Goal: Task Accomplishment & Management: Manage account settings

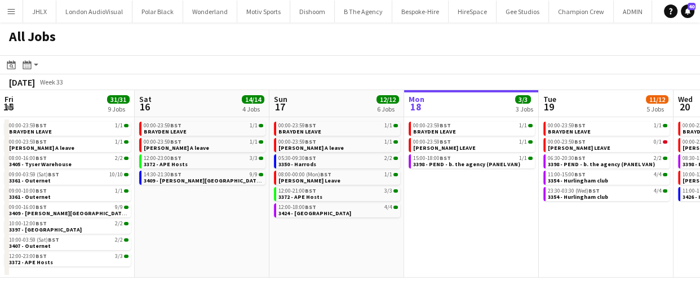
scroll to position [0, 314]
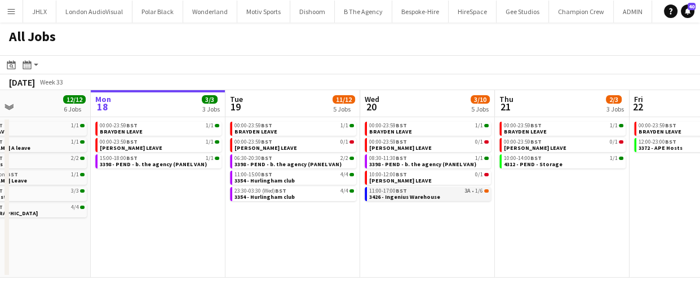
click at [412, 192] on div "11:00-17:00 BST 3A • 1/6" at bounding box center [429, 191] width 120 height 6
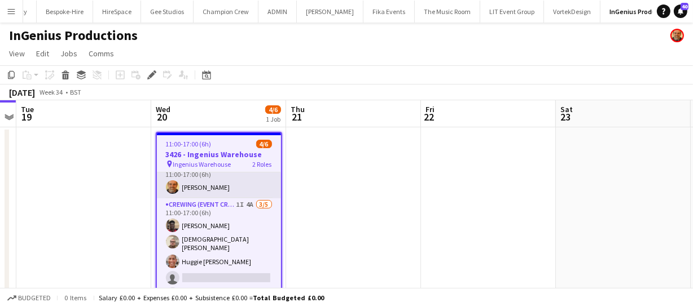
scroll to position [16, 0]
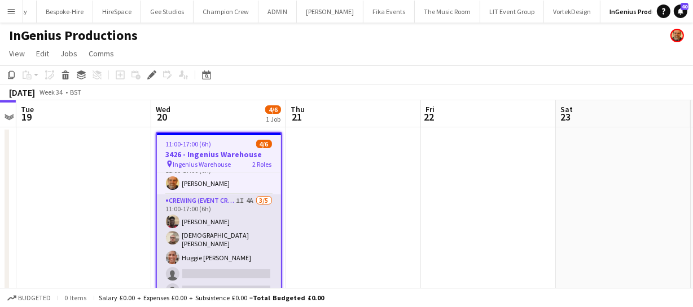
click at [259, 252] on app-card-role "Crewing (Event Crew) 1I 4A 3/5 11:00-17:00 (6h) Dayo Oyerinde Christian Skinner…" at bounding box center [219, 248] width 124 height 107
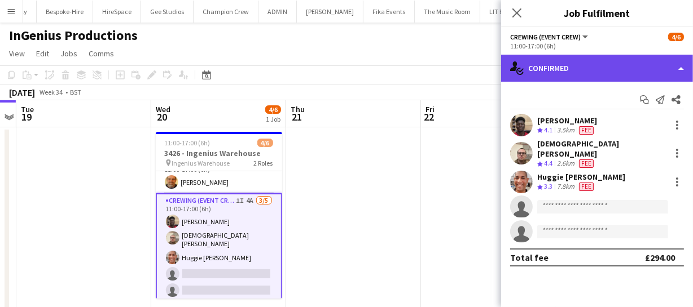
click at [603, 56] on div "single-neutral-actions-check-2 Confirmed" at bounding box center [597, 68] width 192 height 27
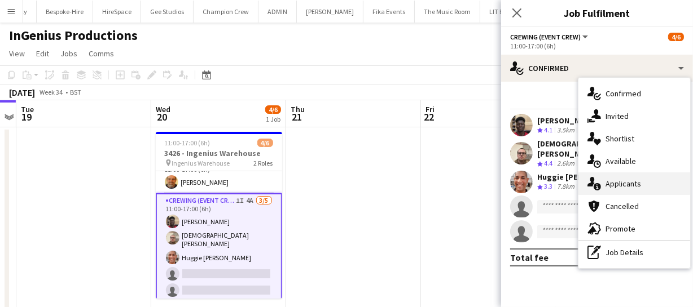
click at [626, 182] on div "single-neutral-actions-information Applicants" at bounding box center [634, 184] width 112 height 23
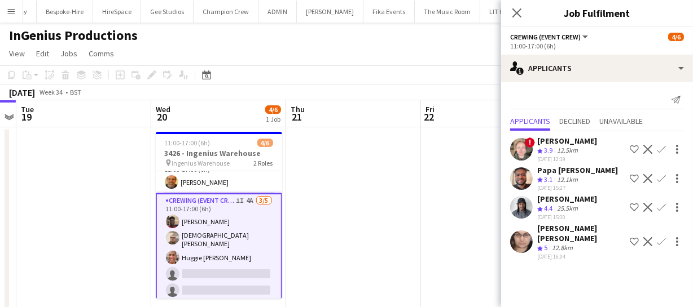
click at [659, 206] on app-icon "Confirm" at bounding box center [660, 207] width 9 height 9
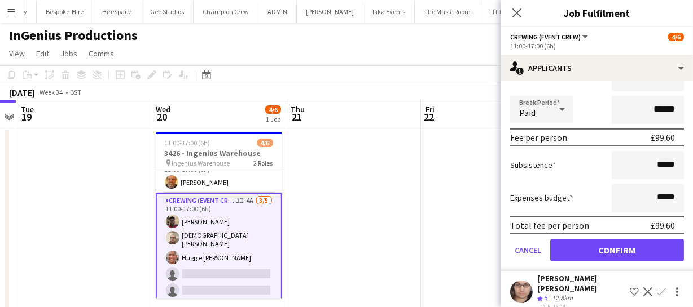
scroll to position [206, 0]
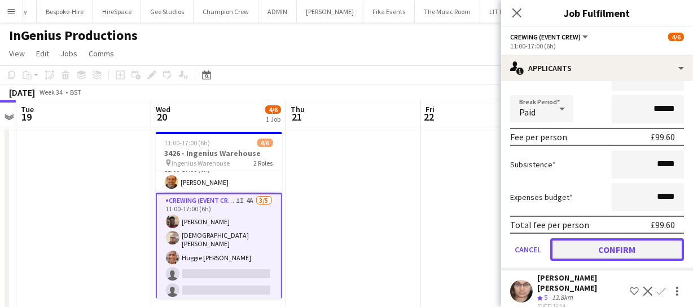
click at [623, 242] on button "Confirm" at bounding box center [617, 250] width 134 height 23
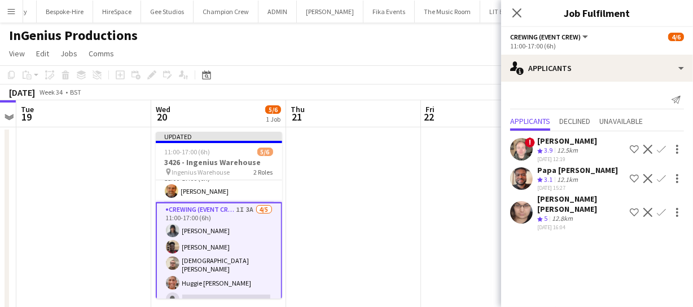
scroll to position [0, 0]
click at [660, 175] on app-icon "Confirm" at bounding box center [660, 178] width 9 height 9
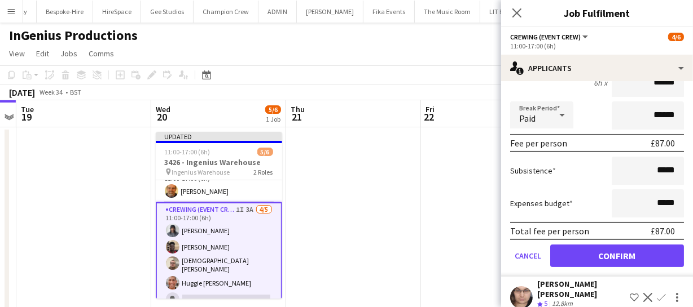
scroll to position [178, 0]
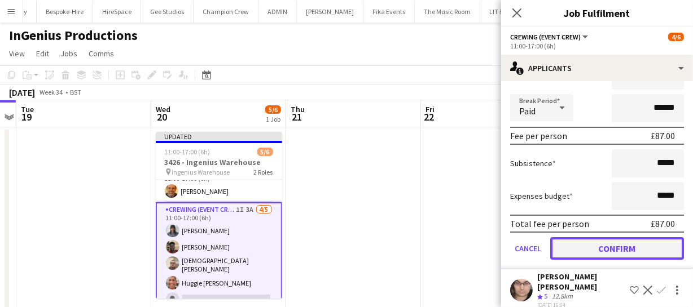
click at [609, 244] on button "Confirm" at bounding box center [617, 248] width 134 height 23
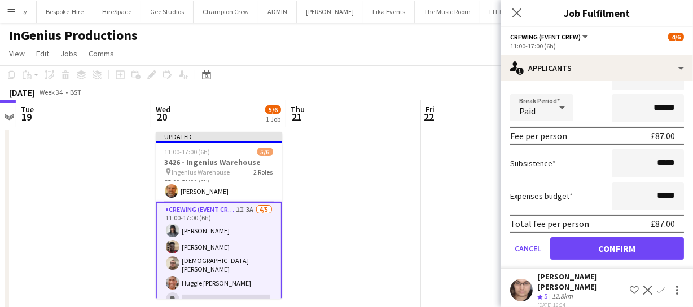
scroll to position [0, 0]
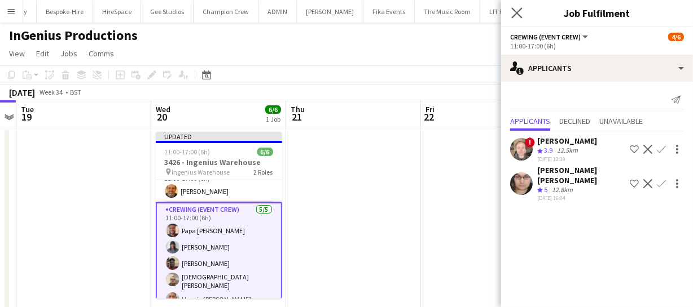
click at [511, 14] on icon "Close pop-in" at bounding box center [516, 12] width 11 height 11
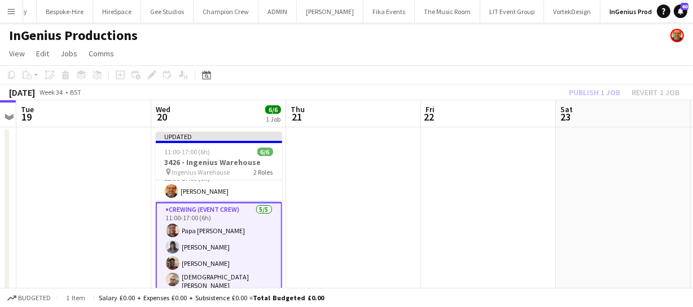
click at [596, 89] on div "Publish 1 job Revert 1 job" at bounding box center [624, 92] width 138 height 15
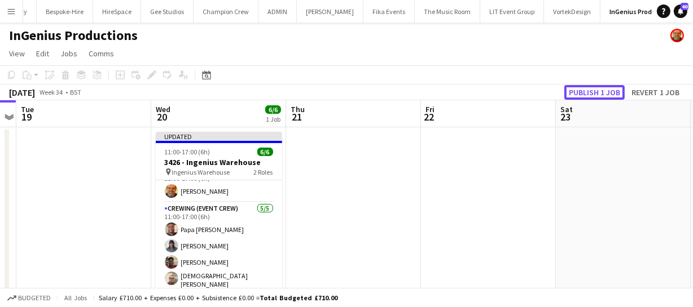
click at [596, 89] on button "Publish 1 job" at bounding box center [594, 92] width 60 height 15
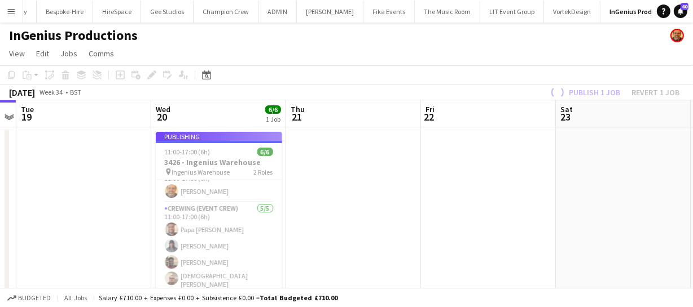
scroll to position [14, 0]
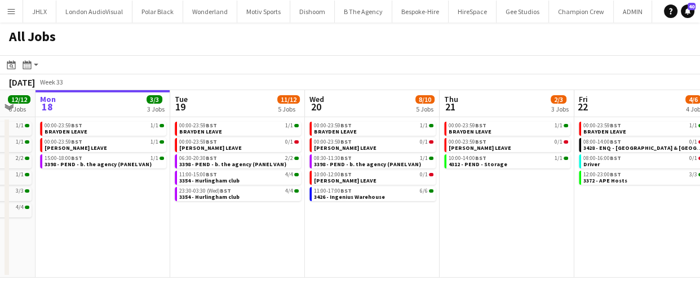
drag, startPoint x: 449, startPoint y: 248, endPoint x: 350, endPoint y: 244, distance: 99.3
click at [350, 244] on app-calendar-viewport "Fri 15 31/31 9 Jobs Sat 16 14/14 4 Jobs Sun 17 12/12 6 Jobs Mon 18 3/3 3 Jobs T…" at bounding box center [350, 184] width 700 height 188
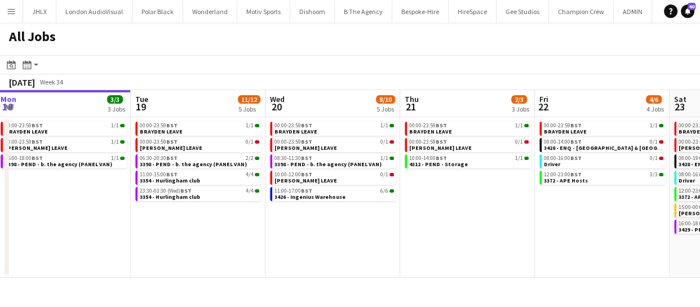
drag, startPoint x: 452, startPoint y: 229, endPoint x: 439, endPoint y: 228, distance: 13.5
click at [440, 229] on app-calendar-viewport "Fri 15 31/31 9 Jobs Sat 16 14/14 4 Jobs Sun 17 12/12 6 Jobs Mon 18 3/3 3 Jobs T…" at bounding box center [350, 184] width 700 height 188
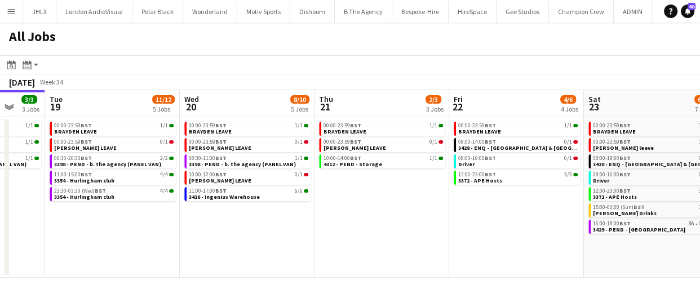
drag, startPoint x: 442, startPoint y: 226, endPoint x: 338, endPoint y: 226, distance: 103.8
click at [343, 226] on app-calendar-viewport "Fri 15 31/31 9 Jobs Sat 16 14/14 4 Jobs Sun 17 12/12 6 Jobs Mon 18 3/3 3 Jobs T…" at bounding box center [350, 184] width 700 height 188
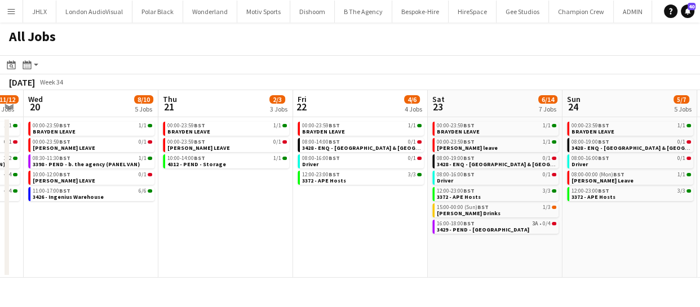
drag, startPoint x: 420, startPoint y: 237, endPoint x: 280, endPoint y: 235, distance: 139.9
click at [280, 235] on app-calendar-viewport "Sun 17 12/12 6 Jobs Mon 18 3/3 3 Jobs Tue 19 11/12 5 Jobs Wed 20 8/10 5 Jobs Th…" at bounding box center [350, 184] width 700 height 188
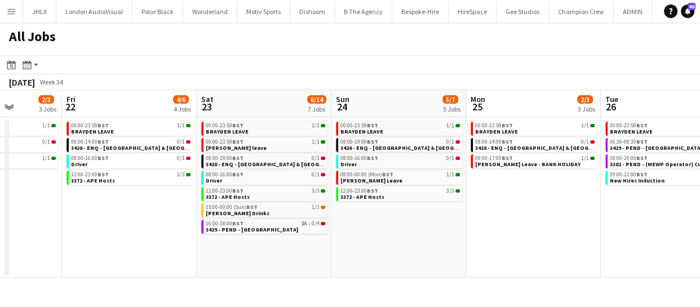
scroll to position [0, 352]
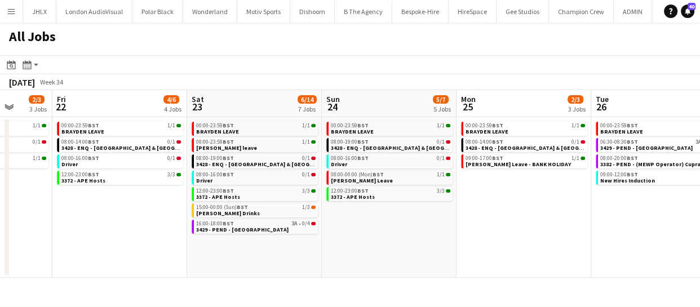
drag, startPoint x: 311, startPoint y: 219, endPoint x: 72, endPoint y: 212, distance: 238.7
click at [72, 212] on app-calendar-viewport "Tue 19 11/12 5 Jobs Wed 20 8/10 5 Jobs Thu 21 2/3 3 Jobs Fri 22 4/6 4 Jobs Sat …" at bounding box center [350, 184] width 700 height 188
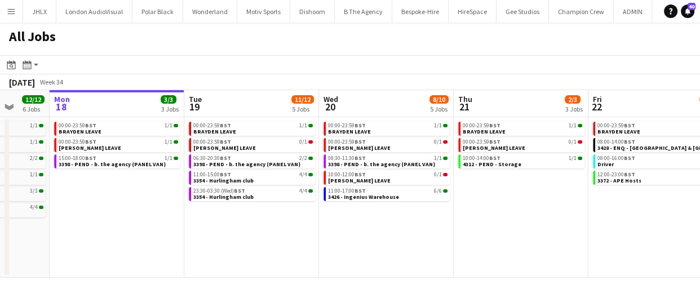
drag, startPoint x: 499, startPoint y: 228, endPoint x: 303, endPoint y: 226, distance: 195.1
click at [303, 226] on app-calendar-viewport "Fri 15 31/31 9 Jobs Sat 16 14/14 4 Jobs Sun 17 12/12 6 Jobs Mon 18 3/3 3 Jobs T…" at bounding box center [350, 184] width 700 height 188
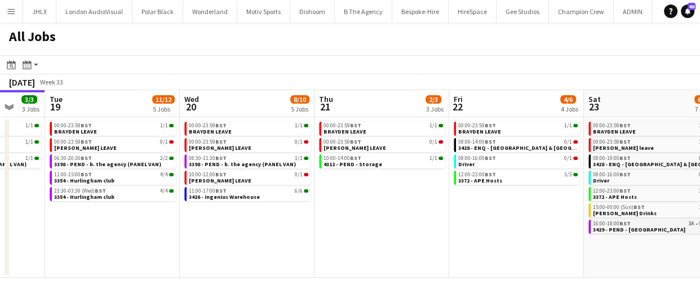
drag, startPoint x: 386, startPoint y: 232, endPoint x: 343, endPoint y: 226, distance: 43.3
click at [243, 232] on app-calendar-viewport "Fri 15 31/31 9 Jobs Sat 16 14/14 4 Jobs Sun 17 12/12 6 Jobs Mon 18 3/3 3 Jobs T…" at bounding box center [350, 184] width 700 height 188
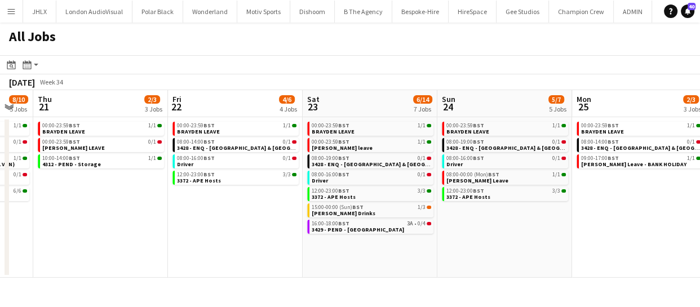
click at [201, 248] on app-all-jobs "All Jobs Date picker [DATE] [DATE] [DATE] M [DATE] T [DATE] W [DATE] T [DATE] F…" at bounding box center [350, 150] width 700 height 255
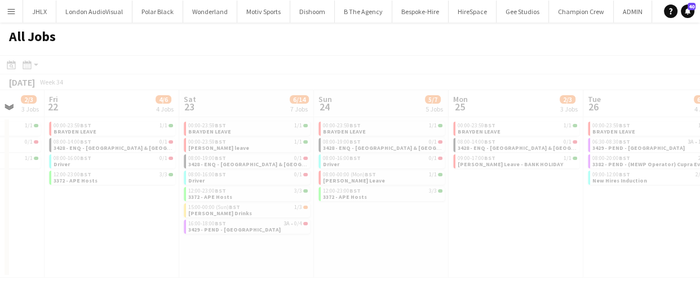
drag, startPoint x: 364, startPoint y: 235, endPoint x: 275, endPoint y: 243, distance: 90.0
click at [232, 243] on app-calendar-viewport "Tue 19 11/12 5 Jobs Wed 20 8/10 5 Jobs Thu 21 2/3 3 Jobs Fri 22 4/6 4 Jobs Sat …" at bounding box center [350, 184] width 700 height 188
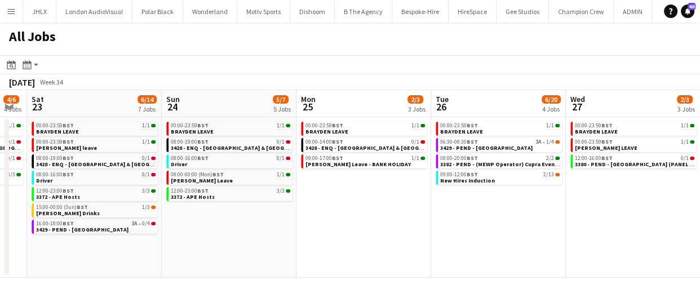
click at [204, 233] on app-calendar-viewport "Tue 19 11/12 5 Jobs Wed 20 8/10 5 Jobs Thu 21 2/3 3 Jobs Fri 22 4/6 4 Jobs Sat …" at bounding box center [350, 184] width 700 height 188
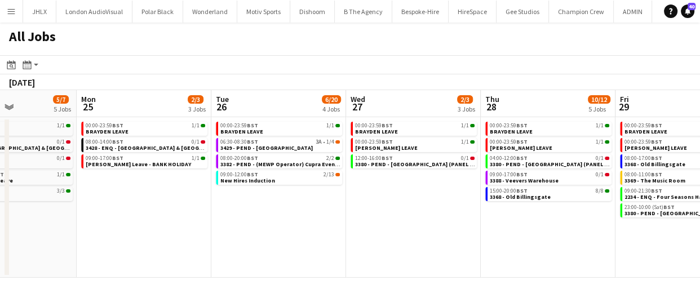
click at [231, 220] on app-all-jobs "All Jobs Date picker AUG 2025 AUG 2025 Monday M Tuesday T Wednesday W Thursday …" at bounding box center [350, 150] width 700 height 255
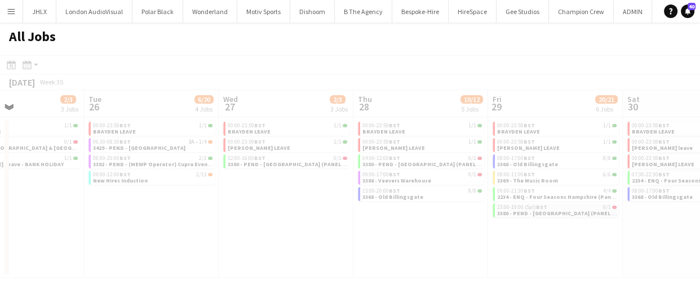
drag, startPoint x: 235, startPoint y: 215, endPoint x: 376, endPoint y: 212, distance: 141.0
click at [237, 215] on app-calendar-viewport "Sat 23 6/14 7 Jobs Sun 24 5/7 5 Jobs Mon 25 2/3 3 Jobs Tue 26 6/20 4 Jobs Wed 2…" at bounding box center [350, 184] width 700 height 188
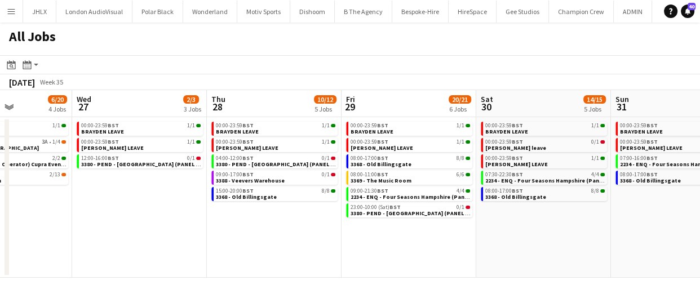
drag, startPoint x: 377, startPoint y: 211, endPoint x: 321, endPoint y: 209, distance: 55.9
click at [220, 214] on app-calendar-viewport "Sat 23 6/14 7 Jobs Sun 24 5/7 5 Jobs Mon 25 2/3 3 Jobs Tue 26 6/20 4 Jobs Wed 2…" at bounding box center [350, 184] width 700 height 188
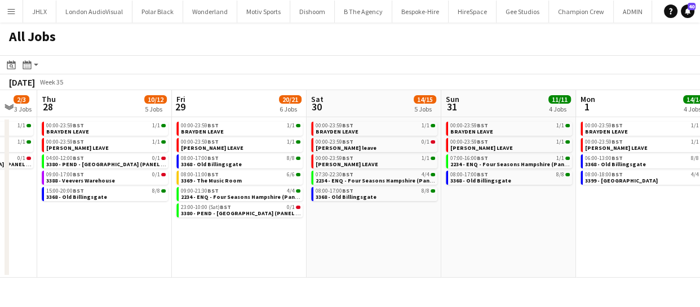
click at [277, 206] on app-calendar-viewport "Mon 25 2/3 3 Jobs Tue 26 6/20 4 Jobs Wed 27 2/3 3 Jobs Thu 28 10/12 5 Jobs Fri …" at bounding box center [350, 184] width 700 height 188
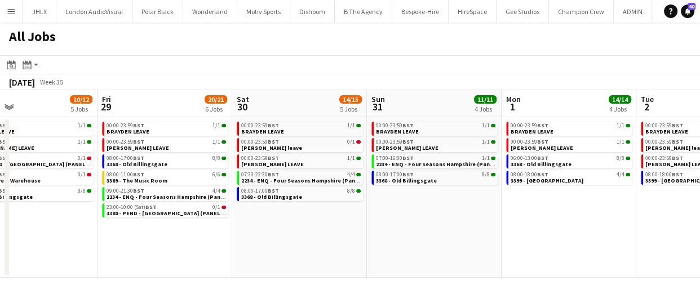
drag, startPoint x: 382, startPoint y: 201, endPoint x: 249, endPoint y: 203, distance: 132.6
click at [249, 203] on app-calendar-viewport "Mon 25 2/3 3 Jobs Tue 26 6/20 4 Jobs Wed 27 2/3 3 Jobs Thu 28 10/12 5 Jobs Fri …" at bounding box center [350, 184] width 700 height 188
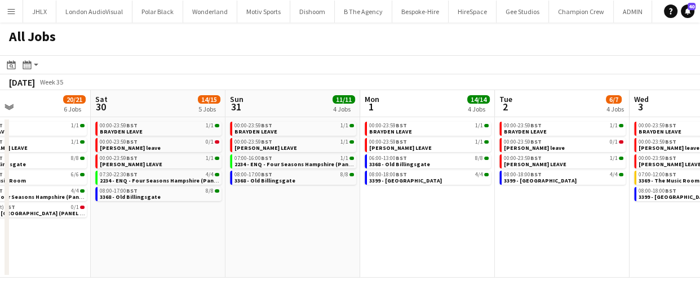
click at [226, 197] on app-calendar-viewport "Wed 27 2/3 3 Jobs Thu 28 10/12 5 Jobs Fri 29 20/21 6 Jobs Sat 30 14/15 5 Jobs S…" at bounding box center [350, 184] width 700 height 188
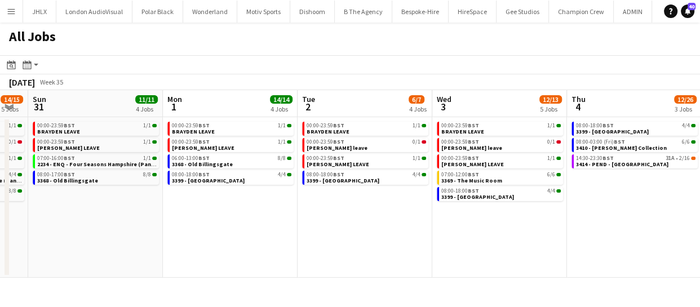
drag, startPoint x: 295, startPoint y: 192, endPoint x: 313, endPoint y: 200, distance: 19.5
click at [285, 197] on app-calendar-viewport "Wed 27 2/3 3 Jobs Thu 28 10/12 5 Jobs Fri 29 20/21 6 Jobs Sat 30 14/15 5 Jobs S…" at bounding box center [350, 184] width 700 height 188
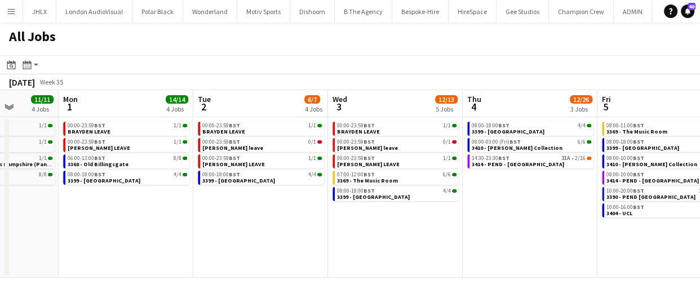
drag, startPoint x: 403, startPoint y: 200, endPoint x: 410, endPoint y: 219, distance: 20.0
click at [321, 213] on app-calendar-viewport "Fri 29 20/21 6 Jobs Sat 30 14/15 5 Jobs Sun 31 11/11 4 Jobs Mon 1 14/14 4 Jobs …" at bounding box center [350, 184] width 700 height 188
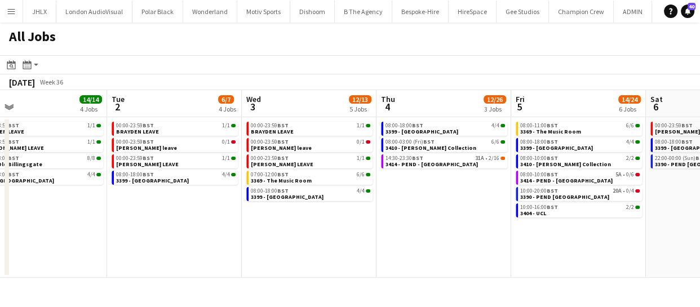
drag, startPoint x: 363, startPoint y: 229, endPoint x: 382, endPoint y: 230, distance: 18.6
click at [355, 231] on app-calendar-viewport "Fri 29 20/21 6 Jobs Sat 30 14/15 5 Jobs Sun 31 11/11 4 Jobs Mon 1 14/14 4 Jobs …" at bounding box center [350, 184] width 700 height 188
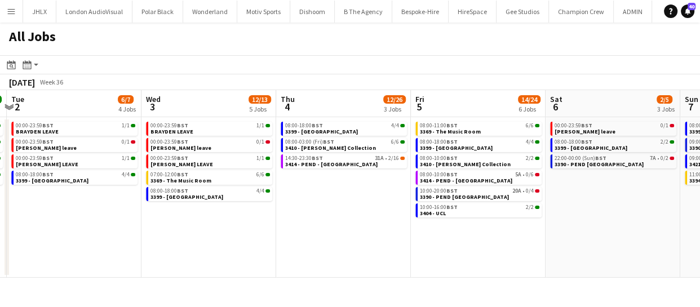
click at [301, 227] on app-all-jobs "All Jobs Date picker AUG 2025 AUG 2025 Monday M Tuesday T Wednesday W Thursday …" at bounding box center [350, 150] width 700 height 255
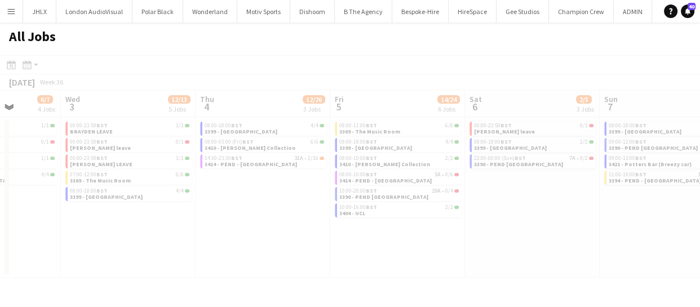
drag, startPoint x: 412, startPoint y: 224, endPoint x: 349, endPoint y: 232, distance: 64.2
click at [321, 229] on app-calendar-viewport "Sun 31 11/11 4 Jobs Mon 1 14/14 4 Jobs Tue 2 6/7 4 Jobs Wed 3 12/13 5 Jobs Thu …" at bounding box center [350, 184] width 700 height 188
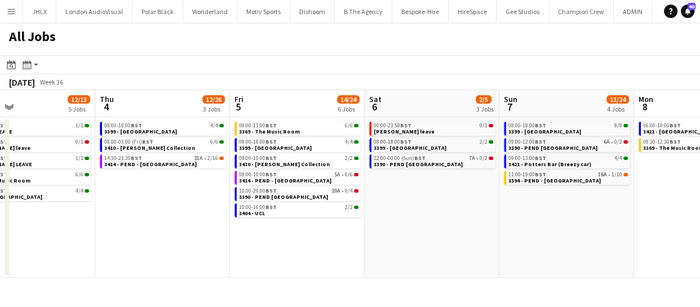
click at [374, 226] on app-calendar-viewport "Sun 31 11/11 4 Jobs Mon 1 14/14 4 Jobs Tue 2 6/7 4 Jobs Wed 3 12/13 5 Jobs Thu …" at bounding box center [350, 184] width 700 height 188
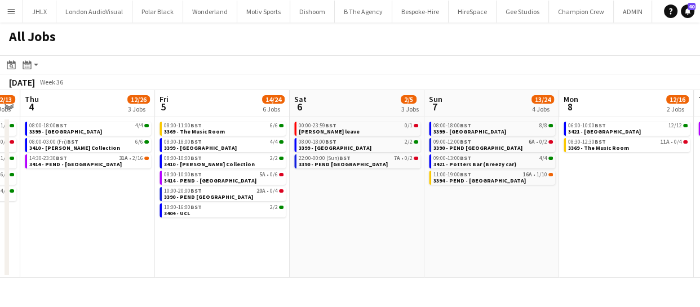
drag, startPoint x: 457, startPoint y: 222, endPoint x: 434, endPoint y: 209, distance: 26.3
click at [358, 223] on app-calendar-viewport "Sun 31 11/11 4 Jobs Mon 1 14/14 4 Jobs Tue 2 6/7 4 Jobs Wed 3 12/13 5 Jobs Thu …" at bounding box center [350, 184] width 700 height 188
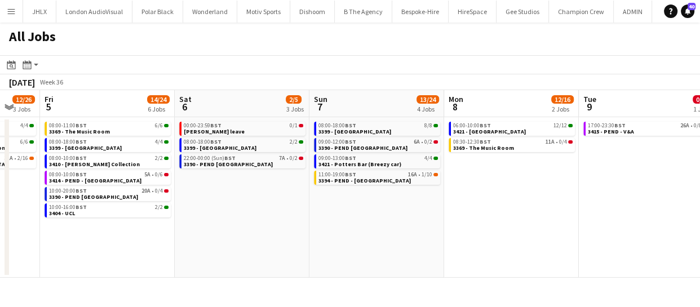
click at [326, 209] on app-calendar-viewport "Tue 2 6/7 4 Jobs Wed 3 12/13 5 Jobs Thu 4 12/26 3 Jobs Fri 5 14/24 6 Jobs Sat 6…" at bounding box center [350, 184] width 700 height 188
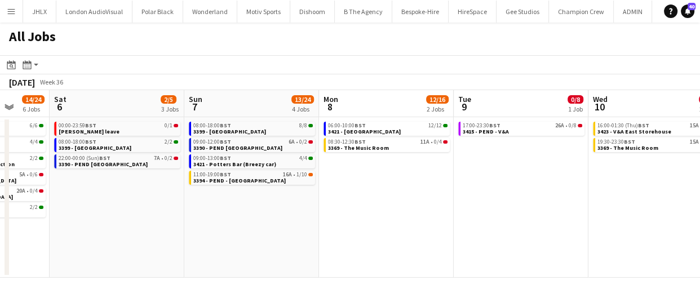
drag, startPoint x: 316, startPoint y: 205, endPoint x: 425, endPoint y: 211, distance: 109.0
click at [308, 205] on app-calendar-viewport "Tue 2 6/7 4 Jobs Wed 3 12/13 5 Jobs Thu 4 12/26 3 Jobs Fri 5 14/24 6 Jobs Sat 6…" at bounding box center [350, 184] width 700 height 188
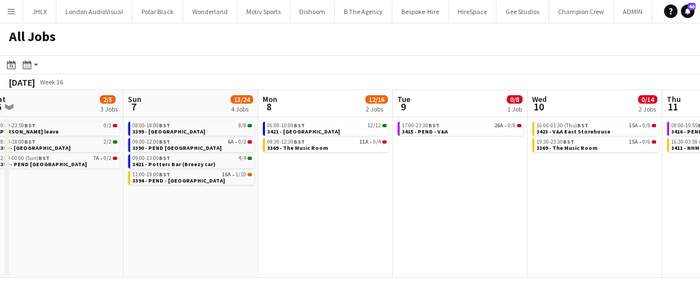
click at [295, 208] on app-all-jobs "All Jobs Date picker AUG 2025 AUG 2025 Monday M Tuesday T Wednesday W Thursday …" at bounding box center [350, 150] width 700 height 255
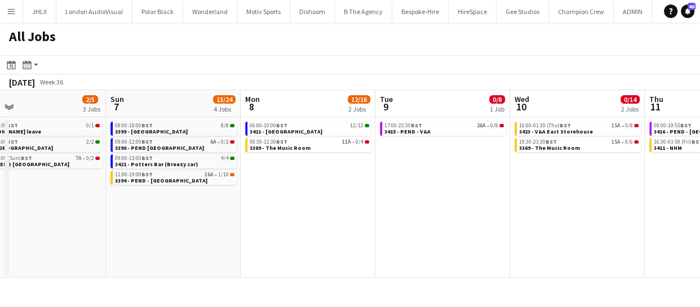
click at [343, 210] on app-calendar-viewport "Thu 4 12/26 3 Jobs Fri 5 14/24 6 Jobs Sat 6 2/5 3 Jobs Sun 7 13/24 4 Jobs Mon 8…" at bounding box center [350, 184] width 700 height 188
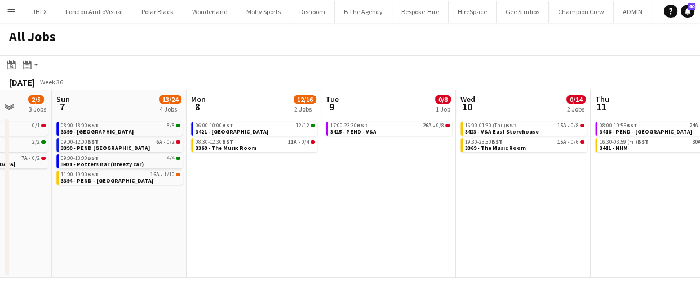
drag, startPoint x: 326, startPoint y: 205, endPoint x: 338, endPoint y: 206, distance: 11.9
click at [277, 204] on app-calendar-viewport "Thu 4 12/26 3 Jobs Fri 5 14/24 6 Jobs Sat 6 2/5 3 Jobs Sun 7 13/24 4 Jobs Mon 8…" at bounding box center [350, 184] width 700 height 188
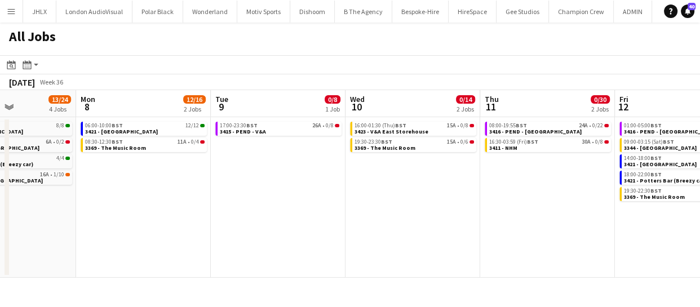
click at [308, 206] on app-calendar-viewport "Thu 4 12/26 3 Jobs Fri 5 14/24 6 Jobs Sat 6 2/5 3 Jobs Sun 7 13/24 4 Jobs Mon 8…" at bounding box center [350, 184] width 700 height 188
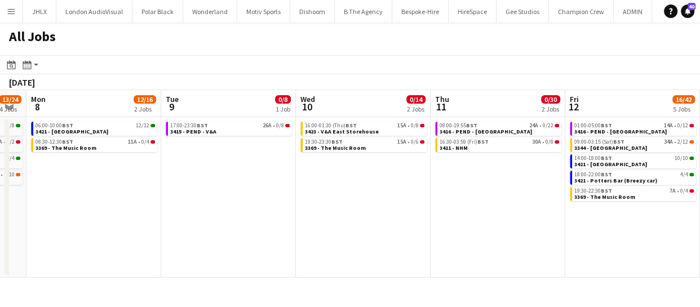
drag, startPoint x: 393, startPoint y: 209, endPoint x: 303, endPoint y: 209, distance: 89.7
click at [303, 209] on app-calendar-viewport "Thu 4 12/26 3 Jobs Fri 5 14/24 6 Jobs Sat 6 2/5 3 Jobs Sun 7 13/24 4 Jobs Mon 8…" at bounding box center [350, 184] width 700 height 188
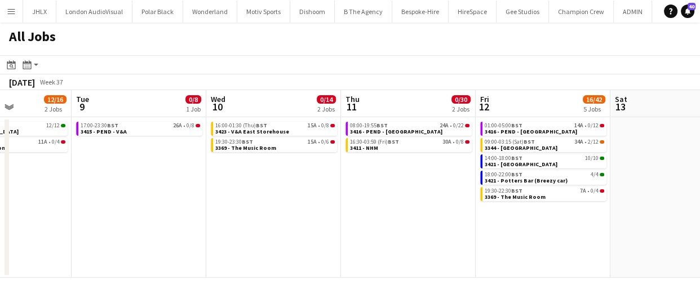
click at [251, 210] on app-calendar-viewport "Sat 6 2/5 3 Jobs Sun 7 13/24 4 Jobs Mon 8 12/16 2 Jobs Tue 9 0/8 1 Job Wed 10 0…" at bounding box center [350, 184] width 700 height 188
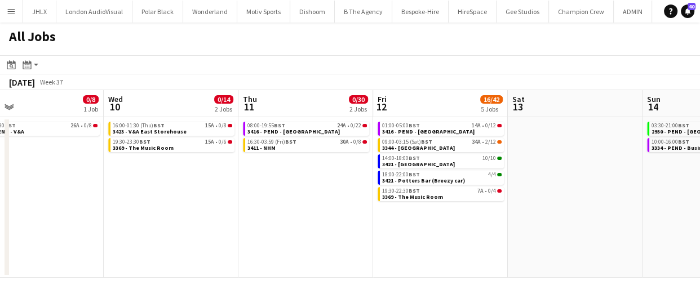
click at [217, 217] on app-all-jobs "All Jobs Date picker AUG 2025 AUG 2025 Monday M Tuesday T Wednesday W Thursday …" at bounding box center [350, 150] width 700 height 255
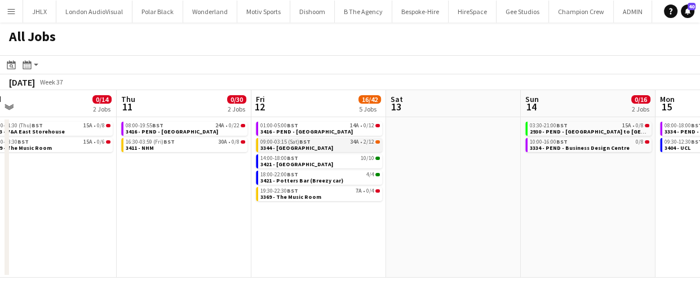
click at [296, 148] on span "3344 - [GEOGRAPHIC_DATA]" at bounding box center [297, 147] width 73 height 7
drag, startPoint x: 242, startPoint y: 201, endPoint x: 294, endPoint y: 201, distance: 51.9
click at [294, 201] on app-calendar-viewport "Mon 8 12/16 2 Jobs Tue 9 0/8 1 Job Wed 10 0/14 2 Jobs Thu 11 0/30 2 Jobs Fri 12…" at bounding box center [350, 184] width 700 height 188
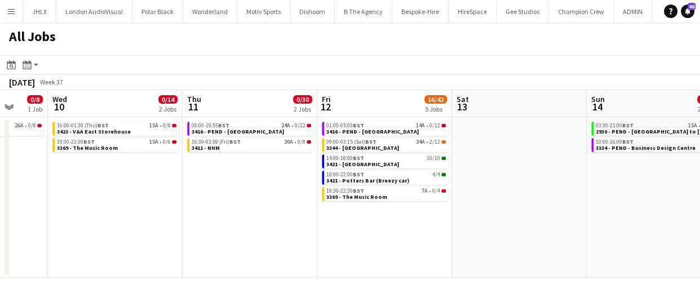
click at [358, 214] on app-calendar-viewport "Sun 7 13/24 4 Jobs Mon 8 12/16 2 Jobs Tue 9 0/8 1 Job Wed 10 0/14 2 Jobs Thu 11…" at bounding box center [350, 184] width 700 height 188
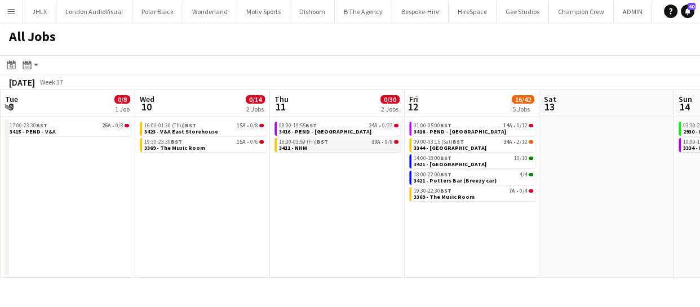
click at [313, 143] on span "16:30-03:59 (Fri) BST" at bounding box center [303, 142] width 49 height 6
click at [446, 196] on span "3369 - The Music Room" at bounding box center [444, 196] width 61 height 7
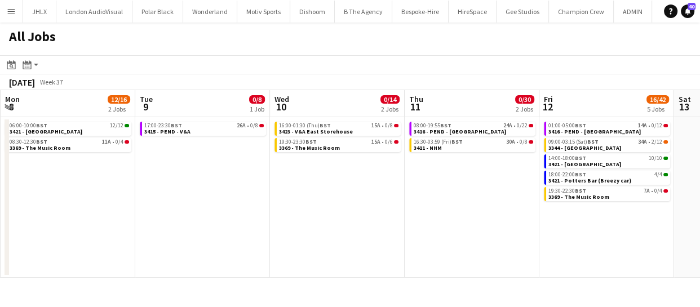
drag, startPoint x: 218, startPoint y: 224, endPoint x: 331, endPoint y: 222, distance: 112.8
click at [331, 222] on app-calendar-viewport "Sat 6 2/5 3 Jobs Sun 7 13/24 4 Jobs Mon 8 12/16 2 Jobs Tue 9 0/8 1 Job Wed 10 0…" at bounding box center [350, 184] width 700 height 188
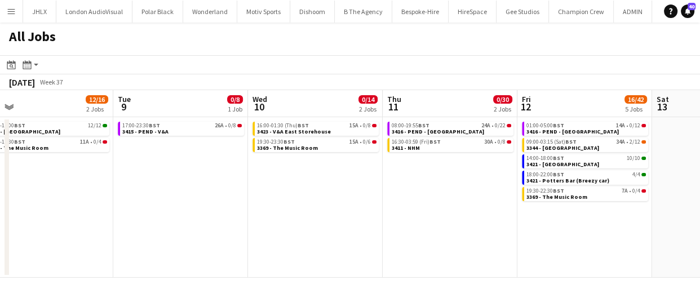
click at [379, 218] on app-calendar-viewport "Sat 6 2/5 3 Jobs Sun 7 13/24 4 Jobs Mon 8 12/16 2 Jobs Tue 9 0/8 1 Job Wed 10 0…" at bounding box center [350, 184] width 700 height 188
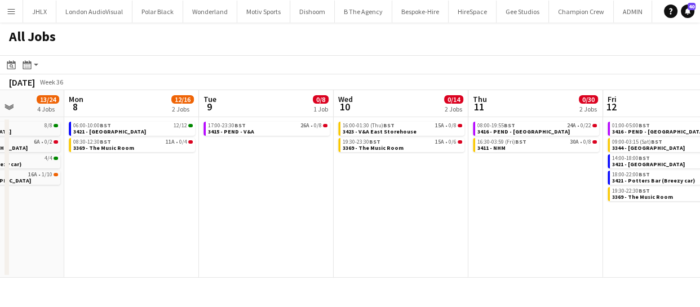
drag, startPoint x: 319, startPoint y: 197, endPoint x: 376, endPoint y: 198, distance: 57.0
click at [350, 197] on app-calendar-viewport "Fri 5 14/24 6 Jobs Sat 6 2/5 3 Jobs Sun 7 13/24 4 Jobs Mon 8 12/16 2 Jobs Tue 9…" at bounding box center [350, 184] width 700 height 188
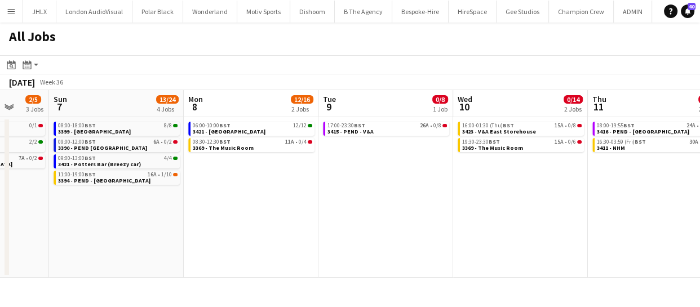
drag, startPoint x: 267, startPoint y: 203, endPoint x: 435, endPoint y: 203, distance: 168.6
click at [402, 199] on app-calendar-viewport "Thu 4 12/26 3 Jobs Fri 5 14/24 6 Jobs Sat 6 2/5 3 Jobs Sun 7 13/24 4 Jobs Mon 8…" at bounding box center [350, 184] width 700 height 188
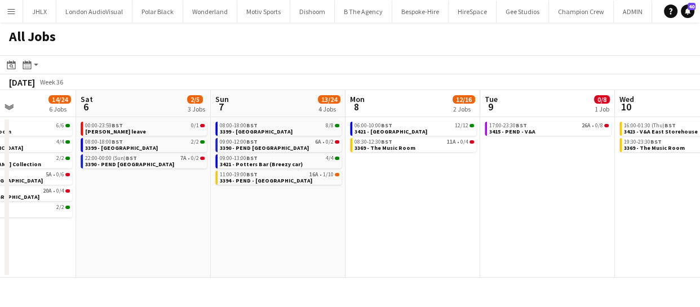
scroll to position [0, 248]
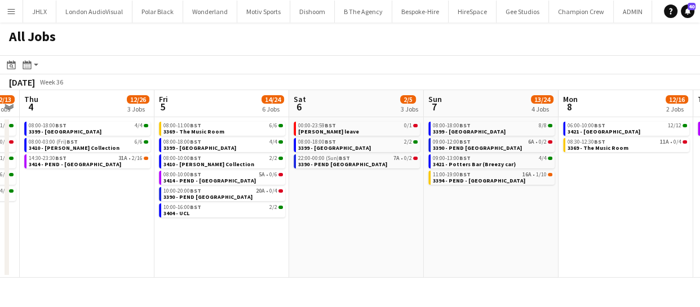
drag, startPoint x: 186, startPoint y: 232, endPoint x: 426, endPoint y: 223, distance: 240.4
click at [426, 223] on app-calendar-viewport "Tue 2 6/7 4 Jobs Wed 3 12/13 5 Jobs Thu 4 12/26 3 Jobs Fri 5 14/24 6 Jobs Sat 6…" at bounding box center [350, 184] width 700 height 188
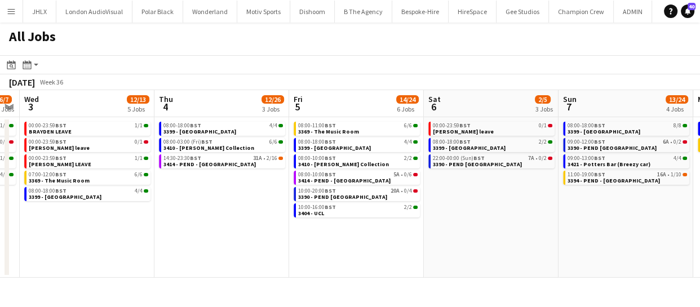
drag, startPoint x: 420, startPoint y: 232, endPoint x: 454, endPoint y: 232, distance: 33.8
click at [442, 232] on app-calendar-viewport "Mon 1 14/14 4 Jobs Tue 2 6/7 4 Jobs Wed 3 12/13 5 Jobs Thu 4 12/26 3 Jobs Fri 5…" at bounding box center [350, 184] width 700 height 188
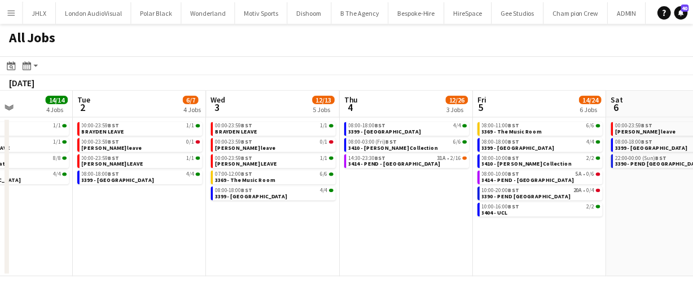
scroll to position [0, 327]
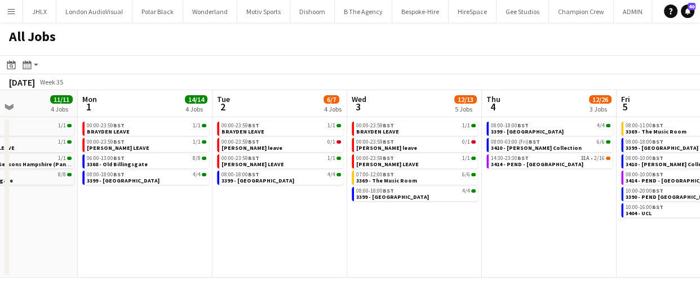
drag, startPoint x: 277, startPoint y: 266, endPoint x: 569, endPoint y: 265, distance: 291.6
click at [569, 265] on app-calendar-viewport "Fri 29 20/21 6 Jobs Sat 30 14/15 5 Jobs Sun 31 11/11 4 Jobs Mon 1 14/14 4 Jobs …" at bounding box center [350, 184] width 700 height 188
click at [1, 14] on button "Menu" at bounding box center [11, 11] width 23 height 23
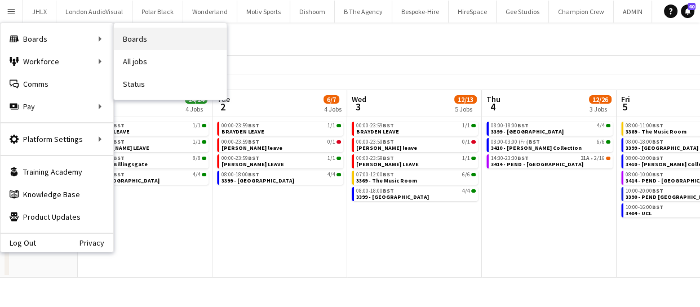
click at [177, 41] on link "Boards" at bounding box center [170, 39] width 113 height 23
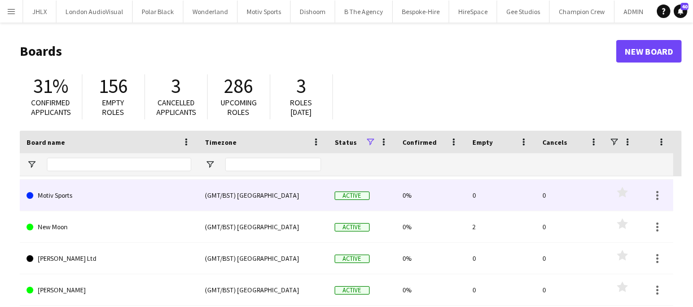
click at [80, 189] on link "Motiv Sports" at bounding box center [109, 196] width 165 height 32
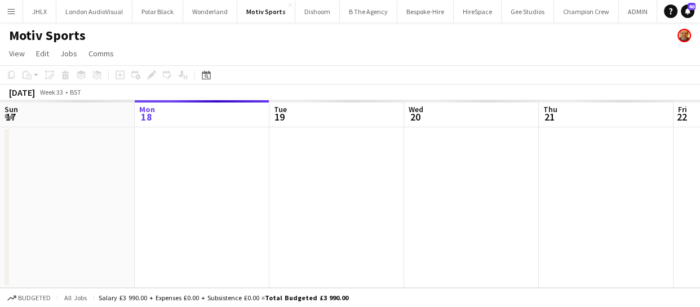
drag, startPoint x: 148, startPoint y: 205, endPoint x: 296, endPoint y: 193, distance: 147.7
click at [245, 195] on app-calendar-viewport "Fri 15 Sat 16 Sun 17 Mon 18 Tue 19 Wed 20 Thu 21 Fri 22 Sat 23 Sun 24 Mon 25" at bounding box center [350, 194] width 700 height 188
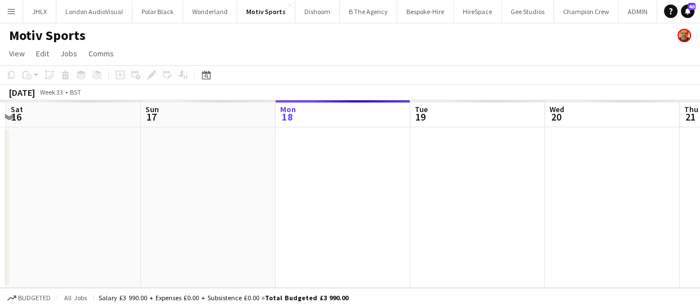
click at [368, 197] on app-calendar-viewport "Thu 14 Fri 15 Sat 16 Sun 17 Mon 18 Tue 19 Wed 20 Thu 21 Fri 22 Sat 23 Sun 24" at bounding box center [350, 194] width 700 height 188
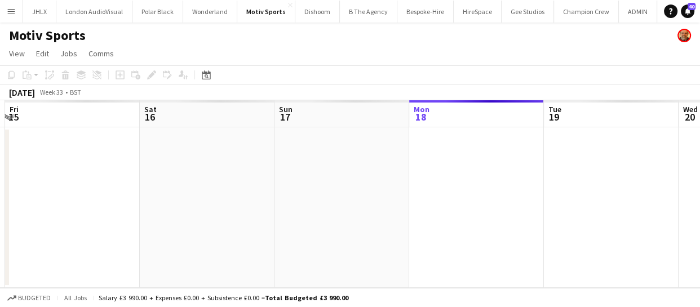
click at [426, 200] on app-calendar-viewport "Wed 13 Thu 14 Fri 15 Sat 16 Sun 17 Mon 18 Tue 19 Wed 20 Thu 21 Fri 22 Sat 23" at bounding box center [350, 194] width 700 height 188
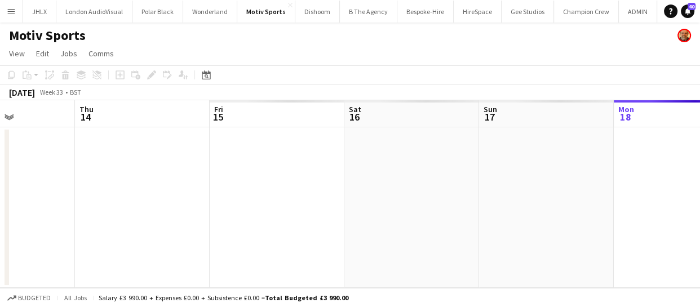
drag, startPoint x: 135, startPoint y: 195, endPoint x: 433, endPoint y: 203, distance: 297.9
click at [376, 192] on app-calendar-viewport "Mon 11 Tue 12 Wed 13 Thu 14 Fri 15 Sat 16 Sun 17 Mon 18 Tue 19 Wed 20 Thu 21" at bounding box center [350, 194] width 700 height 188
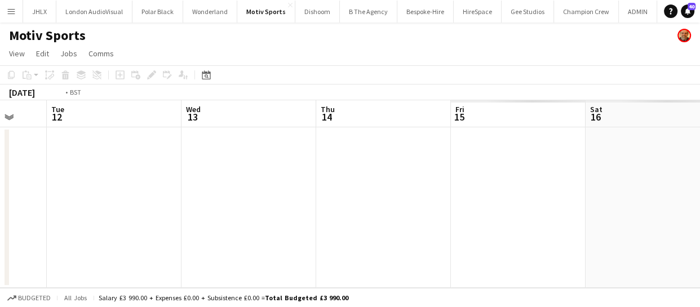
drag, startPoint x: 179, startPoint y: 186, endPoint x: 400, endPoint y: 203, distance: 222.3
click at [343, 192] on app-calendar-viewport "Sat 9 Sun 10 Mon 11 Tue 12 Wed 13 Thu 14 Fri 15 Sat 16 Sun 17 Mon 18 Tue 19" at bounding box center [350, 194] width 700 height 188
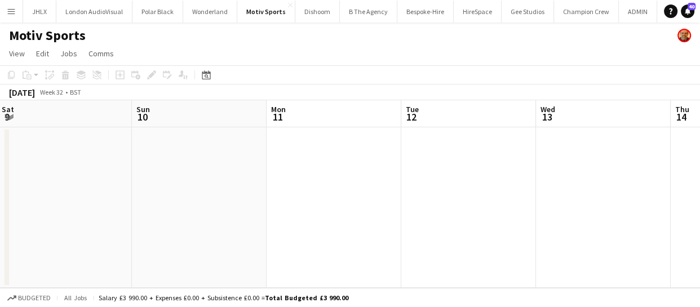
drag, startPoint x: 249, startPoint y: 192, endPoint x: 166, endPoint y: 210, distance: 85.4
click at [337, 200] on app-calendar-viewport "Thu 7 Fri 8 Sat 9 Sun 10 Mon 11 Tue 12 Wed 13 Thu 14 Fri 15 Sat 16 Sun 17" at bounding box center [350, 194] width 700 height 188
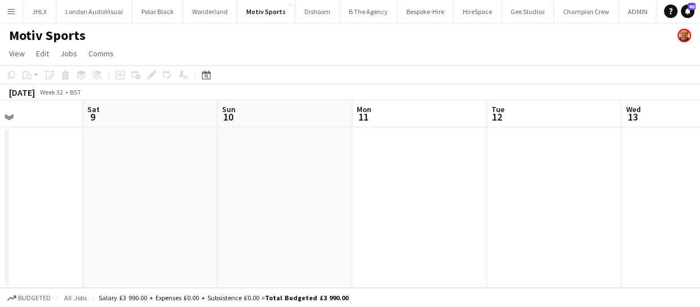
drag, startPoint x: 179, startPoint y: 204, endPoint x: 356, endPoint y: 206, distance: 176.5
click at [338, 205] on app-calendar-viewport "Wed 6 Thu 7 Fri 8 Sat 9 Sun 10 Mon 11 Tue 12 Wed 13 Thu 14 Fri 15 Sat 16" at bounding box center [350, 194] width 700 height 188
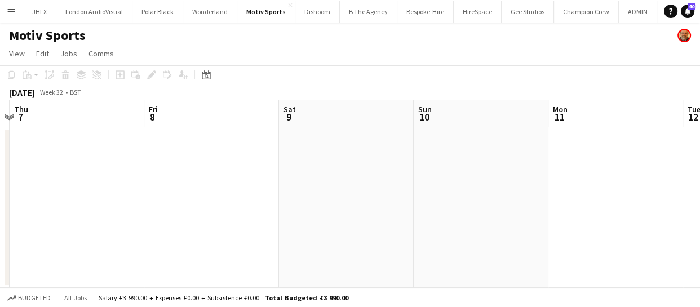
drag, startPoint x: 111, startPoint y: 197, endPoint x: 416, endPoint y: 209, distance: 305.3
click at [318, 197] on app-calendar-viewport "Tue 5 Wed 6 Thu 7 Fri 8 Sat 9 Sun 10 Mon 11 Tue 12 Wed 13 Thu 14 Fri 15" at bounding box center [350, 194] width 700 height 188
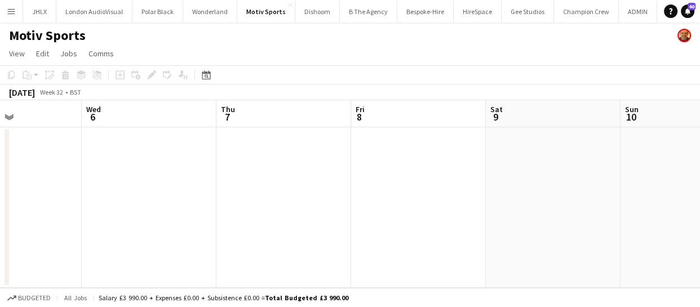
click at [345, 197] on app-calendar-viewport "Sun 3 Mon 4 Tue 5 Wed 6 Thu 7 Fri 8 Sat 9 Sun 10 Mon 11 Tue 12 Wed 13" at bounding box center [350, 194] width 700 height 188
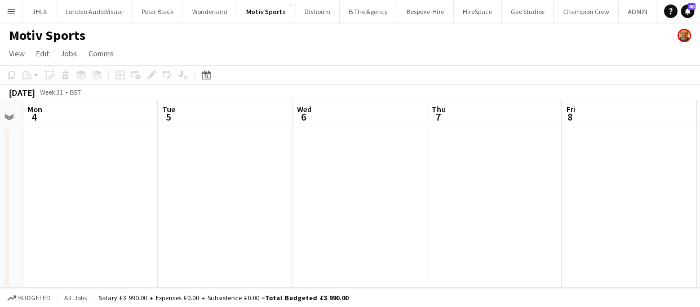
drag, startPoint x: 158, startPoint y: 183, endPoint x: 363, endPoint y: 203, distance: 205.7
click at [294, 182] on app-calendar-viewport "Sat 2 Sun 3 Mon 4 Tue 5 Wed 6 Thu 7 Fri 8 Sat 9 Sun 10 Mon 11 Tue 12" at bounding box center [350, 194] width 700 height 188
drag, startPoint x: 259, startPoint y: 172, endPoint x: 349, endPoint y: 191, distance: 91.7
click at [322, 180] on app-calendar-viewport "Fri 1 Sat 2 Sun 3 Mon 4 Tue 5 Wed 6 Thu 7 Fri 8 Sat 9 Sun 10 Mon 11" at bounding box center [350, 194] width 700 height 188
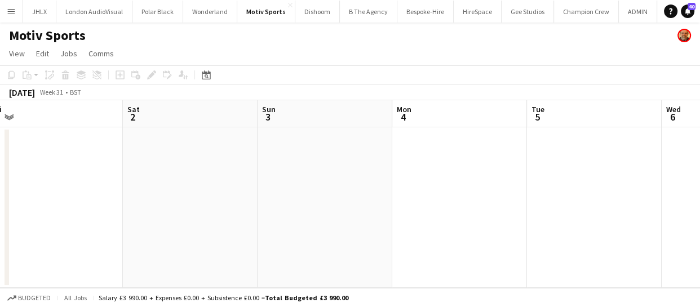
click at [247, 177] on app-calendar-viewport "Wed 30 Thu 31 Fri 1 Sat 2 Sun 3 Mon 4 Tue 5 Wed 6 Thu 7 Fri 8 Sat 9" at bounding box center [350, 194] width 700 height 188
drag, startPoint x: 79, startPoint y: 174, endPoint x: 308, endPoint y: 187, distance: 229.4
click at [277, 181] on app-calendar-viewport "Tue 29 Wed 30 Thu 31 Fri 1 Sat 2 Sun 3 Mon 4 Tue 5 Wed 6 Thu 7 Fri 8" at bounding box center [350, 194] width 700 height 188
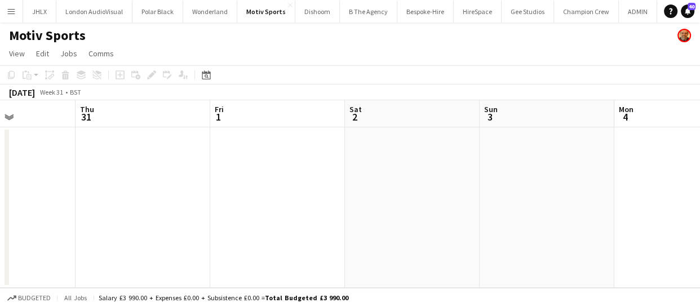
click at [240, 180] on app-calendar-viewport "Mon 28 Tue 29 Wed 30 Thu 31 Fri 1 Sat 2 Sun 3 Mon 4 Tue 5 Wed 6 Thu 7" at bounding box center [350, 194] width 700 height 188
drag, startPoint x: 67, startPoint y: 173, endPoint x: 299, endPoint y: 192, distance: 232.5
click at [271, 187] on app-calendar-viewport "Sat 26 Sun 27 Mon 28 Tue 29 Wed 30 Thu 31 Fri 1 Sat 2 Sun 3 Mon 4 Tue 5" at bounding box center [350, 194] width 700 height 188
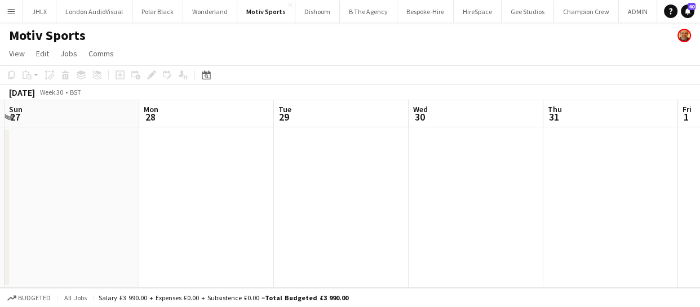
click at [248, 191] on app-calendar-viewport "Fri 25 Sat 26 Sun 27 Mon 28 Tue 29 Wed 30 Thu 31 Fri 1 Sat 2 Sun 3 Mon 4" at bounding box center [350, 194] width 700 height 188
click at [281, 199] on app-calendar-viewport "Thu 24 Fri 25 Sat 26 Sun 27 Mon 28 Tue 29 Wed 30 Thu 31 Fri 1 Sat 2 Sun 3" at bounding box center [350, 194] width 700 height 188
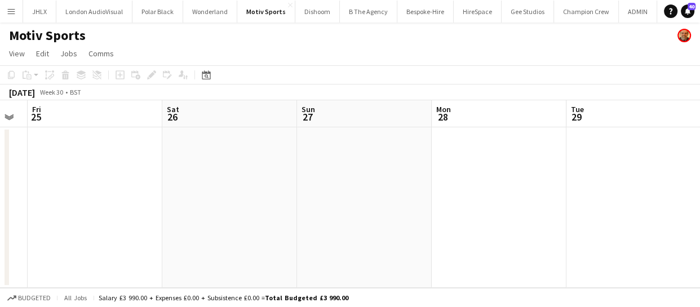
drag, startPoint x: 147, startPoint y: 187, endPoint x: 317, endPoint y: 203, distance: 171.0
click at [294, 197] on app-calendar-viewport "Wed 23 Thu 24 Fri 25 Sat 26 Sun 27 Mon 28 Tue 29 Wed 30 Thu 31 Fri 1 Sat 2" at bounding box center [350, 194] width 700 height 188
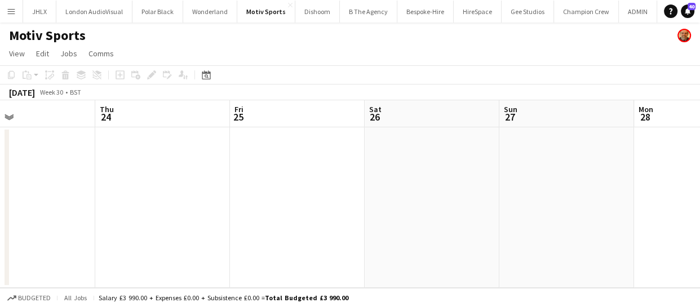
click at [276, 197] on app-calendar-viewport "Mon 21 Tue 22 Wed 23 Thu 24 Fri 25 Sat 26 Sun 27 Mon 28 Tue 29 Wed 30 Thu 31" at bounding box center [350, 194] width 700 height 188
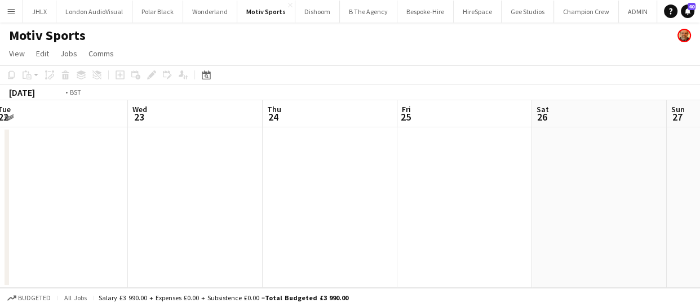
drag, startPoint x: 126, startPoint y: 197, endPoint x: 321, endPoint y: 206, distance: 194.8
click at [288, 203] on app-calendar-viewport "Sun 20 Mon 21 Tue 22 Wed 23 Thu 24 Fri 25 Sat 26 Sun 27 Mon 28 Tue 29 Wed 30" at bounding box center [350, 194] width 700 height 188
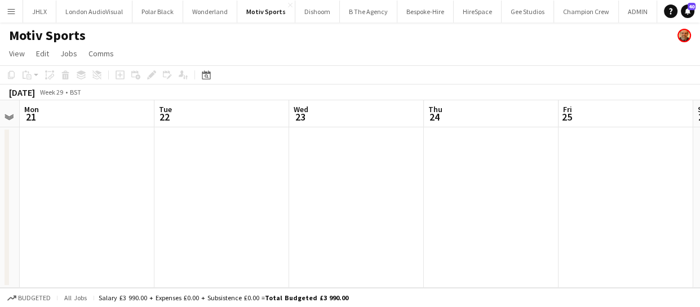
drag, startPoint x: 190, startPoint y: 197, endPoint x: 286, endPoint y: 204, distance: 96.7
click at [248, 200] on app-calendar-viewport "Sat 19 Sun 20 Mon 21 Tue 22 Wed 23 Thu 24 Fri 25 Sat 26 Sun 27 Mon 28 Tue 29" at bounding box center [350, 194] width 700 height 188
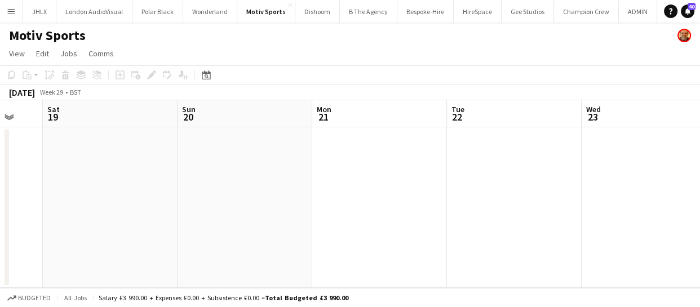
drag, startPoint x: 195, startPoint y: 197, endPoint x: 291, endPoint y: 209, distance: 97.1
click at [274, 206] on app-calendar-viewport "Thu 17 Fri 18 Sat 19 Sun 20 Mon 21 Tue 22 Wed 23 Thu 24 Fri 25 Sat 26 Sun 27" at bounding box center [350, 194] width 700 height 188
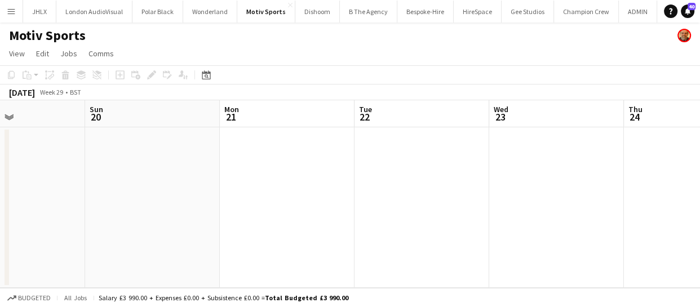
drag, startPoint x: 120, startPoint y: 193, endPoint x: 333, endPoint y: 201, distance: 212.8
click at [294, 197] on app-calendar-viewport "Thu 17 Fri 18 Sat 19 Sun 20 Mon 21 Tue 22 Wed 23 Thu 24 Fri 25 Sat 26 Sun 27" at bounding box center [350, 194] width 700 height 188
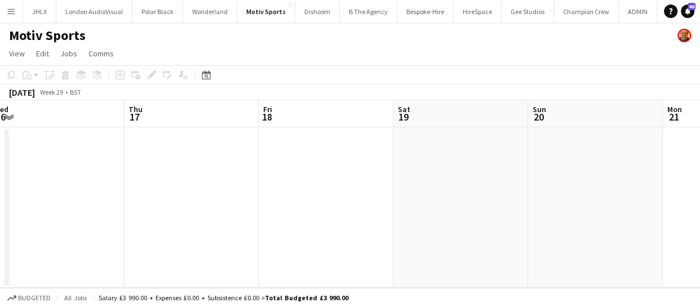
click at [259, 189] on app-calendar-viewport "Mon 14 Tue 15 Wed 16 Thu 17 Fri 18 Sat 19 Sun 20 Mon 21 Tue 22 Wed 23 Thu 24" at bounding box center [350, 194] width 700 height 188
click at [266, 180] on app-calendar-viewport "Mon 14 Tue 15 Wed 16 Thu 17 Fri 18 Sat 19 Sun 20 Mon 21 Tue 22 Wed 23 Thu 24" at bounding box center [350, 194] width 700 height 188
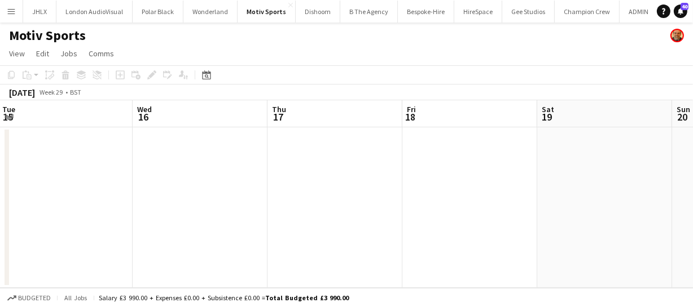
click at [277, 181] on app-calendar-viewport "Sun 13 Mon 14 2/2 1 Job Tue 15 Wed 16 Thu 17 Fri 18 Sat 19 Sun 20 Mon 21 Tue 22…" at bounding box center [346, 194] width 693 height 188
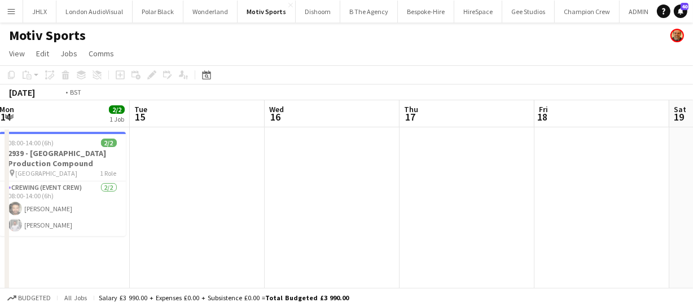
drag, startPoint x: 187, startPoint y: 173, endPoint x: 310, endPoint y: 195, distance: 125.0
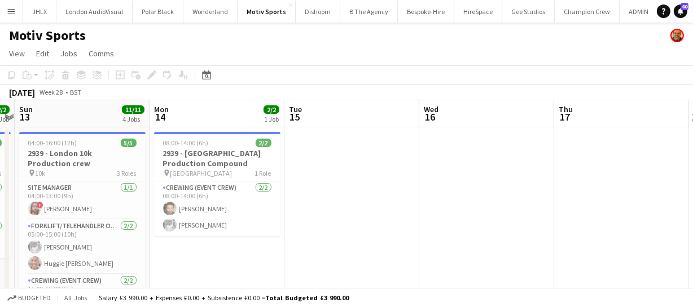
drag, startPoint x: 293, startPoint y: 191, endPoint x: 399, endPoint y: 212, distance: 108.2
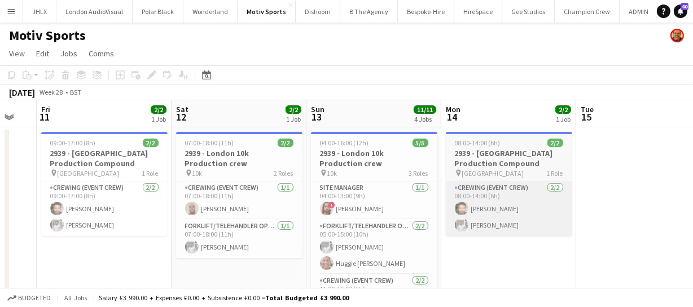
drag, startPoint x: 305, startPoint y: 198, endPoint x: 473, endPoint y: 195, distance: 167.5
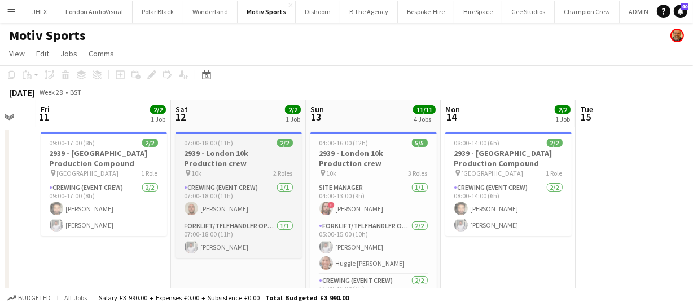
click at [231, 156] on h3 "2939 - London 10k Production crew" at bounding box center [238, 158] width 126 height 20
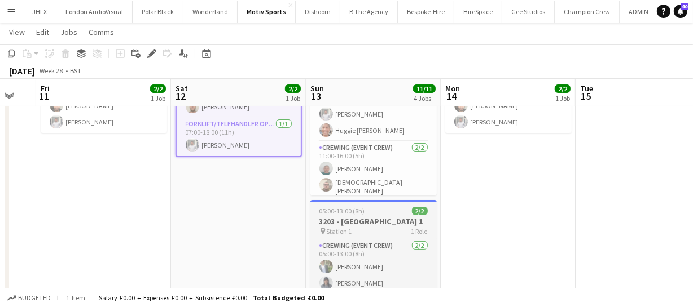
click at [361, 221] on h3 "3203 - Water Station 1" at bounding box center [373, 222] width 126 height 10
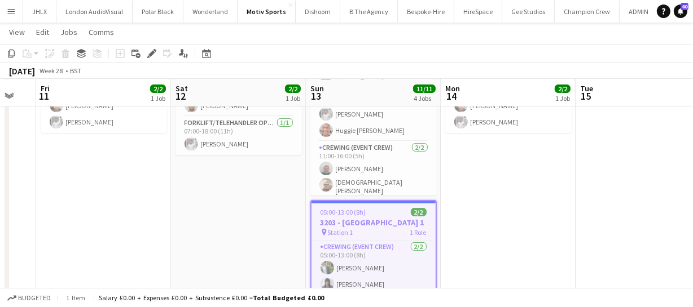
click at [360, 213] on span "05:00-13:00 (8h)" at bounding box center [343, 212] width 46 height 8
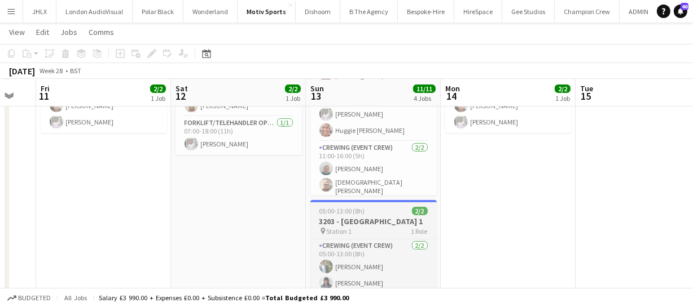
click at [360, 213] on span "05:00-13:00 (8h)" at bounding box center [342, 211] width 46 height 8
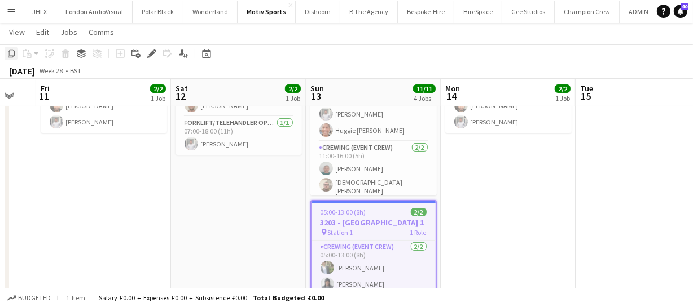
click at [10, 52] on icon at bounding box center [11, 54] width 7 height 8
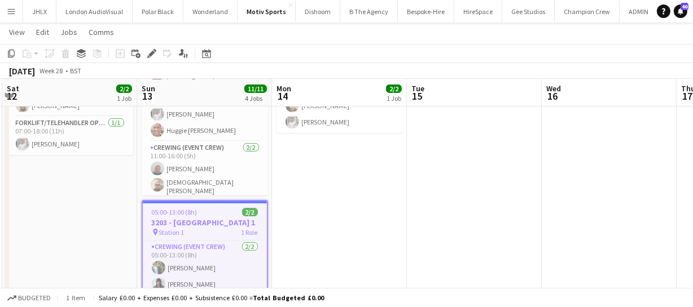
drag, startPoint x: 536, startPoint y: 157, endPoint x: 271, endPoint y: 156, distance: 265.1
click at [286, 155] on app-calendar-viewport "Wed 9 Thu 10 Fri 11 2/2 1 Job Sat 12 2/2 1 Job Sun 13 11/11 4 Jobs Mon 14 2/2 1…" at bounding box center [346, 245] width 693 height 606
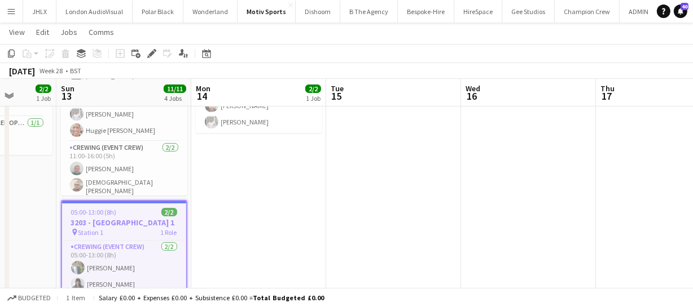
drag, startPoint x: 449, startPoint y: 172, endPoint x: 415, endPoint y: 167, distance: 34.7
click at [320, 172] on app-calendar-viewport "Wed 9 Thu 10 Fri 11 2/2 1 Job Sat 12 2/2 1 Job Sun 13 11/11 4 Jobs Mon 14 2/2 1…" at bounding box center [346, 245] width 693 height 606
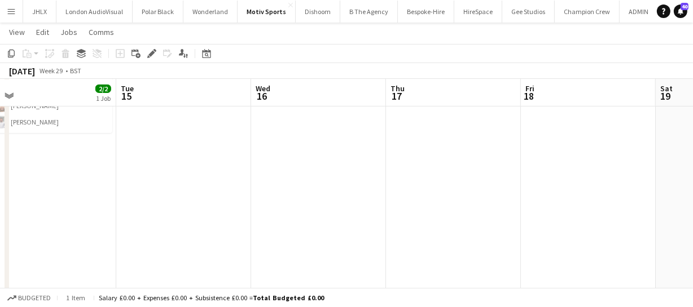
drag, startPoint x: 434, startPoint y: 169, endPoint x: 249, endPoint y: 175, distance: 185.1
click at [252, 175] on app-calendar-viewport "Fri 11 2/2 1 Job Sat 12 2/2 1 Job Sun 13 11/11 4 Jobs Mon 14 2/2 1 Job Tue 15 W…" at bounding box center [346, 245] width 693 height 606
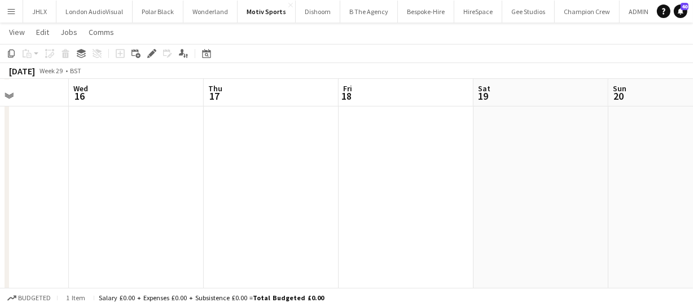
drag, startPoint x: 451, startPoint y: 173, endPoint x: 305, endPoint y: 175, distance: 146.1
click at [267, 176] on app-calendar-viewport "Sun 13 11/11 4 Jobs Mon 14 2/2 1 Job Tue 15 Wed 16 Thu 17 Fri 18 Sat 19 Sun 20 …" at bounding box center [346, 245] width 693 height 606
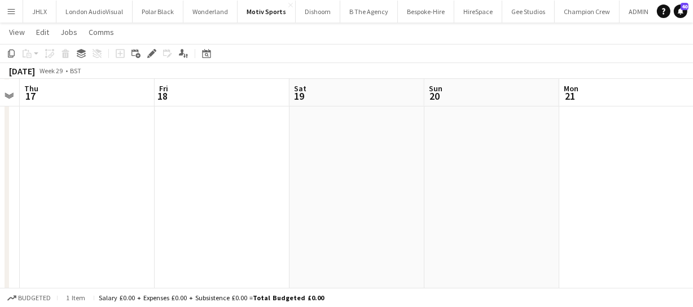
drag, startPoint x: 499, startPoint y: 177, endPoint x: 466, endPoint y: 171, distance: 32.6
click at [329, 183] on app-calendar-viewport "Sun 13 11/11 4 Jobs Mon 14 2/2 1 Job Tue 15 Wed 16 Thu 17 Fri 18 Sat 19 Sun 20 …" at bounding box center [346, 245] width 693 height 606
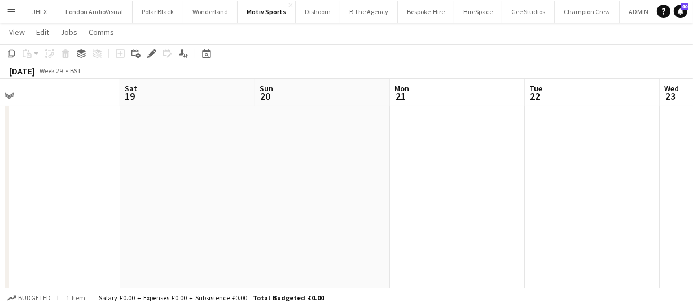
drag, startPoint x: 191, startPoint y: 177, endPoint x: 338, endPoint y: 159, distance: 148.8
click at [183, 175] on app-calendar-viewport "Tue 15 Wed 16 Thu 17 Fri 18 Sat 19 Sun 20 Mon 21 Tue 22 Wed 23 Thu 24 Fri 25" at bounding box center [346, 245] width 693 height 606
click at [131, 155] on app-calendar-viewport "Thu 17 Fri 18 Sat 19 Sun 20 Mon 21 Tue 22 Wed 23 Thu 24 Fri 25 Sat 26 Sun 27" at bounding box center [346, 245] width 693 height 606
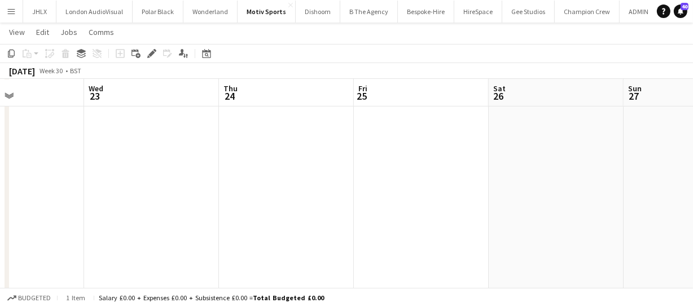
click at [135, 160] on app-calendar-viewport "Sat 19 Sun 20 Mon 21 Tue 22 Wed 23 Thu 24 Fri 25 Sat 26 Sun 27 Mon 28 Tue 29" at bounding box center [346, 245] width 693 height 606
drag, startPoint x: 367, startPoint y: 183, endPoint x: 240, endPoint y: 177, distance: 126.5
click at [192, 179] on app-calendar-viewport "Wed 23 Thu 24 Fri 25 Sat 26 Sun 27 Mon 28 Tue 29 Wed 30 Thu 31 Fri 1 Sat 2" at bounding box center [346, 245] width 693 height 606
drag, startPoint x: 281, startPoint y: 194, endPoint x: 285, endPoint y: 184, distance: 10.4
click at [146, 192] on app-calendar-viewport "Wed 23 Thu 24 Fri 25 Sat 26 Sun 27 Mon 28 Tue 29 Wed 30 Thu 31 Fri 1 Sat 2" at bounding box center [346, 245] width 693 height 606
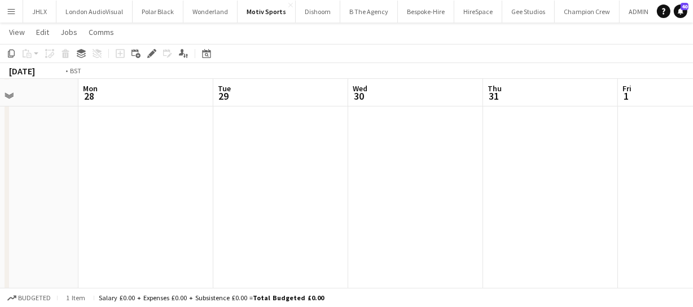
drag, startPoint x: 363, startPoint y: 191, endPoint x: 296, endPoint y: 187, distance: 66.7
click at [46, 193] on app-calendar-viewport "Fri 25 Sat 26 Sun 27 Mon 28 Tue 29 Wed 30 Thu 31 Fri 1 Sat 2 Sun 3 Mon 4" at bounding box center [346, 245] width 693 height 606
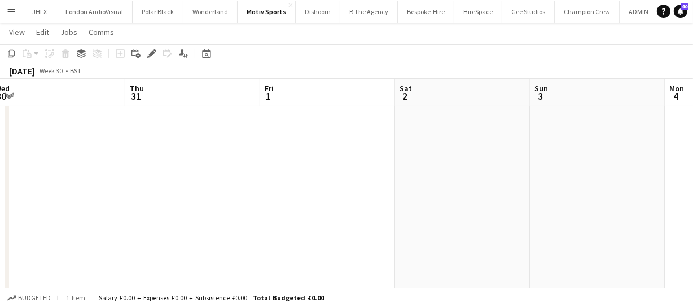
drag, startPoint x: 174, startPoint y: 206, endPoint x: 294, endPoint y: 203, distance: 120.2
click at [131, 208] on app-calendar-viewport "Sun 27 Mon 28 Tue 29 Wed 30 Thu 31 Fri 1 Sat 2 Sun 3 Mon 4 Tue 5 Wed 6" at bounding box center [346, 245] width 693 height 606
click at [0, 204] on html "Menu Boards Boards Boards All jobs Status Workforce Workforce My Workforce Recr…" at bounding box center [346, 232] width 693 height 669
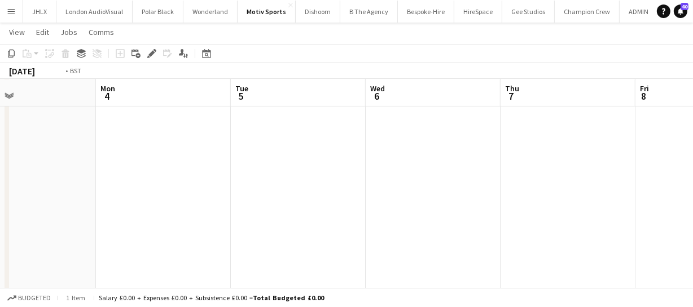
drag, startPoint x: 259, startPoint y: 199, endPoint x: 50, endPoint y: 207, distance: 209.4
click at [0, 208] on html "Menu Boards Boards Boards All jobs Status Workforce Workforce My Workforce Recr…" at bounding box center [346, 232] width 693 height 669
drag
click at [0, 208] on html "Menu Boards Boards Boards All jobs Status Workforce Workforce My Workforce Recr…" at bounding box center [346, 232] width 693 height 669
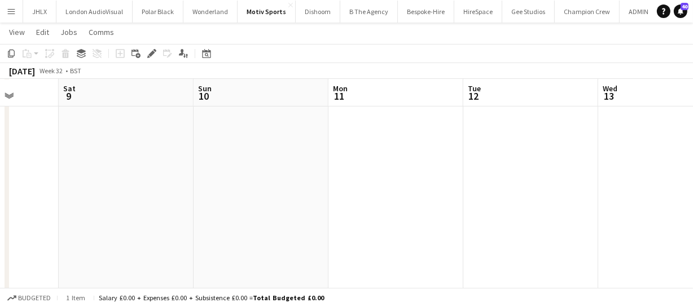
click at [0, 203] on html "Menu Boards Boards Boards All jobs Status Workforce Workforce My Workforce Recr…" at bounding box center [346, 232] width 693 height 669
click at [12, 192] on app-calendar-viewport "Wed 6 Thu 7 Fri 8 Sat 9 Sun 10 Mon 11 Tue 12 Wed 13 Thu 14 Fri 15 Sat 16" at bounding box center [346, 245] width 693 height 606
click at [0, 193] on html "Menu Boards Boards Boards All jobs Status Workforce Workforce My Workforce Recr…" at bounding box center [346, 232] width 693 height 669
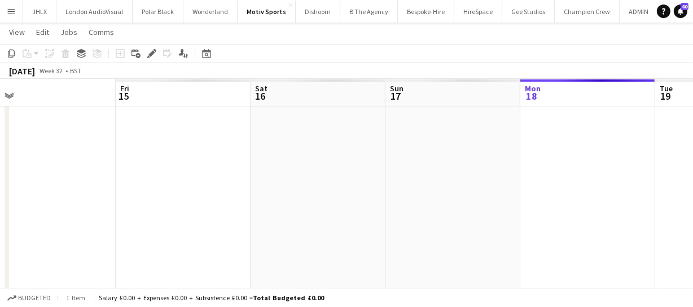
click at [29, 183] on app-calendar-viewport "Sun 10 Mon 11 Tue 12 Wed 13 Thu 14 Fri 15 Sat 16 Sun 17 Mon 18 Tue 19 Wed 20" at bounding box center [346, 245] width 693 height 606
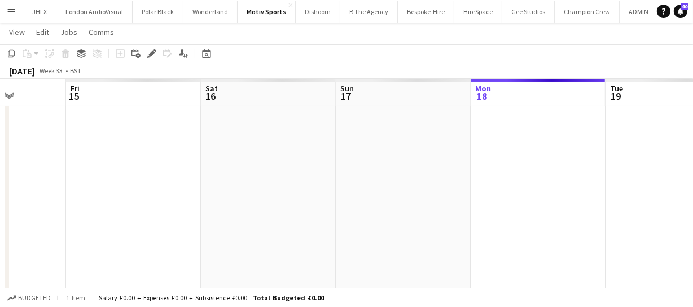
click at [153, 186] on app-calendar-viewport "Tue 12 Wed 13 Thu 14 Fri 15 Sat 16 Sun 17 Mon 18 Tue 19 Wed 20 Thu 21 Fri 22" at bounding box center [346, 245] width 693 height 606
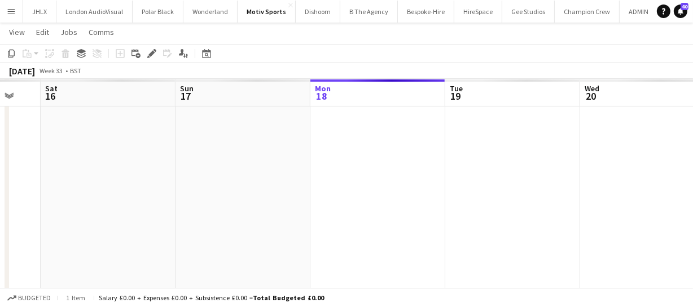
click at [156, 183] on app-calendar-viewport "Tue 12 Wed 13 Thu 14 Fri 15 Sat 16 Sun 17 Mon 18 Tue 19 Wed 20 Thu 21 Fri 22" at bounding box center [346, 245] width 693 height 606
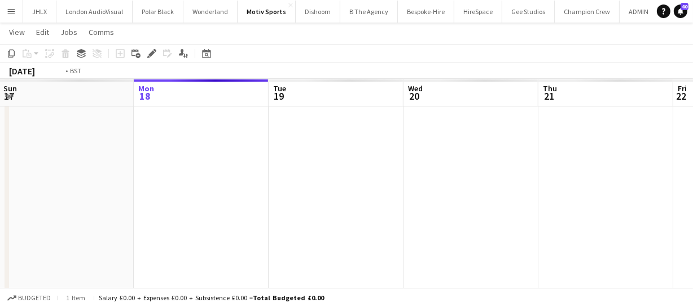
click at [157, 181] on app-calendar-viewport "Thu 14 Fri 15 Sat 16 Sun 17 Mon 18 Tue 19 Wed 20 Thu 21 Fri 22 Sat 23 Sun 24" at bounding box center [346, 245] width 693 height 606
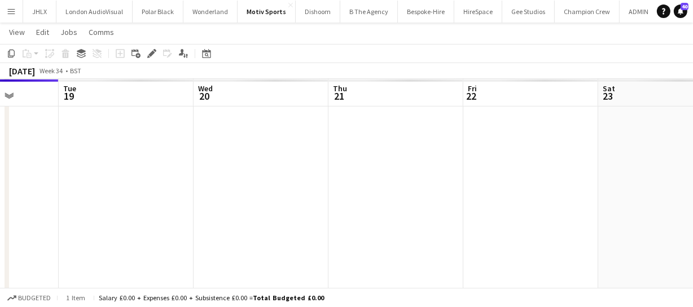
click at [145, 175] on app-calendar-viewport "Sat 16 Sun 17 Mon 18 Tue 19 Wed 20 Thu 21 Fri 22 Sat 23 Sun 24 Mon 25 Tue 26" at bounding box center [346, 245] width 693 height 606
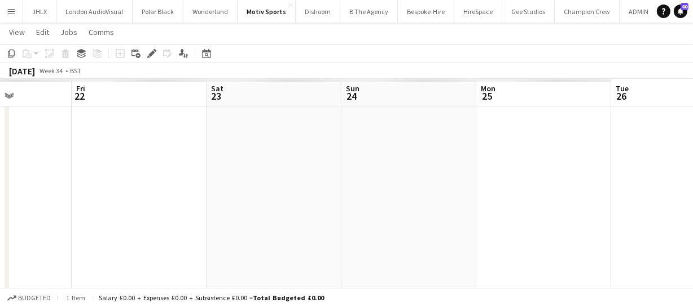
click at [154, 164] on app-calendar-viewport "Mon 18 Tue 19 Wed 20 Thu 21 Fri 22 Sat 23 Sun 24 Mon 25 Tue 26 Wed 27 Thu 28" at bounding box center [346, 245] width 693 height 606
click at [272, 157] on app-calendar-viewport "Mon 18 Tue 19 Wed 20 Thu 21 Fri 22 Sat 23 Sun 24 Mon 25 Tue 26 Wed 27 Thu 28" at bounding box center [346, 245] width 693 height 606
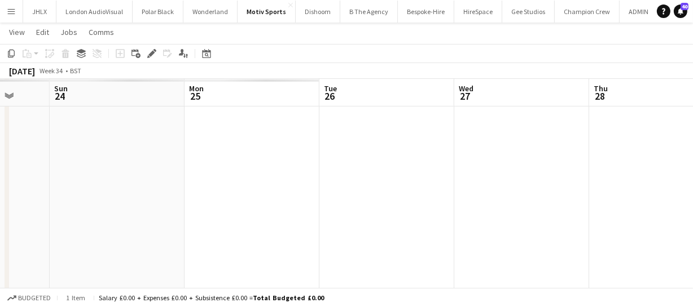
click at [219, 150] on app-calendar-viewport "Wed 20 Thu 21 Fri 22 Sat 23 Sun 24 Mon 25 Tue 26 Wed 27 Thu 28 Fri 29 Sat 30" at bounding box center [346, 245] width 693 height 606
click at [171, 147] on app-calendar-viewport "Wed 20 Thu 21 Fri 22 Sat 23 Sun 24 Mon 25 Tue 26 Wed 27 Thu 28 Fri 29 Sat 30" at bounding box center [346, 245] width 693 height 606
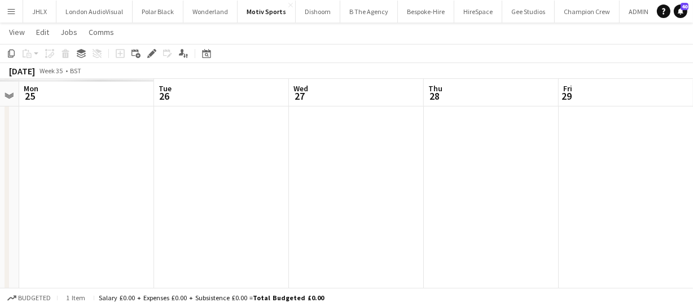
click at [232, 146] on app-calendar-viewport "Fri 22 Sat 23 Sun 24 Mon 25 Tue 26 Wed 27 Thu 28 Fri 29 Sat 30 Sun 31 Mon 1" at bounding box center [346, 245] width 693 height 606
click at [180, 151] on app-calendar-viewport "Sun 24 Mon 25 Tue 26 Wed 27 Thu 28 Fri 29 Sat 30 Sun 31 Mon 1 Tue 2 Wed 3" at bounding box center [346, 245] width 693 height 606
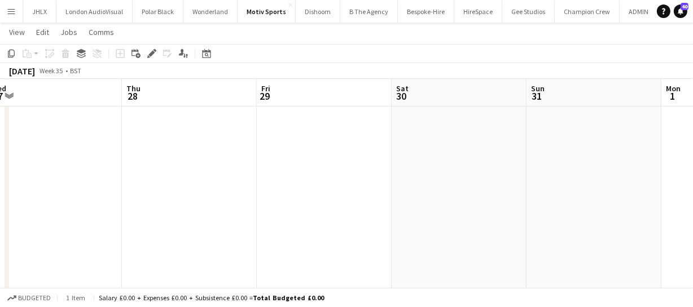
click at [182, 147] on app-calendar-viewport "Sun 24 Mon 25 Tue 26 Wed 27 Thu 28 Fri 29 Sat 30 Sun 31 Mon 1 Tue 2 Wed 3" at bounding box center [346, 245] width 693 height 606
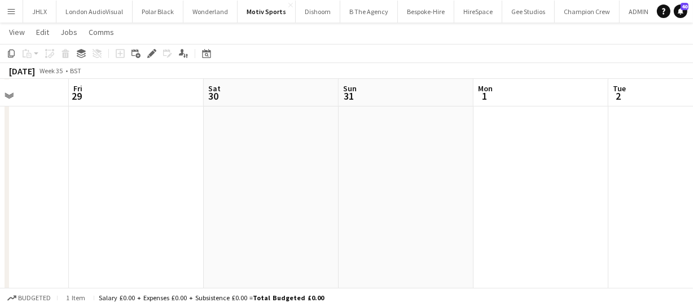
click at [124, 150] on app-calendar-viewport "Tue 26 Wed 27 Thu 28 Fri 29 Sat 30 Sun 31 Mon 1 Tue 2 Wed 3 Thu 4 Fri 5" at bounding box center [346, 245] width 693 height 606
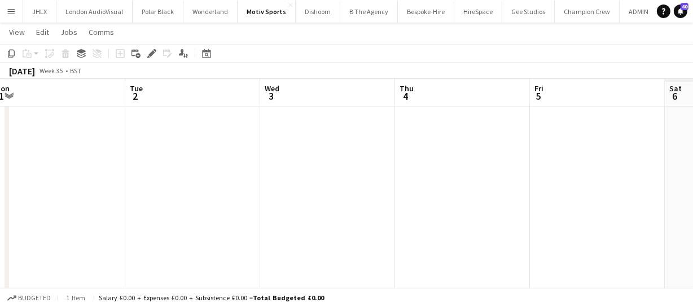
click at [205, 148] on app-calendar-viewport "Thu 28 Fri 29 Sat 30 Sun 31 Mon 1 Tue 2 Wed 3 Thu 4 Fri 5 Sat 6 Sun 7" at bounding box center [346, 245] width 693 height 606
click at [171, 153] on app-calendar-viewport "Thu 28 Fri 29 Sat 30 Sun 31 Mon 1 Tue 2 Wed 3 Thu 4 Fri 5 Sat 6 Sun 7" at bounding box center [346, 245] width 693 height 606
click at [169, 157] on app-calendar-viewport "Sat 30 Sun 31 Mon 1 Tue 2 Wed 3 Thu 4 Fri 5 Sat 6 Sun 7 Mon 8 Tue 9" at bounding box center [346, 245] width 693 height 606
click at [214, 158] on app-calendar-viewport "Sat 30 Sun 31 Mon 1 Tue 2 Wed 3 Thu 4 Fri 5 Sat 6 Sun 7 Mon 8 Tue 9" at bounding box center [346, 245] width 693 height 606
click at [222, 164] on app-calendar-viewport "Mon 1 Tue 2 Wed 3 Thu 4 Fri 5 Sat 6 Sun 7 Mon 8 Tue 9 Wed 10 Thu 11" at bounding box center [346, 245] width 693 height 606
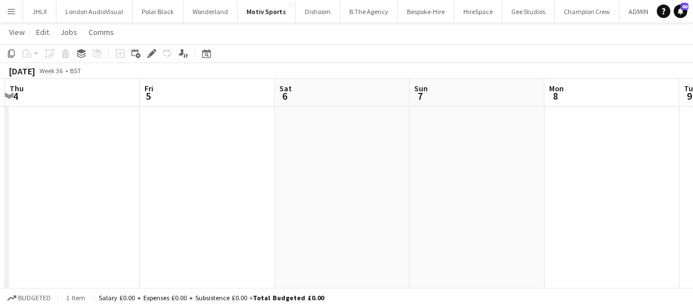
click at [209, 163] on app-calendar-viewport "Mon 1 Tue 2 Wed 3 Thu 4 Fri 5 Sat 6 Sun 7 Mon 8 Tue 9 Wed 10 Thu 11" at bounding box center [346, 245] width 693 height 606
click at [229, 157] on app-calendar-viewport "Mon 1 Tue 2 Wed 3 Thu 4 Fri 5 Sat 6 Sun 7 Mon 8 Tue 9 Wed 10 Thu 11" at bounding box center [346, 245] width 693 height 606
click at [248, 157] on app-calendar-viewport "Wed 3 Thu 4 Fri 5 Sat 6 Sun 7 Mon 8 Tue 9 Wed 10 Thu 11 Fri 12 Sat 13" at bounding box center [346, 245] width 693 height 606
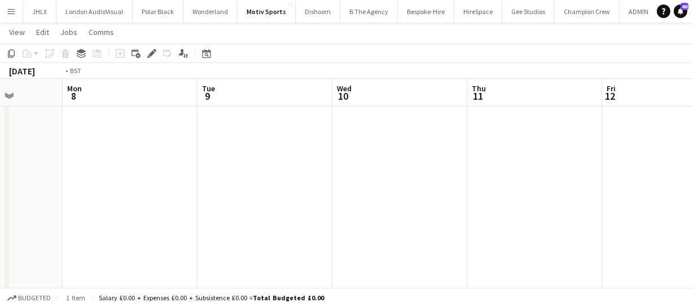
click at [185, 156] on app-calendar-viewport "Fri 5 Sat 6 Sun 7 Mon 8 Tue 9 Wed 10 Thu 11 Fri 12 Sat 13 Sun 14 Mon 15" at bounding box center [346, 245] width 693 height 606
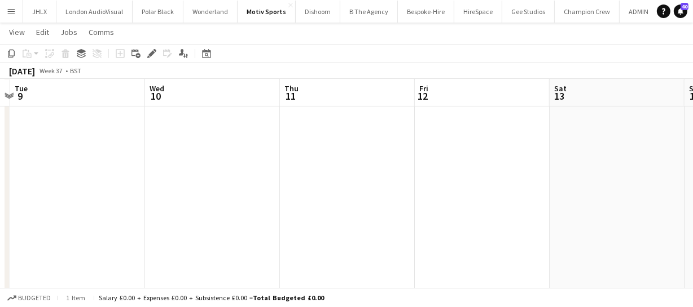
click at [231, 154] on app-calendar-viewport "Fri 5 Sat 6 Sun 7 Mon 8 Tue 9 Wed 10 Thu 11 Fri 12 Sat 13 Sun 14 Mon 15" at bounding box center [346, 245] width 693 height 606
click at [186, 158] on app-calendar-viewport "Sun 7 Mon 8 Tue 9 Wed 10 Thu 11 Fri 12 Sat 13 Sun 14 Mon 15 Tue 16 Wed 17" at bounding box center [346, 245] width 693 height 606
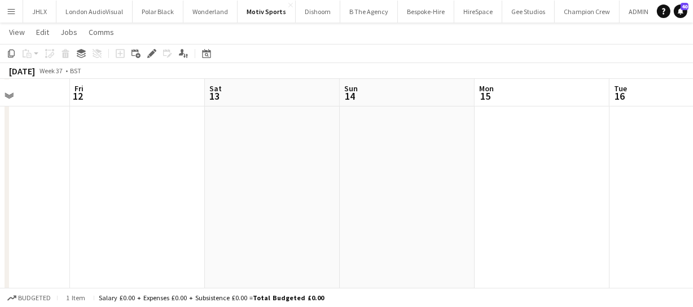
click at [219, 163] on app-calendar-viewport "Tue 9 Wed 10 Thu 11 Fri 12 Sat 13 Sun 14 Mon 15 Tue 16 Wed 17 Thu 18 Fri 19" at bounding box center [346, 245] width 693 height 606
click at [320, 153] on app-calendar-viewport "Tue 9 Wed 10 Thu 11 Fri 12 Sat 13 Sun 14 Mon 15 Tue 16 Wed 17 Thu 18 Fri 19" at bounding box center [346, 245] width 693 height 606
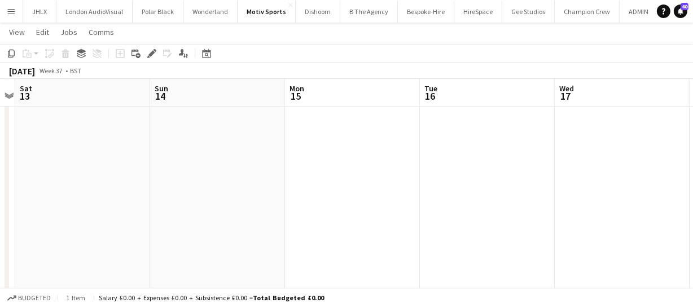
click at [135, 154] on app-calendar-viewport "Tue 9 Wed 10 Thu 11 Fri 12 Sat 13 Sun 14 Mon 15 Tue 16 Wed 17 Thu 18 Fri 19" at bounding box center [346, 245] width 693 height 606
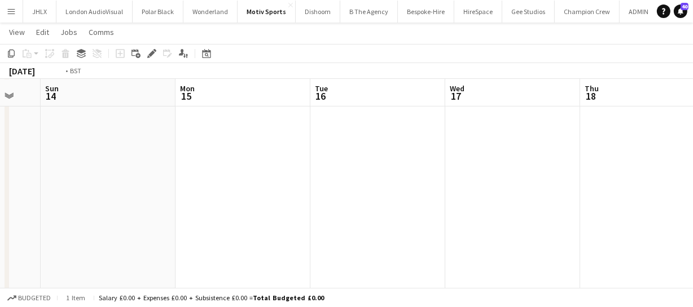
click at [193, 153] on app-calendar-viewport "Thu 11 Fri 12 Sat 13 Sun 14 Mon 15 Tue 16 Wed 17 Thu 18 Fri 19 Sat 20 Sun 21" at bounding box center [346, 245] width 693 height 606
click at [157, 152] on app-calendar-viewport "Sat 13 Sun 14 Mon 15 Tue 16 Wed 17 Thu 18 Fri 19 Sat 20 Sun 21 Mon 22 Tue 23" at bounding box center [346, 245] width 693 height 606
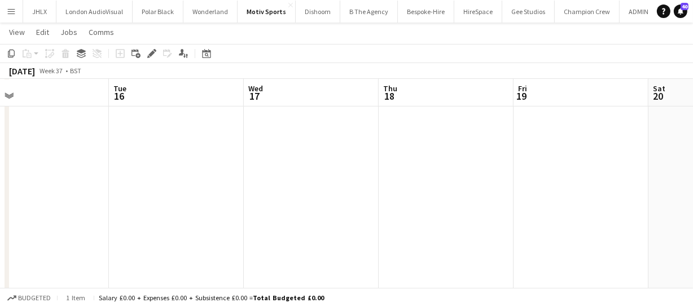
click at [212, 147] on app-calendar-viewport "Sat 13 Sun 14 Mon 15 Tue 16 Wed 17 Thu 18 Fri 19 Sat 20 Sun 21 Mon 22 Tue 23" at bounding box center [346, 245] width 693 height 606
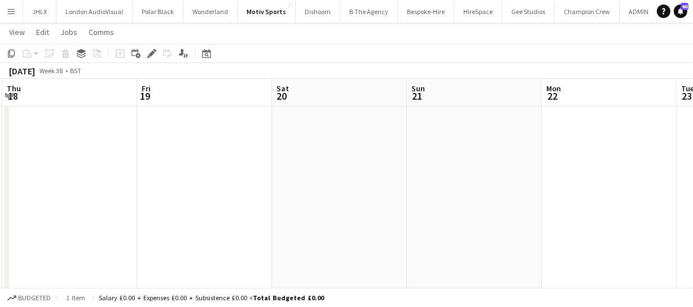
click at [177, 161] on app-calendar-viewport "Mon 15 Tue 16 Wed 17 Thu 18 Fri 19 Sat 20 Sun 21 Mon 22 Tue 23 Wed 24 Thu 25" at bounding box center [346, 245] width 693 height 606
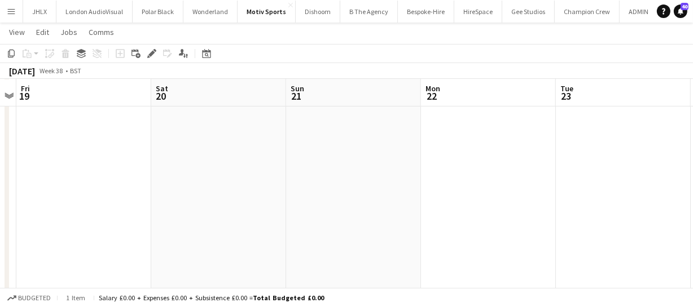
click at [340, 118] on app-date-cell at bounding box center [353, 285] width 135 height 523
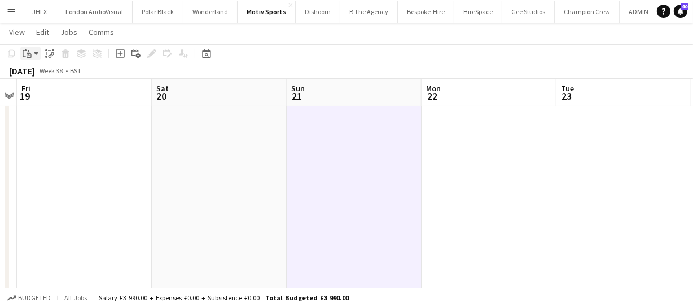
click at [28, 55] on icon "Paste" at bounding box center [27, 53] width 9 height 9
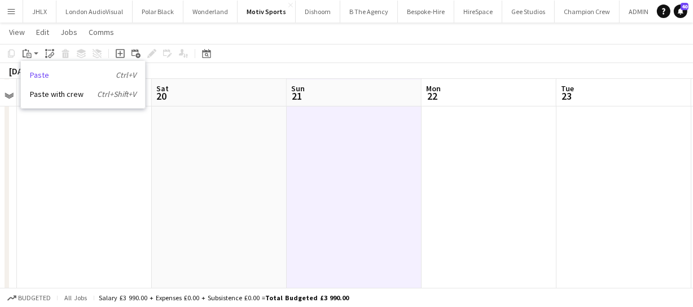
click at [54, 73] on link "Paste Ctrl+V" at bounding box center [83, 75] width 106 height 10
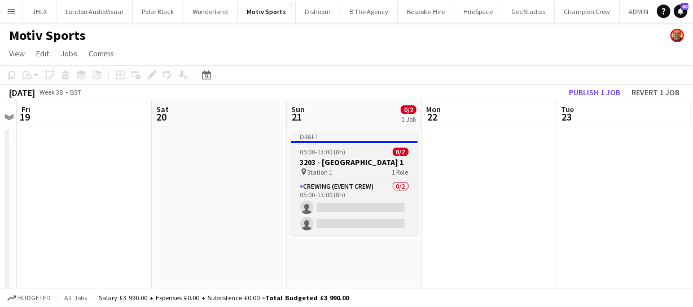
click at [333, 153] on span "05:00-13:00 (8h)" at bounding box center [323, 152] width 46 height 8
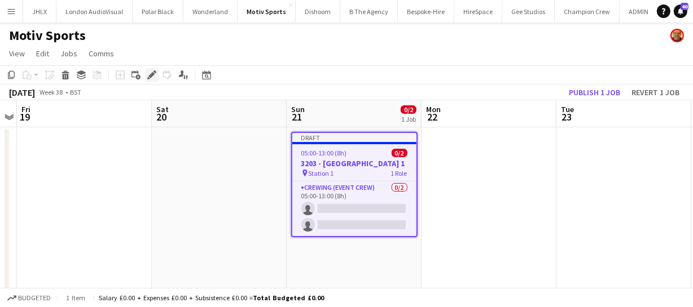
click at [151, 74] on icon at bounding box center [151, 75] width 6 height 6
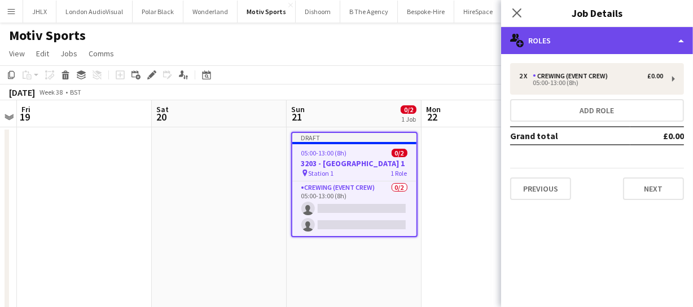
click at [549, 37] on div "multiple-users-add Roles" at bounding box center [597, 40] width 192 height 27
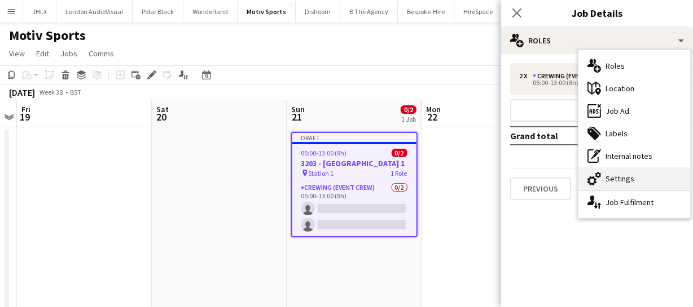
click at [628, 167] on div "cog-double-3 Settings" at bounding box center [634, 178] width 112 height 23
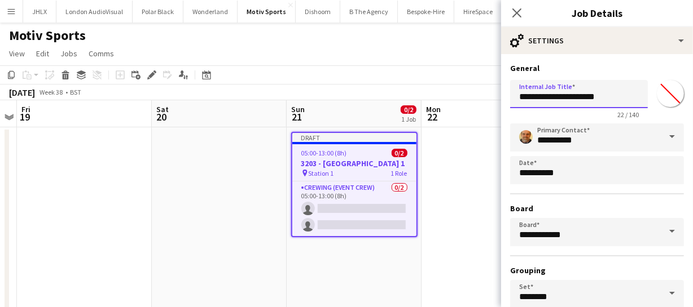
click at [647, 102] on div "**********" at bounding box center [597, 97] width 174 height 43
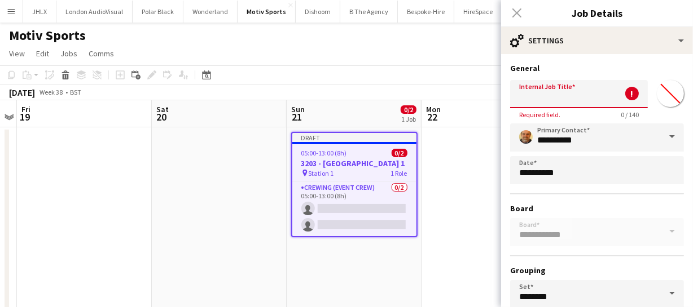
click at [563, 90] on input "Internal Job Title" at bounding box center [579, 94] width 138 height 28
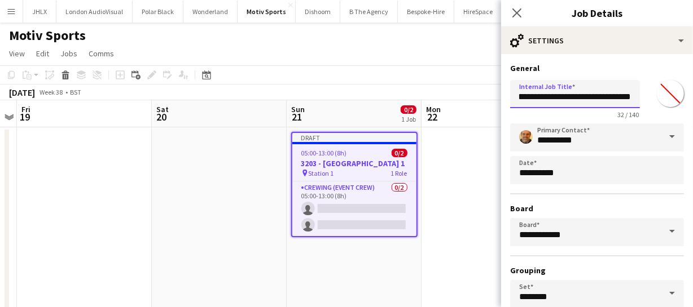
scroll to position [0, 12]
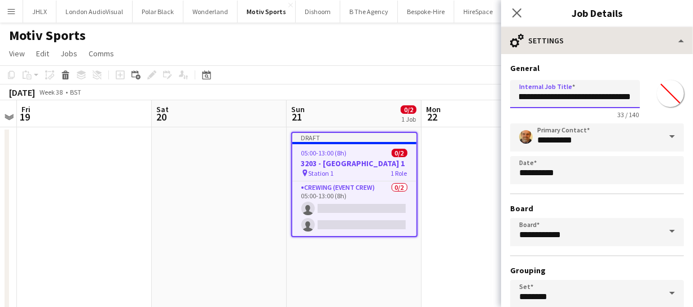
type input "**********"
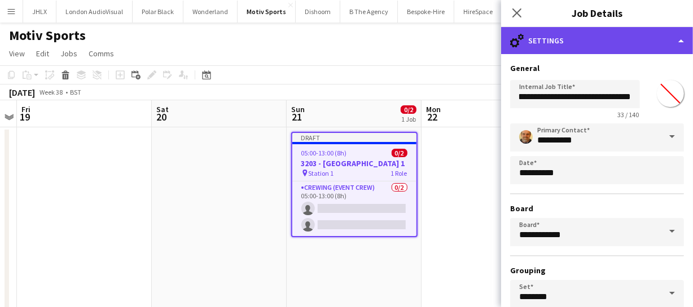
scroll to position [0, 0]
click at [606, 38] on div "cog-double-3 Settings" at bounding box center [597, 40] width 192 height 27
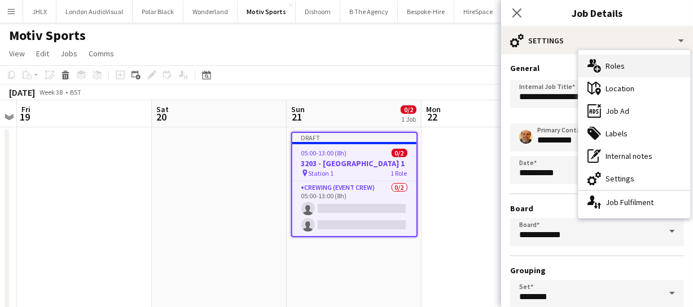
click at [629, 69] on div "multiple-users-add Roles" at bounding box center [634, 66] width 112 height 23
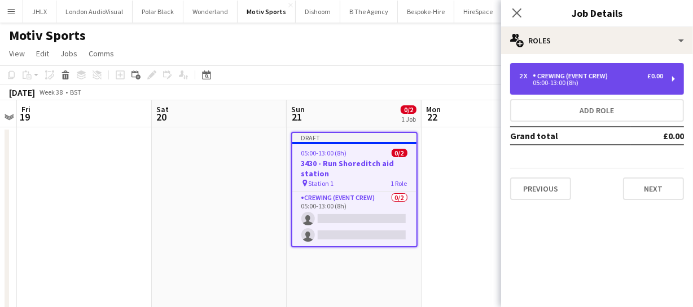
click at [564, 83] on div "05:00-13:00 (8h)" at bounding box center [591, 83] width 144 height 6
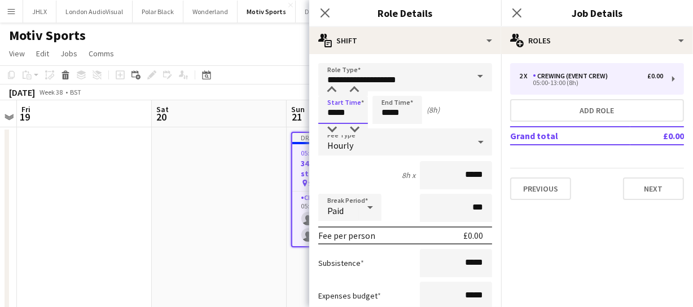
drag, startPoint x: 352, startPoint y: 112, endPoint x: 189, endPoint y: 106, distance: 163.7
type input "*****"
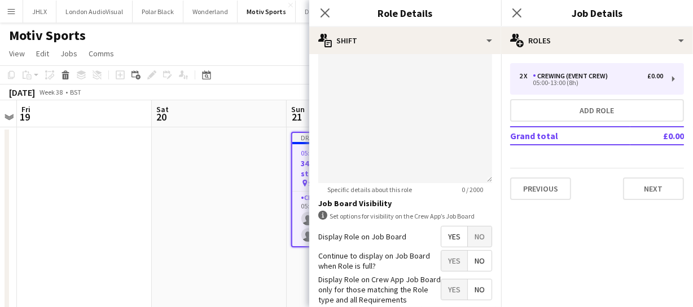
scroll to position [410, 0]
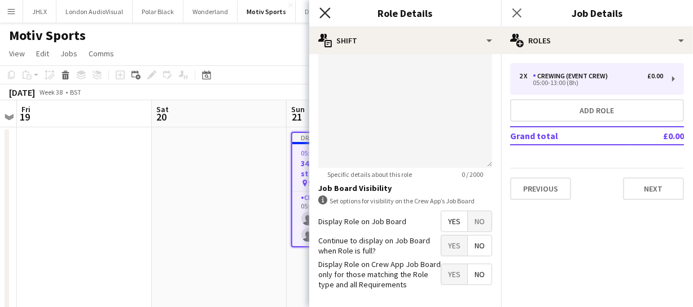
type input "*****"
click at [324, 16] on icon "Close pop-in" at bounding box center [324, 12] width 11 height 11
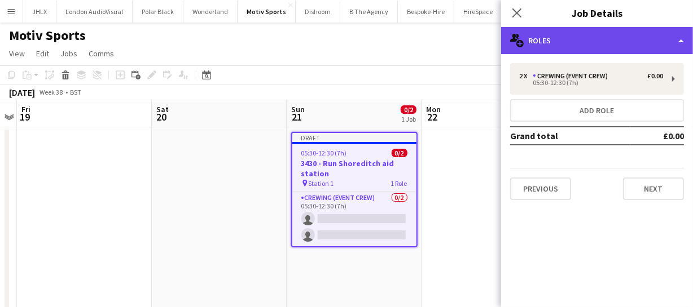
click at [565, 50] on div "multiple-users-add Roles" at bounding box center [597, 40] width 192 height 27
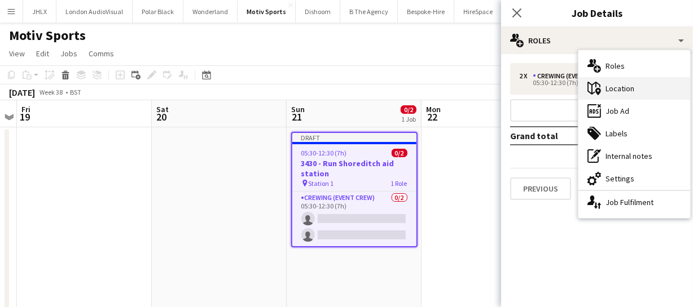
click at [620, 85] on div "maps-pin-1 Location" at bounding box center [634, 88] width 112 height 23
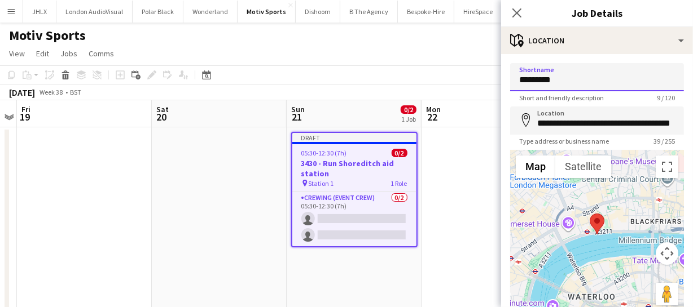
drag, startPoint x: 554, startPoint y: 76, endPoint x: 470, endPoint y: 78, distance: 83.5
type input "**********"
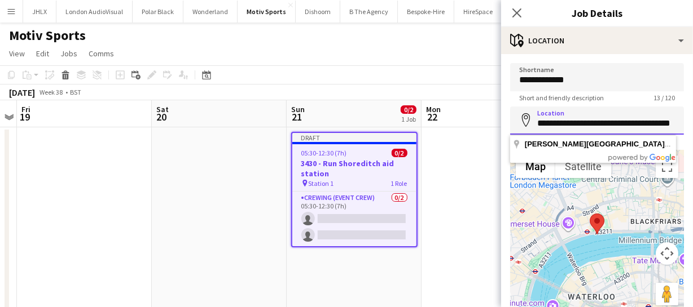
scroll to position [0, 23]
drag, startPoint x: 535, startPoint y: 120, endPoint x: 724, endPoint y: 126, distance: 188.5
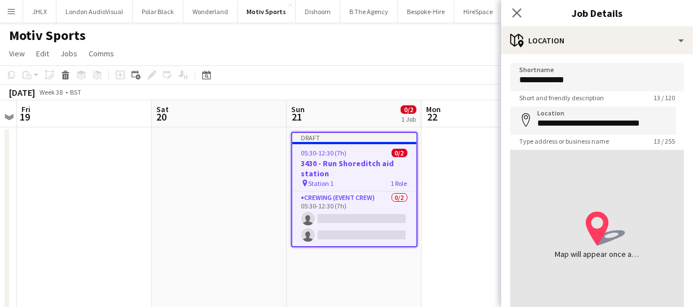
type input "**********"
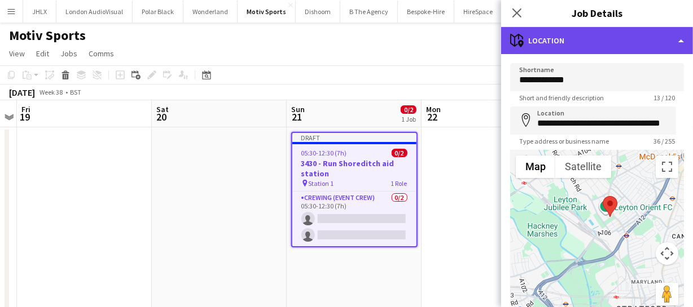
click at [617, 50] on div "maps-pin-1 Location" at bounding box center [597, 40] width 192 height 27
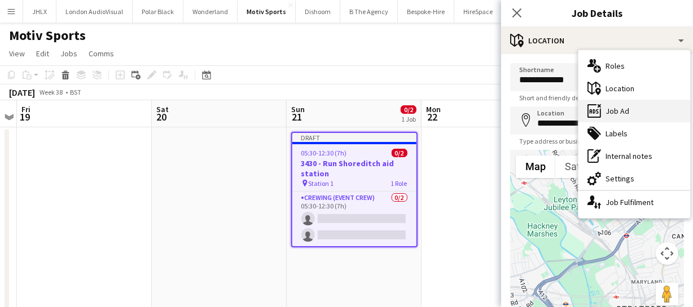
click at [618, 111] on div "ads-window Job Ad" at bounding box center [634, 111] width 112 height 23
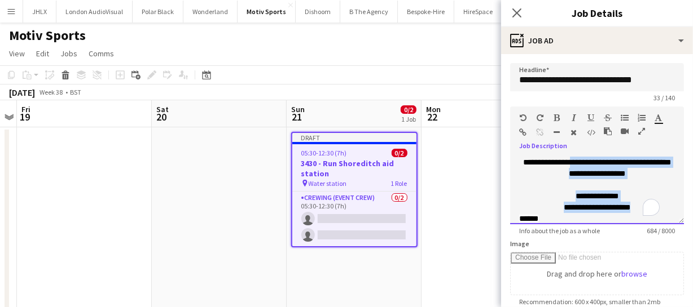
click at [630, 208] on div "**********" at bounding box center [597, 187] width 174 height 76
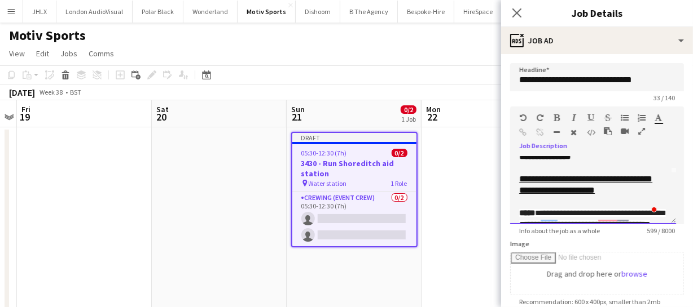
scroll to position [102, 0]
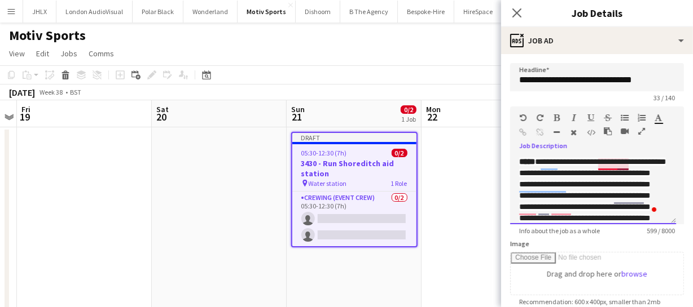
click at [613, 164] on span "**********" at bounding box center [592, 207] width 147 height 98
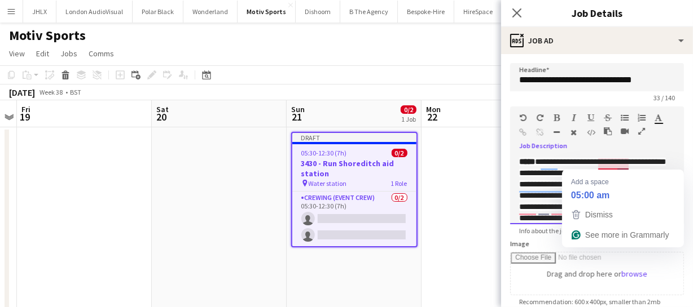
click at [615, 163] on span "**********" at bounding box center [592, 207] width 147 height 98
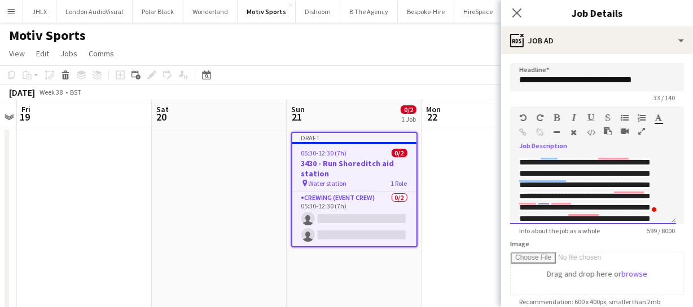
scroll to position [112, 0]
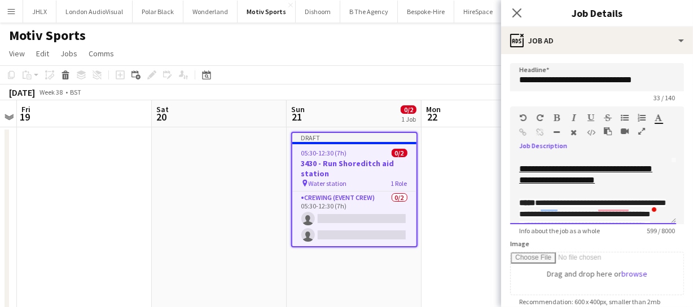
click at [658, 186] on div "**********" at bounding box center [593, 175] width 148 height 23
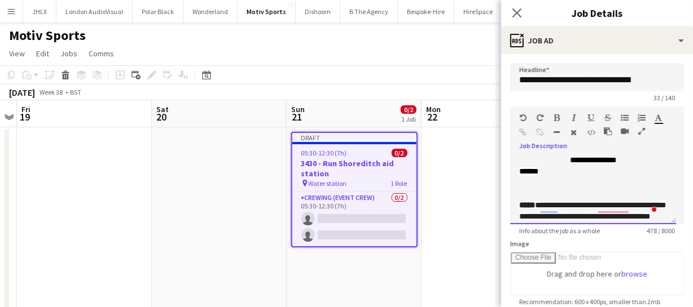
click at [518, 201] on div "**********" at bounding box center [593, 191] width 166 height 68
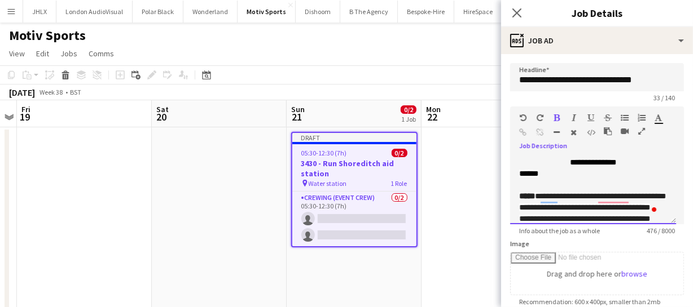
click at [625, 158] on div "**********" at bounding box center [593, 162] width 148 height 11
click at [623, 160] on div "**********" at bounding box center [593, 162] width 148 height 11
click at [525, 157] on div "To enrich screen reader interactions, please activate Accessibility in Grammarl…" at bounding box center [593, 162] width 148 height 11
click at [515, 167] on div "**********" at bounding box center [593, 191] width 166 height 68
click at [524, 161] on div "To enrich screen reader interactions, please activate Accessibility in Grammarl…" at bounding box center [593, 162] width 148 height 11
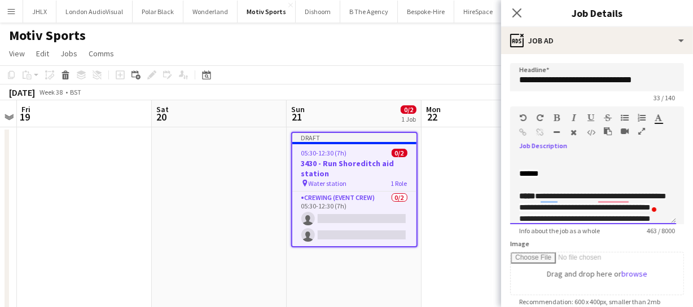
click at [520, 163] on div "To enrich screen reader interactions, please activate Accessibility in Grammarl…" at bounding box center [593, 162] width 148 height 11
click at [615, 169] on div "******" at bounding box center [593, 173] width 148 height 11
click at [519, 171] on span "******" at bounding box center [528, 174] width 19 height 8
click at [574, 174] on div "******" at bounding box center [593, 173] width 148 height 11
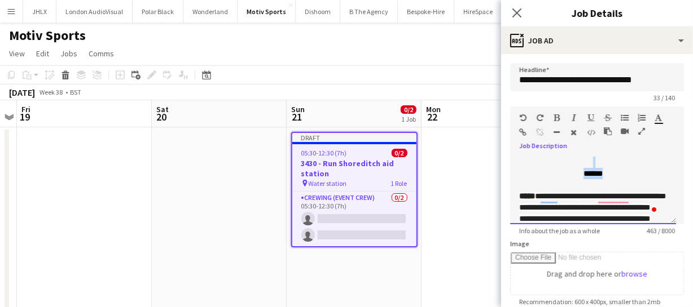
drag, startPoint x: 605, startPoint y: 174, endPoint x: 561, endPoint y: 165, distance: 44.8
click at [561, 165] on div "**********" at bounding box center [593, 191] width 166 height 68
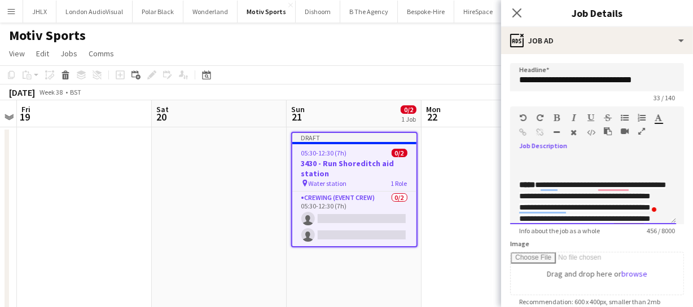
click at [520, 185] on span "*****" at bounding box center [527, 185] width 16 height 8
click at [638, 132] on icon "button" at bounding box center [641, 131] width 7 height 8
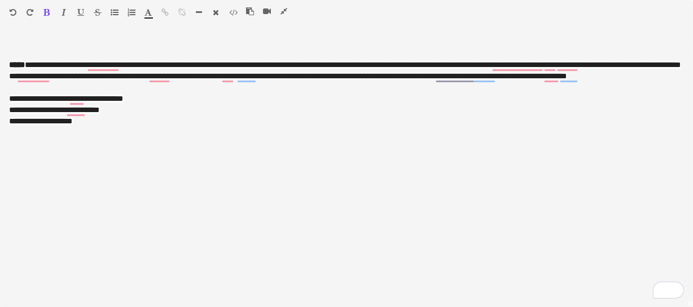
scroll to position [0, 0]
click at [286, 13] on icon "button" at bounding box center [283, 11] width 7 height 8
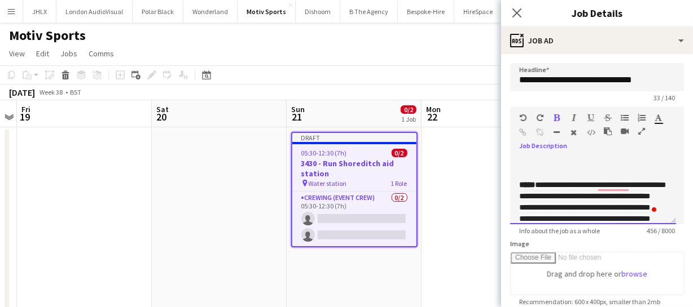
click at [520, 166] on div "To enrich screen reader interactions, please activate Accessibility in Grammarl…" at bounding box center [593, 162] width 148 height 11
click at [616, 163] on div "**********" at bounding box center [589, 162] width 140 height 11
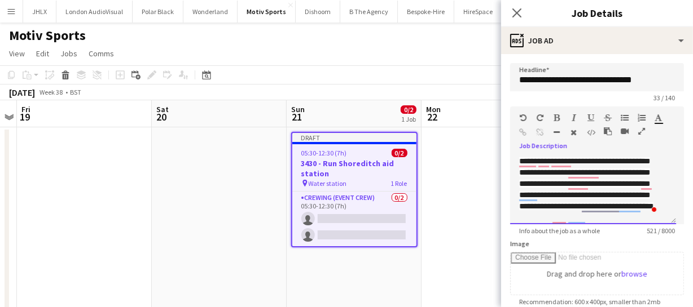
scroll to position [142, 0]
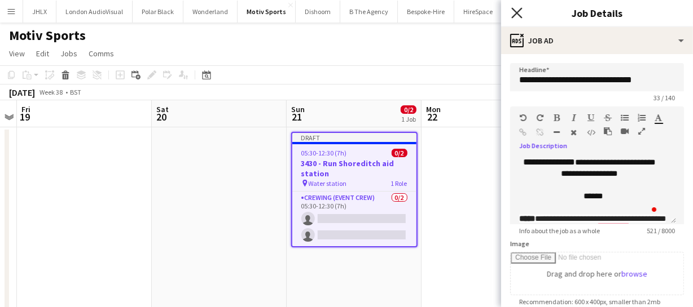
click at [519, 16] on icon "Close pop-in" at bounding box center [516, 12] width 11 height 11
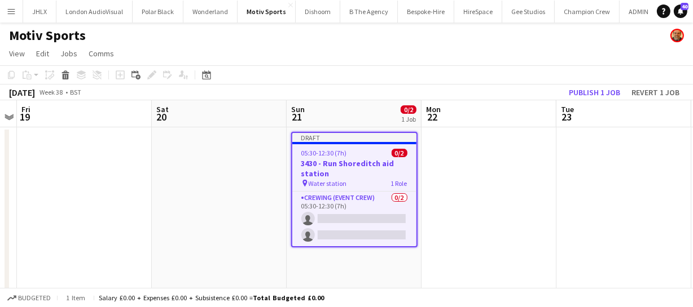
click at [328, 154] on span "05:30-12:30 (7h)" at bounding box center [324, 153] width 46 height 8
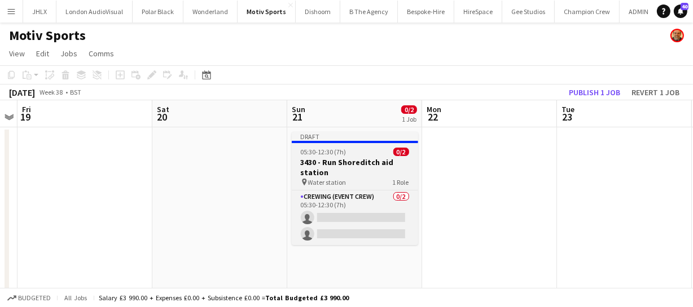
click at [359, 167] on h3 "3430 - Run Shoreditch aid station" at bounding box center [355, 167] width 126 height 20
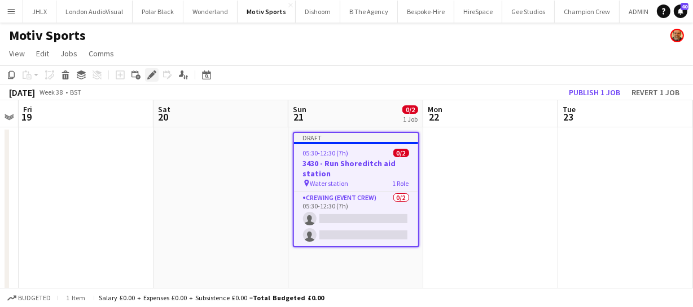
click at [149, 72] on icon "Edit" at bounding box center [151, 74] width 9 height 9
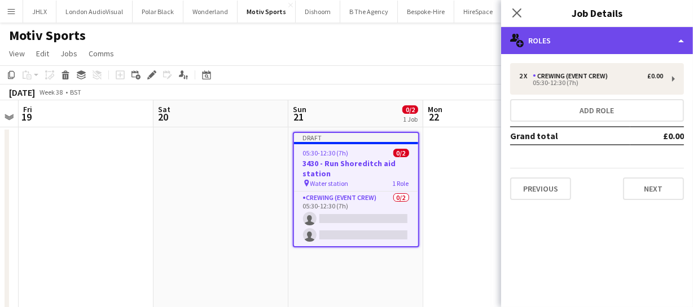
click at [605, 50] on div "multiple-users-add Roles" at bounding box center [597, 40] width 192 height 27
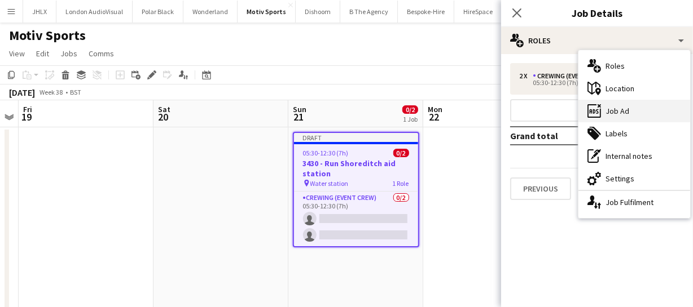
click at [621, 117] on div "ads-window Job Ad" at bounding box center [634, 111] width 112 height 23
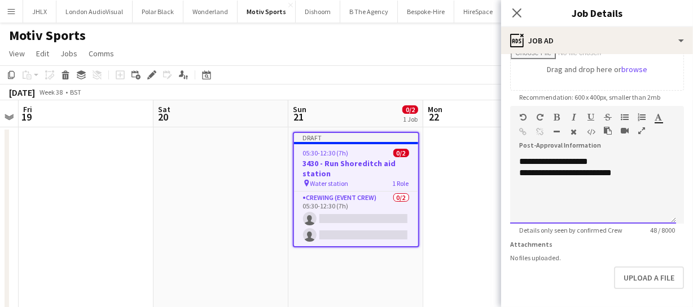
click at [550, 173] on div "**********" at bounding box center [593, 172] width 148 height 11
drag, startPoint x: 552, startPoint y: 172, endPoint x: 662, endPoint y: 176, distance: 110.0
click at [662, 176] on div "**********" at bounding box center [593, 172] width 148 height 11
click at [507, 11] on div "Close pop-in" at bounding box center [517, 13] width 32 height 26
click at [523, 17] on app-icon "Close pop-in" at bounding box center [517, 13] width 16 height 16
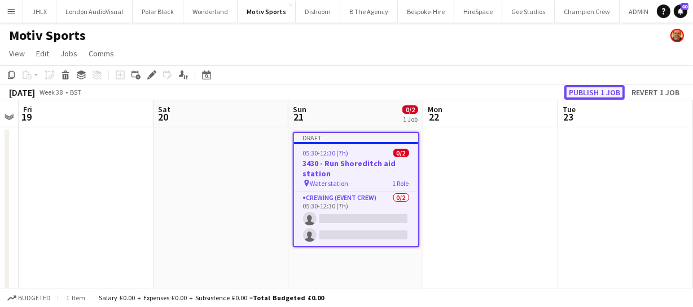
click at [594, 89] on button "Publish 1 job" at bounding box center [594, 92] width 60 height 15
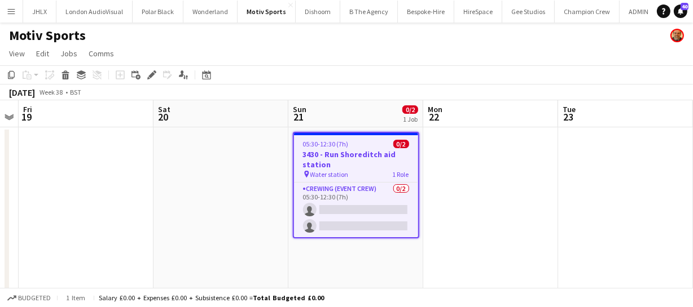
click at [3, 11] on button "Menu" at bounding box center [11, 11] width 23 height 23
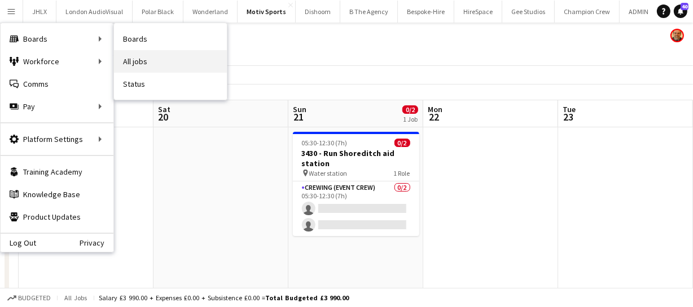
click at [151, 56] on link "All jobs" at bounding box center [170, 61] width 113 height 23
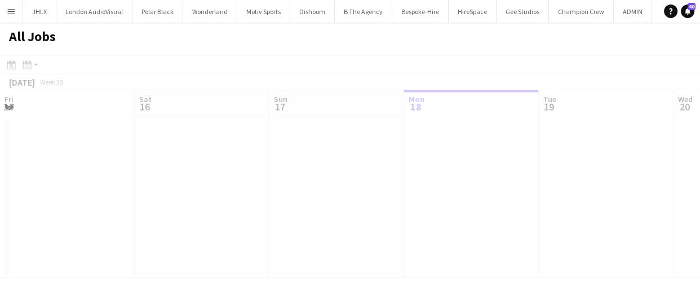
scroll to position [0, 270]
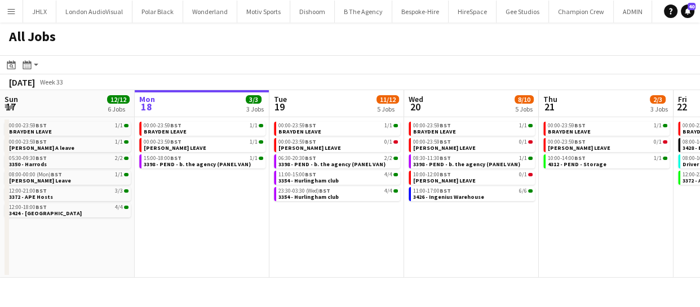
drag, startPoint x: 483, startPoint y: 258, endPoint x: 365, endPoint y: 244, distance: 118.2
click at [352, 247] on app-calendar-viewport "Fri 15 31/31 9 Jobs Sat 16 14/14 4 Jobs Sun 17 12/12 6 Jobs Mon 18 3/3 3 Jobs T…" at bounding box center [350, 184] width 700 height 188
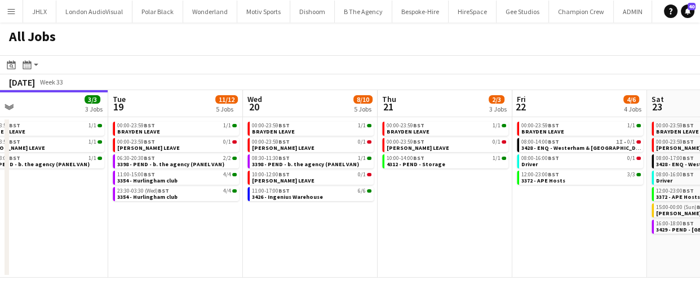
drag, startPoint x: 385, startPoint y: 253, endPoint x: 377, endPoint y: 254, distance: 7.4
click at [357, 250] on app-calendar-viewport "Fri 15 31/31 9 Jobs Sat 16 14/14 4 Jobs Sun 17 12/12 6 Jobs Mon 18 3/3 3 Jobs T…" at bounding box center [350, 184] width 700 height 188
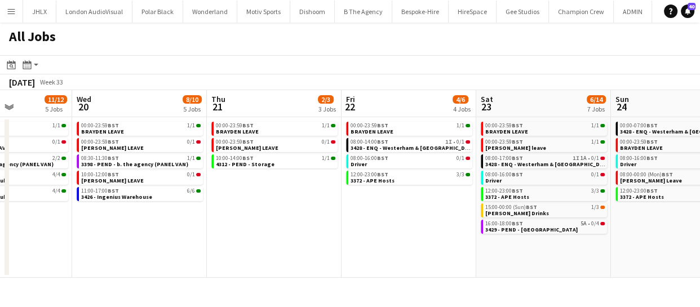
click at [309, 247] on app-calendar-viewport "Sun 17 12/12 6 Jobs Mon 18 3/3 3 Jobs Tue 19 11/12 5 Jobs Wed 20 8/10 5 Jobs Th…" at bounding box center [350, 184] width 700 height 188
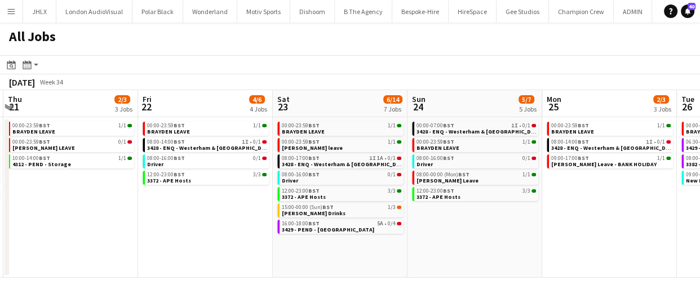
click at [364, 252] on app-all-jobs "All Jobs Date picker AUG 2025 AUG 2025 Monday M Tuesday T Wednesday W Thursday …" at bounding box center [350, 150] width 700 height 255
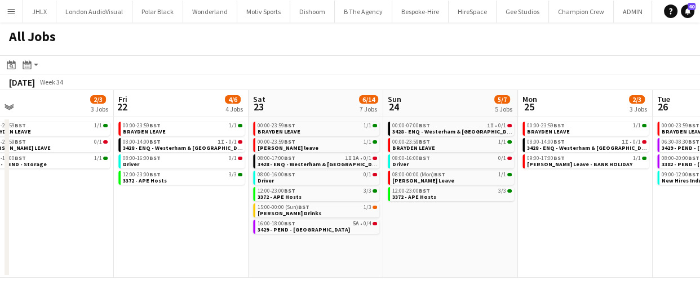
drag, startPoint x: 251, startPoint y: 240, endPoint x: 228, endPoint y: 237, distance: 22.7
click at [238, 238] on app-calendar-viewport "Tue 19 11/12 5 Jobs Wed 20 8/10 5 Jobs Thu 21 2/3 3 Jobs Fri 22 4/6 4 Jobs Sat …" at bounding box center [350, 184] width 700 height 188
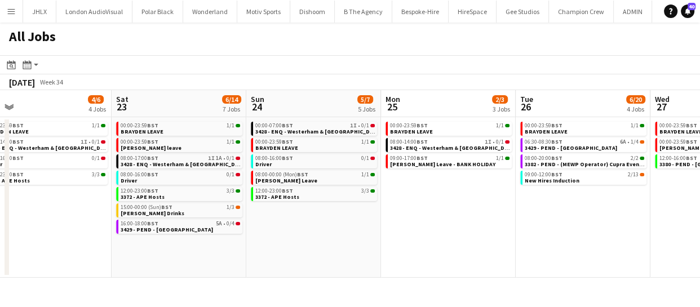
drag, startPoint x: 437, startPoint y: 267, endPoint x: 292, endPoint y: 246, distance: 146.5
click at [292, 245] on app-calendar-viewport "Tue 19 11/12 5 Jobs Wed 20 8/10 5 Jobs Thu 21 2/3 3 Jobs Fri 22 4/6 4 Jobs Sat …" at bounding box center [350, 184] width 700 height 188
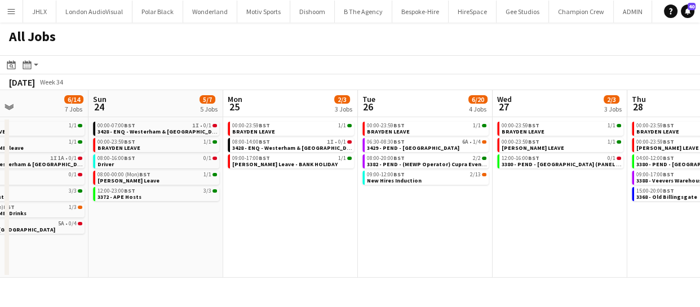
drag, startPoint x: 431, startPoint y: 263, endPoint x: 285, endPoint y: 239, distance: 148.1
click at [215, 233] on app-calendar-viewport "Thu 21 2/3 3 Jobs Fri 22 4/6 4 Jobs Sat 23 6/14 7 Jobs Sun 24 5/7 5 Jobs Mon 25…" at bounding box center [350, 184] width 700 height 188
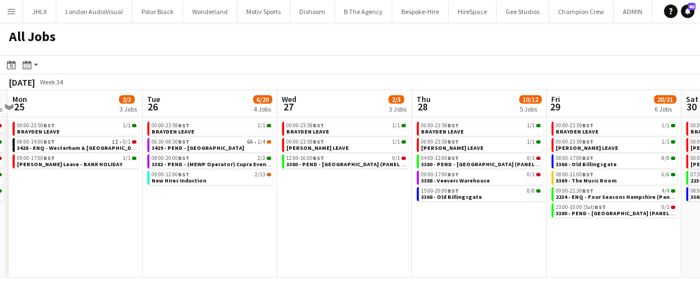
click at [205, 227] on app-all-jobs "All Jobs Date picker AUG 2025 AUG 2025 Monday M Tuesday T Wednesday W Thursday …" at bounding box center [350, 150] width 700 height 255
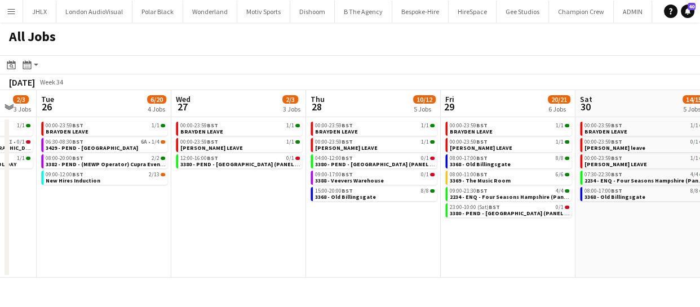
drag, startPoint x: 417, startPoint y: 253, endPoint x: 255, endPoint y: 232, distance: 162.6
click at [234, 230] on app-calendar-viewport "Sat 23 6/14 7 Jobs Sun 24 5/7 5 Jobs Mon 25 2/3 3 Jobs Tue 26 6/20 4 Jobs Wed 2…" at bounding box center [350, 184] width 700 height 188
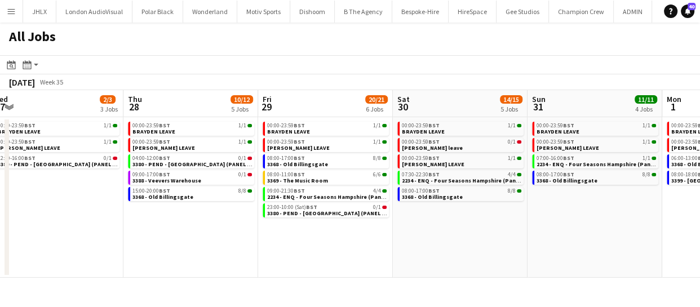
click at [275, 250] on app-calendar-viewport "Sat 23 6/14 7 Jobs Sun 24 5/7 5 Jobs Mon 25 2/3 3 Jobs Tue 26 6/20 4 Jobs Wed 2…" at bounding box center [350, 184] width 700 height 188
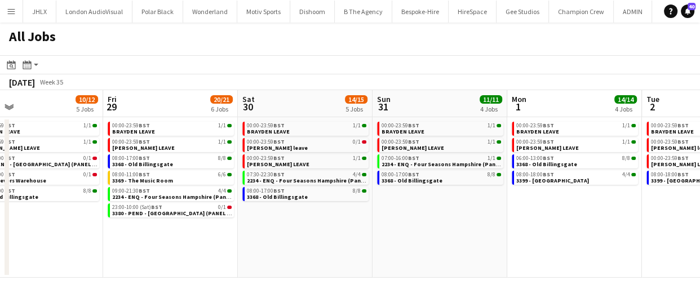
click at [240, 244] on app-all-jobs "All Jobs Date picker AUG 2025 AUG 2025 Monday M Tuesday T Wednesday W Thursday …" at bounding box center [350, 150] width 700 height 255
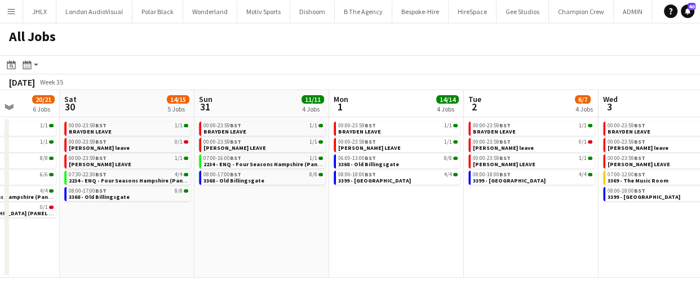
drag, startPoint x: 324, startPoint y: 256, endPoint x: 355, endPoint y: 252, distance: 30.7
click at [213, 241] on app-calendar-viewport "Wed 27 2/3 3 Jobs Thu 28 10/12 5 Jobs Fri 29 20/21 6 Jobs Sat 30 14/15 5 Jobs S…" at bounding box center [350, 184] width 700 height 188
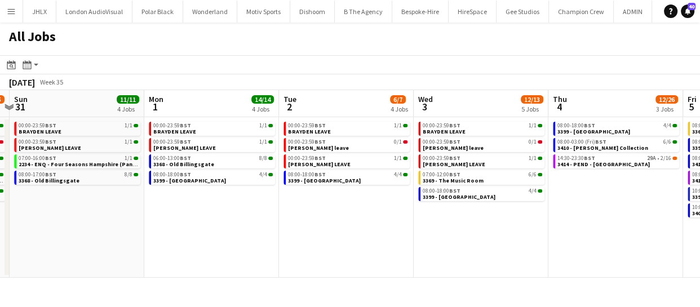
click at [215, 241] on app-calendar-viewport "Wed 27 2/3 3 Jobs Thu 28 10/12 5 Jobs Fri 29 20/21 6 Jobs Sat 30 14/15 5 Jobs S…" at bounding box center [350, 184] width 700 height 188
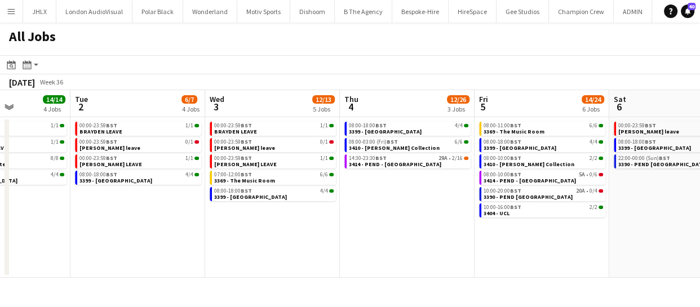
click at [305, 249] on app-calendar-viewport "Fri 29 20/21 6 Jobs Sat 30 14/15 5 Jobs Sun 31 11/11 4 Jobs Mon 1 14/14 4 Jobs …" at bounding box center [350, 184] width 700 height 188
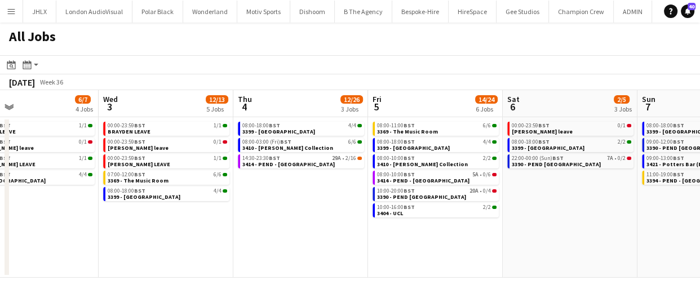
drag, startPoint x: 411, startPoint y: 257, endPoint x: 391, endPoint y: 248, distance: 21.2
click at [301, 243] on app-calendar-viewport "Sun 31 11/11 4 Jobs Mon 1 14/14 4 Jobs Tue 2 6/7 4 Jobs Wed 3 12/13 5 Jobs Thu …" at bounding box center [350, 184] width 700 height 188
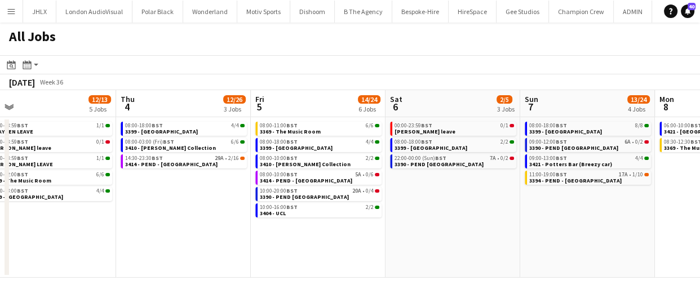
drag, startPoint x: 420, startPoint y: 254, endPoint x: 352, endPoint y: 250, distance: 67.8
click at [352, 250] on app-calendar-viewport "Sun 31 11/11 4 Jobs Mon 1 14/14 4 Jobs Tue 2 6/7 4 Jobs Wed 3 12/13 5 Jobs Thu …" at bounding box center [350, 184] width 700 height 188
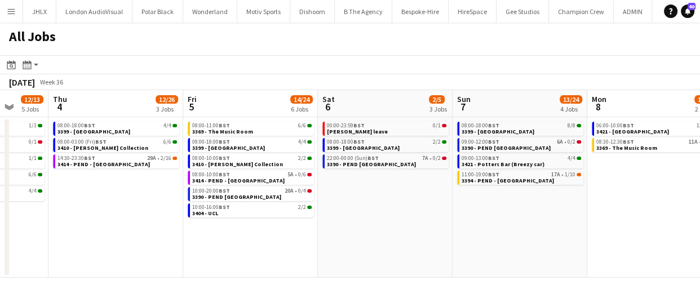
click at [327, 243] on app-calendar-viewport "Sun 31 11/11 4 Jobs Mon 1 14/14 4 Jobs Tue 2 6/7 4 Jobs Wed 3 12/13 5 Jobs Thu …" at bounding box center [350, 184] width 700 height 188
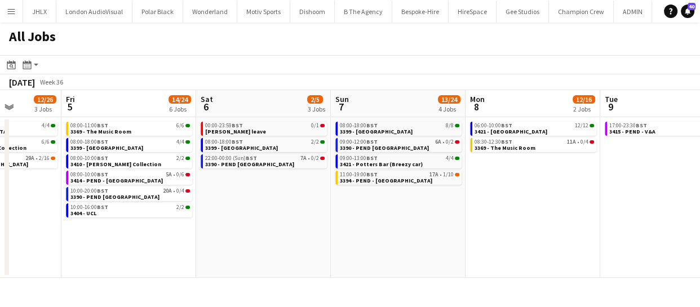
drag, startPoint x: 490, startPoint y: 259, endPoint x: 389, endPoint y: 257, distance: 100.4
click at [443, 258] on app-calendar-viewport "Tue 2 6/7 4 Jobs Wed 3 12/13 5 Jobs Thu 4 12/26 3 Jobs Fri 5 14/24 6 Jobs Sat 6…" at bounding box center [350, 184] width 700 height 188
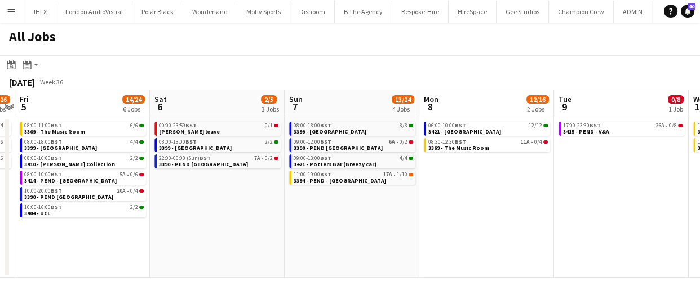
click at [350, 244] on app-calendar-viewport "Tue 2 6/7 4 Jobs Wed 3 12/13 5 Jobs Thu 4 12/26 3 Jobs Fri 5 14/24 6 Jobs Sat 6…" at bounding box center [350, 184] width 700 height 188
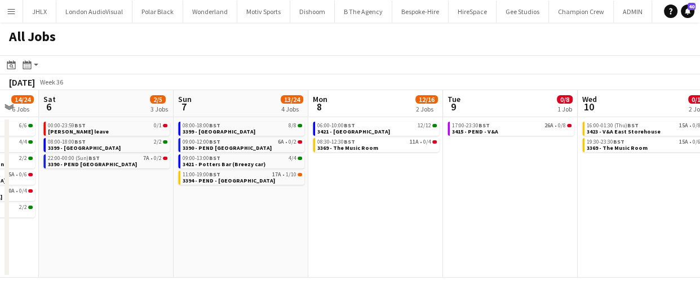
click at [356, 241] on app-all-jobs "All Jobs Date picker AUG 2025 AUG 2025 Monday M Tuesday T Wednesday W Thursday …" at bounding box center [350, 150] width 700 height 255
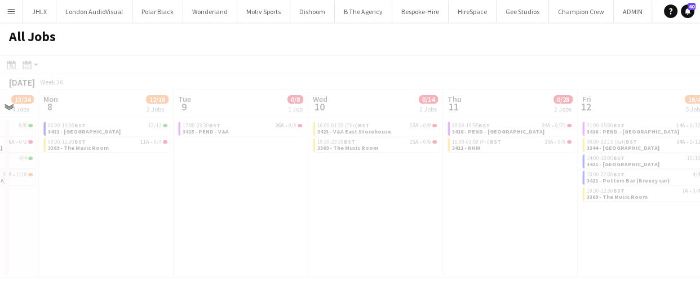
scroll to position [0, 318]
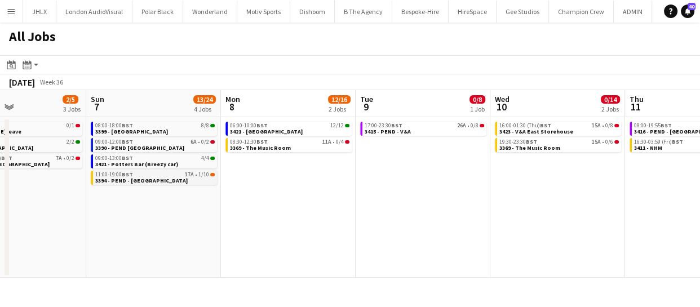
click at [134, 181] on span "3394 - PEND - Parliament Square" at bounding box center [141, 180] width 92 height 7
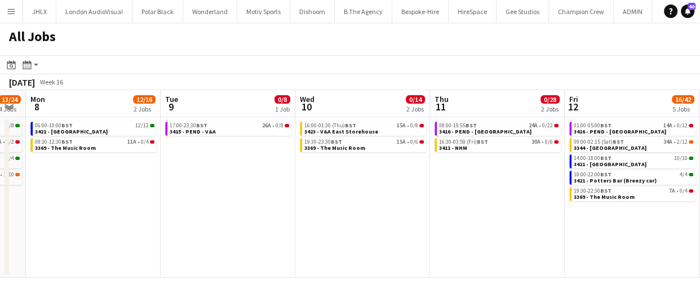
drag, startPoint x: 388, startPoint y: 218, endPoint x: 193, endPoint y: 237, distance: 195.5
click at [193, 237] on app-calendar-viewport "Thu 4 12/26 3 Jobs Fri 5 14/24 6 Jobs Sat 6 2/5 3 Jobs Sun 7 13/24 4 Jobs Mon 8…" at bounding box center [350, 184] width 700 height 188
drag, startPoint x: 402, startPoint y: 232, endPoint x: 279, endPoint y: 223, distance: 122.7
click at [292, 223] on app-calendar-viewport "Thu 4 12/26 3 Jobs Fri 5 14/24 6 Jobs Sat 6 2/5 3 Jobs Sun 7 13/24 4 Jobs Mon 8…" at bounding box center [350, 184] width 700 height 188
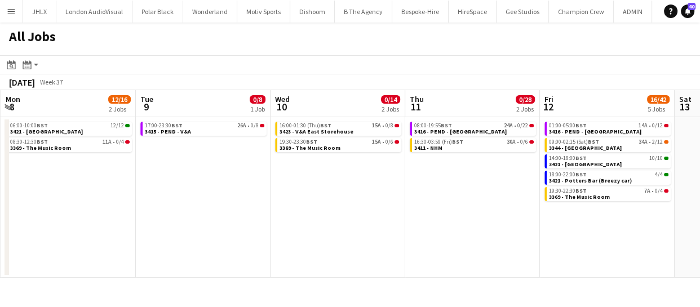
scroll to position [0, 268]
drag, startPoint x: 265, startPoint y: 238, endPoint x: 350, endPoint y: 249, distance: 86.4
click at [350, 249] on app-calendar-viewport "Sat 6 2/5 3 Jobs Sun 7 13/24 4 Jobs Mon 8 12/16 2 Jobs Tue 9 0/8 1 Job Wed 10 0…" at bounding box center [350, 184] width 700 height 188
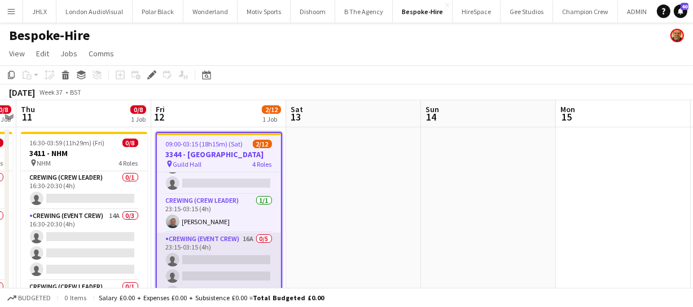
scroll to position [56, 0]
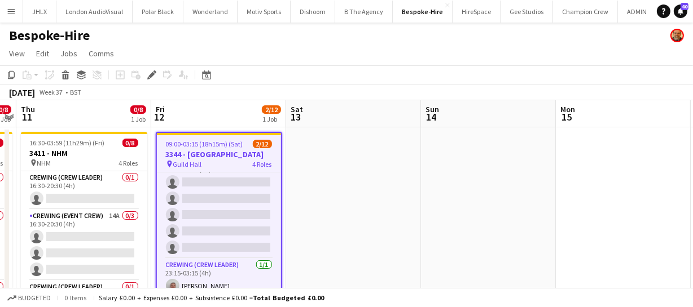
click at [208, 147] on span "09:00-03:15 (18h15m) (Sat)" at bounding box center [204, 144] width 77 height 8
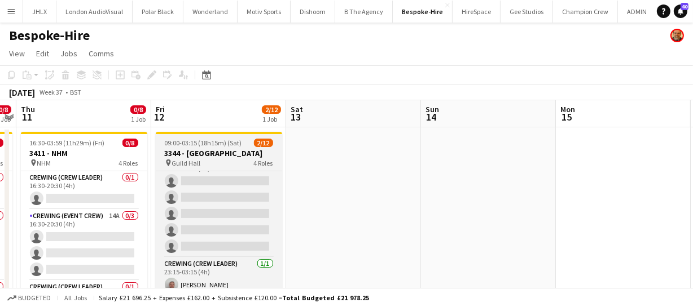
click at [208, 147] on app-job-card "09:00-03:15 (18h15m) (Sat) 2/12 3344 - [GEOGRAPHIC_DATA] pin Guild Hall 4 Roles…" at bounding box center [219, 215] width 126 height 167
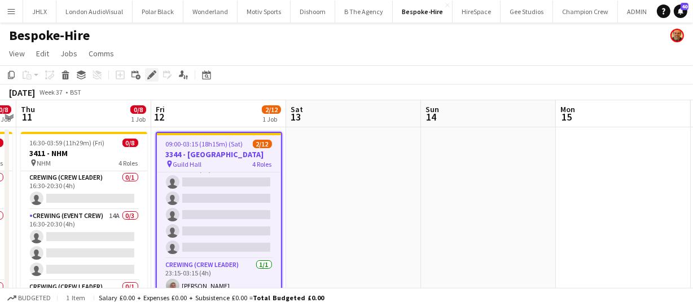
click at [148, 73] on icon "Edit" at bounding box center [151, 74] width 9 height 9
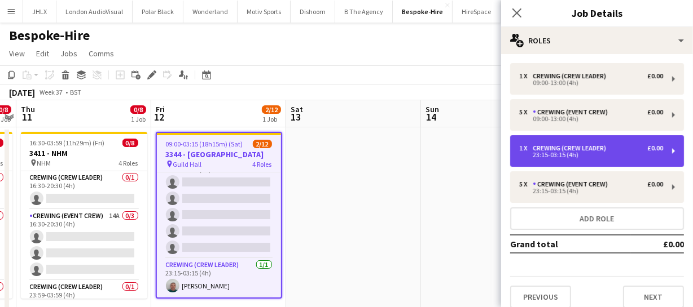
click at [562, 147] on div "Crewing (Crew Leader)" at bounding box center [571, 148] width 78 height 8
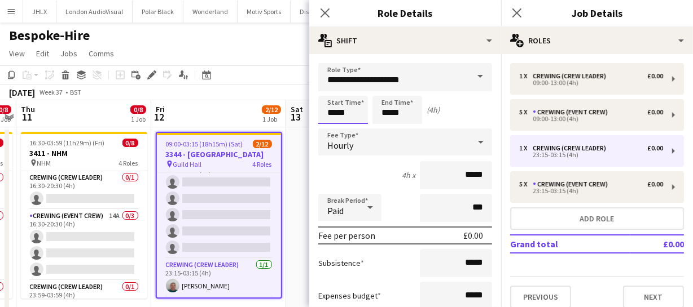
click at [336, 113] on input "*****" at bounding box center [343, 110] width 50 height 28
type input "*****"
click at [391, 113] on input "*****" at bounding box center [397, 110] width 50 height 28
type input "*****"
click at [326, 11] on icon at bounding box center [324, 12] width 11 height 11
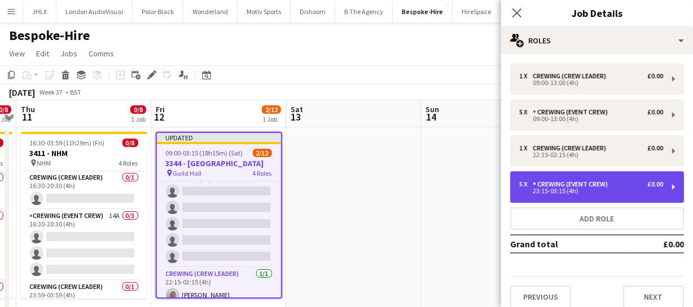
click at [565, 180] on div "Crewing (Event Crew)" at bounding box center [572, 184] width 80 height 8
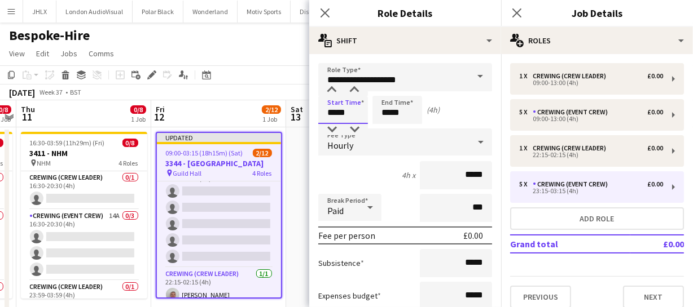
click at [334, 112] on input "*****" at bounding box center [343, 110] width 50 height 28
type input "*****"
click at [391, 112] on input "*****" at bounding box center [397, 110] width 50 height 28
type input "*****"
click at [321, 15] on icon at bounding box center [324, 12] width 11 height 11
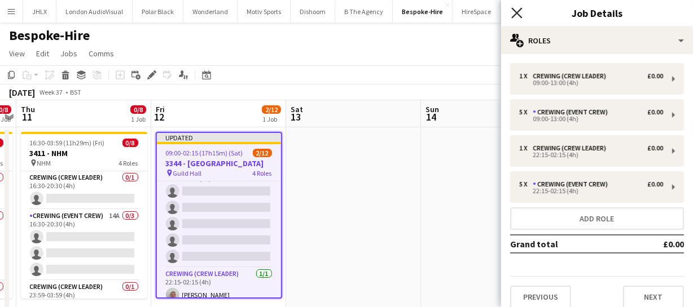
click at [513, 15] on icon "Close pop-in" at bounding box center [516, 12] width 11 height 11
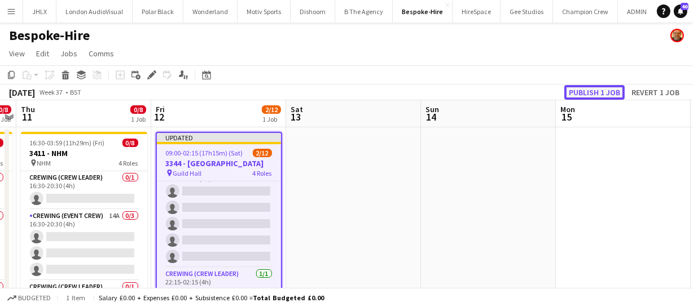
click at [587, 92] on button "Publish 1 job" at bounding box center [594, 92] width 60 height 15
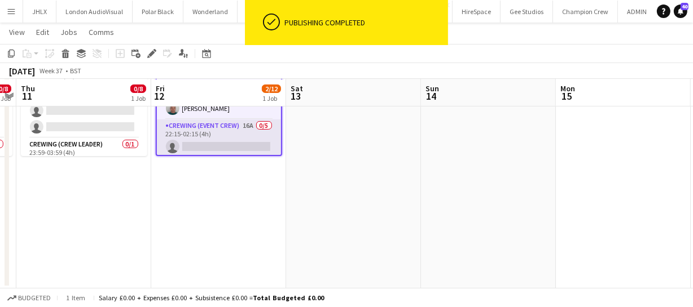
scroll to position [107, 0]
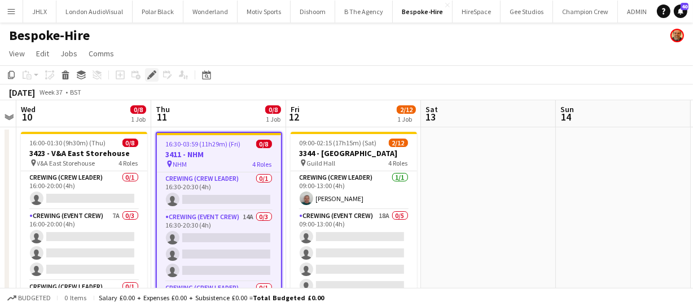
click at [153, 70] on icon at bounding box center [154, 71] width 3 height 3
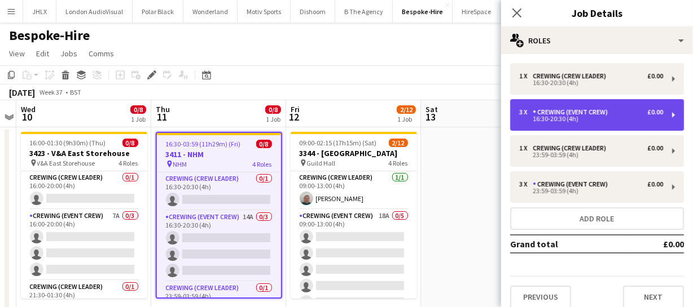
click at [597, 117] on div "16:30-20:30 (4h)" at bounding box center [591, 119] width 144 height 6
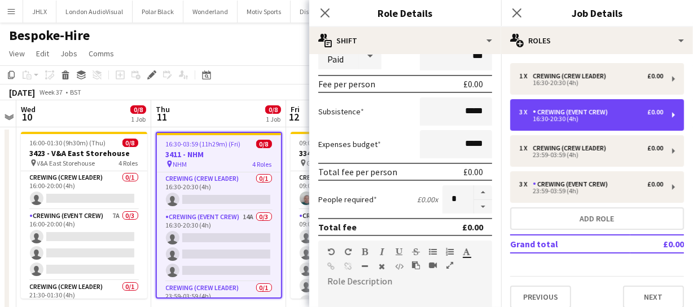
scroll to position [153, 0]
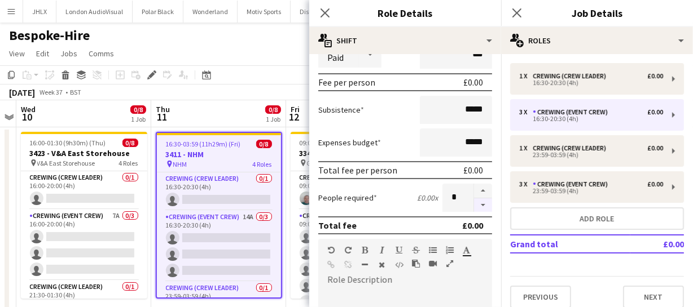
click at [474, 206] on button "button" at bounding box center [483, 206] width 18 height 14
type input "*"
click at [328, 7] on icon "Close pop-in" at bounding box center [324, 12] width 11 height 11
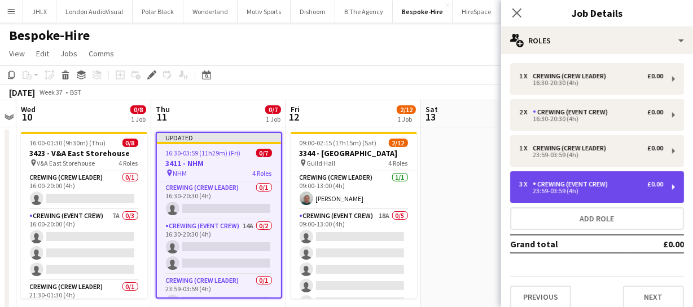
click at [557, 195] on div "3 x Crewing (Event Crew) £0.00 23:59-03:59 (4h)" at bounding box center [597, 187] width 174 height 32
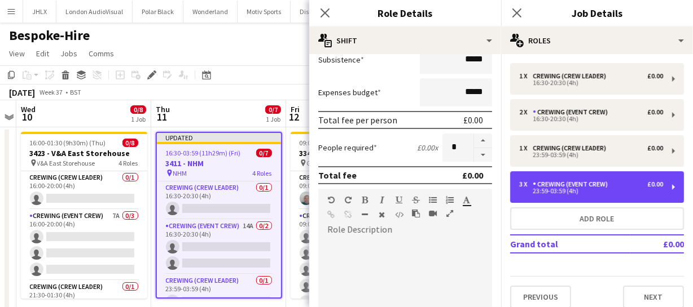
scroll to position [205, 0]
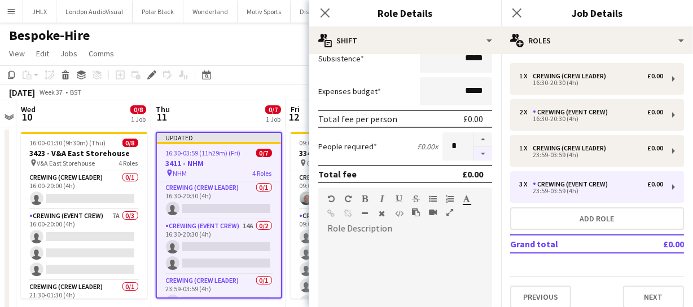
click at [474, 152] on button "button" at bounding box center [483, 154] width 18 height 14
type input "*"
click at [321, 15] on icon "Close pop-in" at bounding box center [324, 12] width 11 height 11
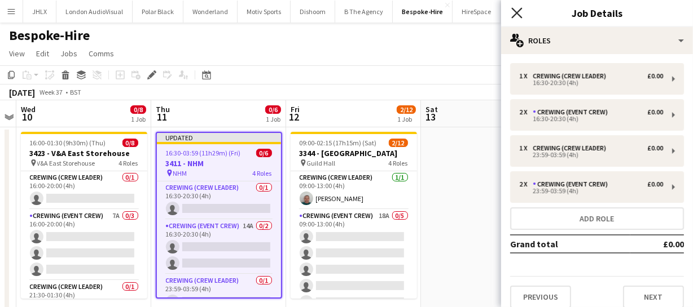
click at [519, 14] on icon "Close pop-in" at bounding box center [516, 12] width 11 height 11
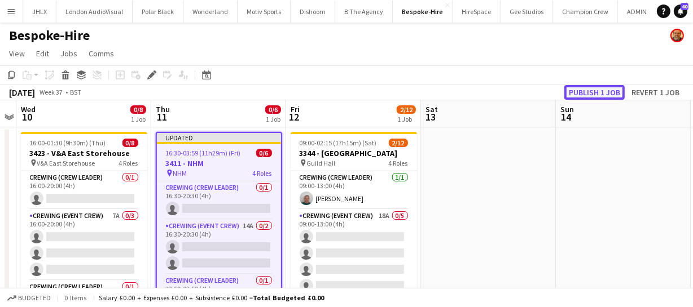
click at [584, 91] on button "Publish 1 job" at bounding box center [594, 92] width 60 height 15
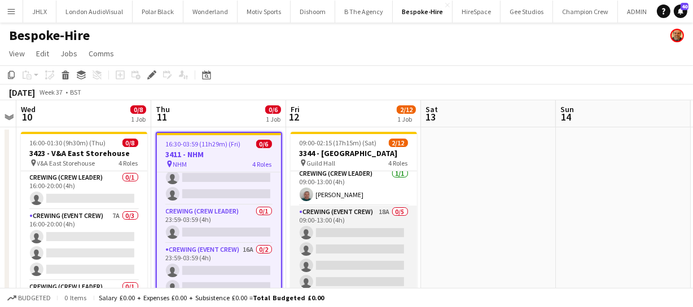
scroll to position [0, 0]
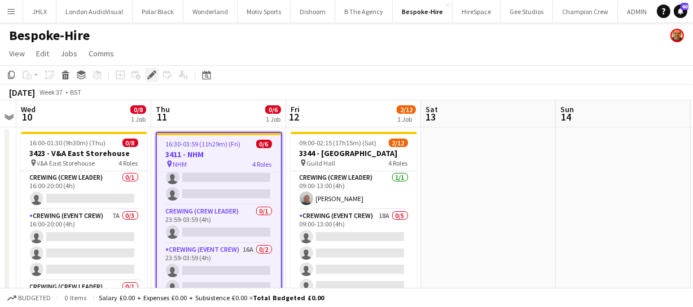
click at [155, 71] on icon at bounding box center [154, 71] width 3 height 3
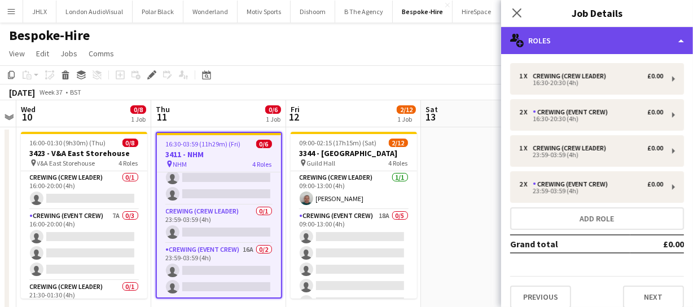
click at [588, 41] on div "multiple-users-add Roles" at bounding box center [597, 40] width 192 height 27
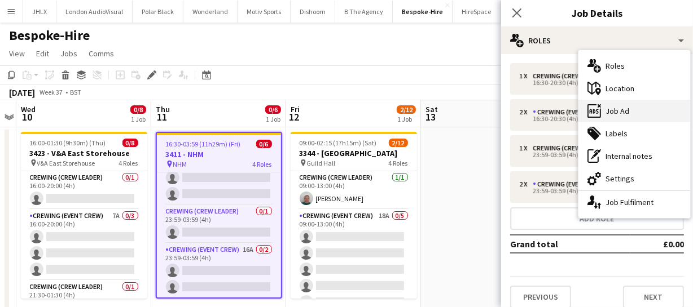
click at [615, 109] on div "ads-window Job Ad" at bounding box center [634, 111] width 112 height 23
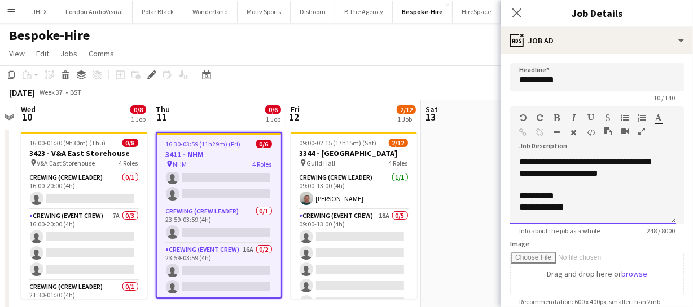
click at [520, 196] on div "**********" at bounding box center [589, 196] width 140 height 11
click at [522, 210] on div "**********" at bounding box center [589, 207] width 140 height 11
click at [516, 15] on icon "Close pop-in" at bounding box center [516, 12] width 11 height 11
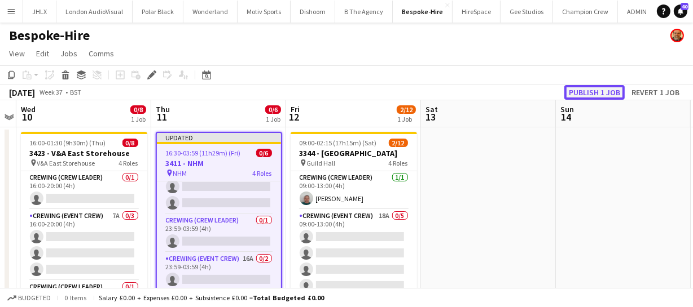
click at [587, 91] on button "Publish 1 job" at bounding box center [594, 92] width 60 height 15
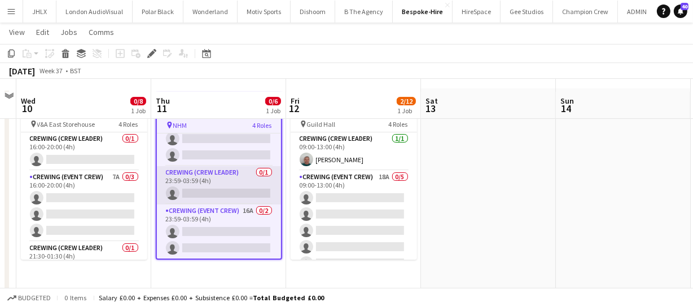
scroll to position [51, 0]
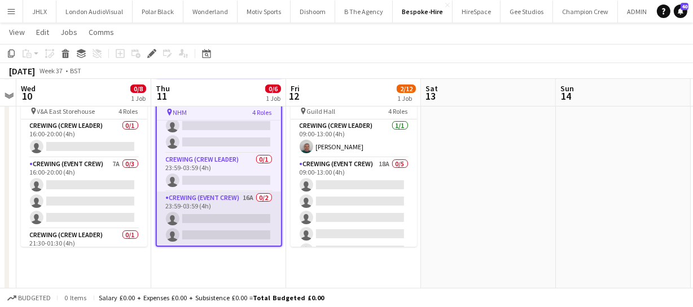
click at [209, 219] on app-card-role "Crewing (Event Crew) 16A 0/2 23:59-03:59 (4h) single-neutral-actions single-neu…" at bounding box center [219, 219] width 124 height 55
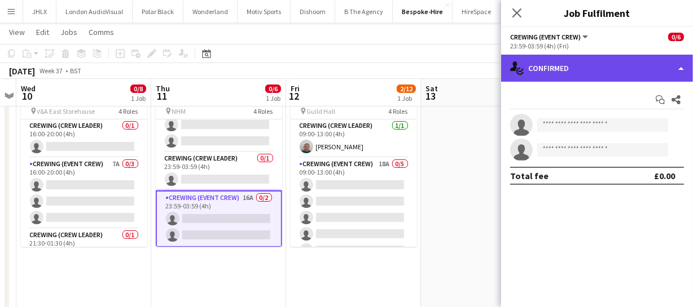
click at [585, 64] on div "single-neutral-actions-check-2 Confirmed" at bounding box center [597, 68] width 192 height 27
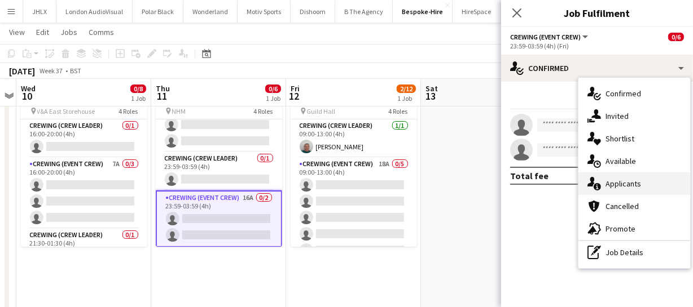
click at [627, 181] on div "single-neutral-actions-information Applicants" at bounding box center [634, 184] width 112 height 23
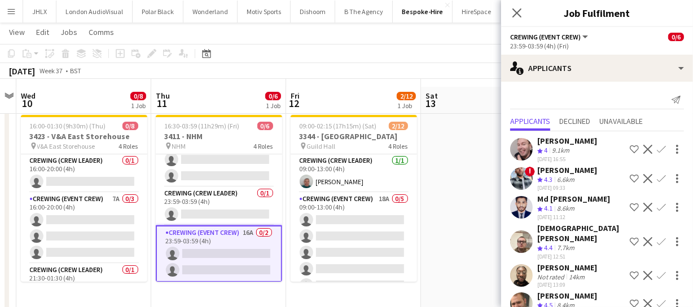
scroll to position [0, 0]
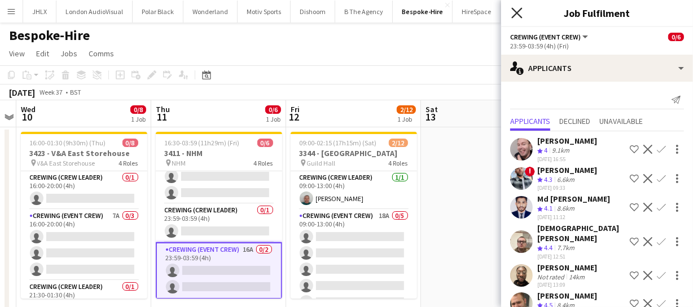
click at [516, 12] on icon at bounding box center [516, 12] width 11 height 11
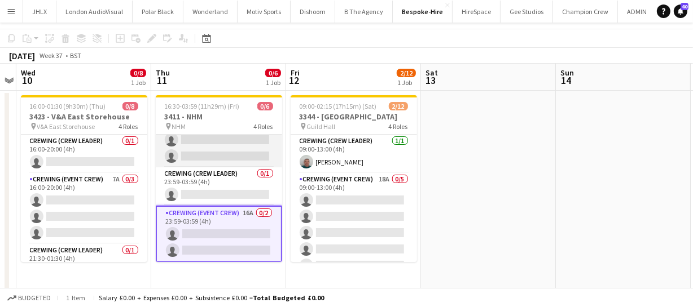
scroll to position [51, 0]
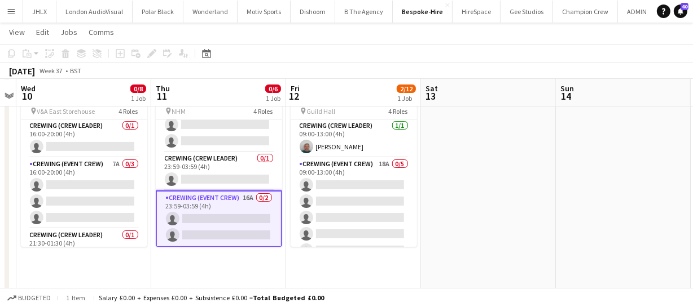
click at [221, 229] on app-card-role "Crewing (Event Crew) 16A 0/2 23:59-03:59 (4h) single-neutral-actions single-neu…" at bounding box center [219, 219] width 126 height 57
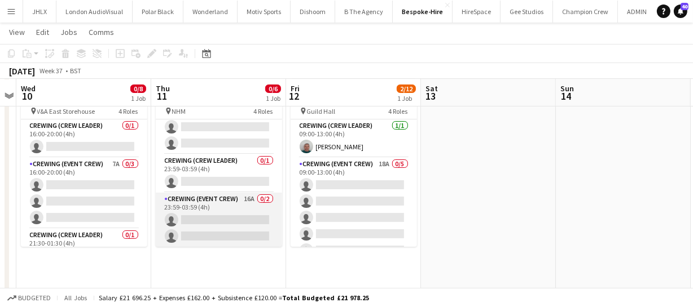
click at [188, 224] on app-card-role "Crewing (Event Crew) 16A 0/2 23:59-03:59 (4h) single-neutral-actions single-neu…" at bounding box center [219, 220] width 126 height 55
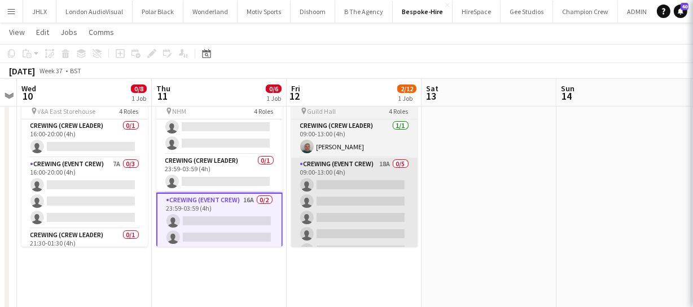
scroll to position [60, 0]
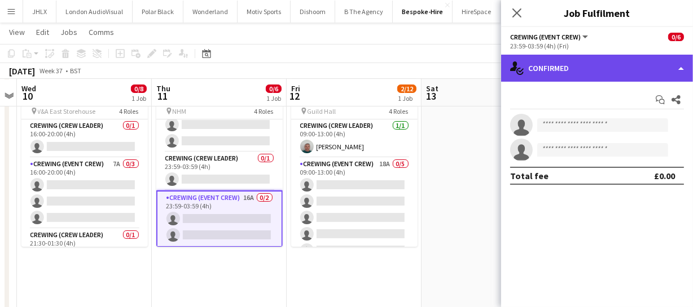
click at [609, 67] on div "single-neutral-actions-check-2 Confirmed" at bounding box center [597, 68] width 192 height 27
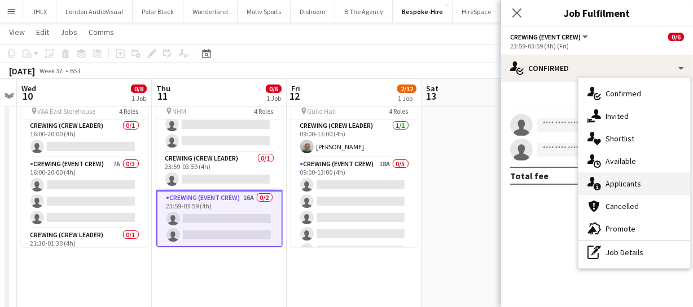
click at [625, 177] on div "single-neutral-actions-information Applicants" at bounding box center [634, 184] width 112 height 23
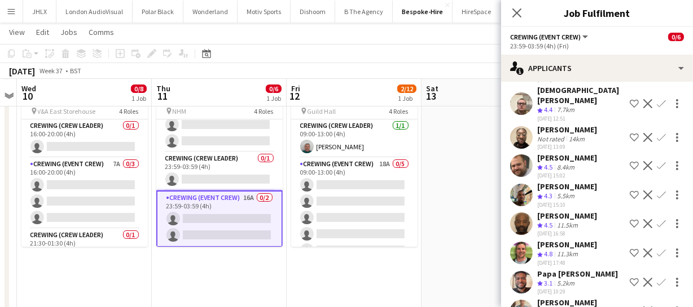
scroll to position [153, 0]
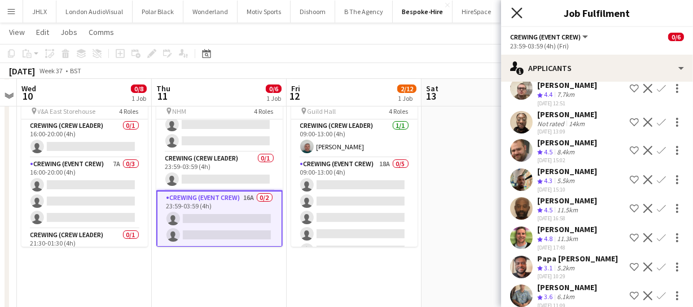
click at [518, 14] on icon "Close pop-in" at bounding box center [516, 12] width 11 height 11
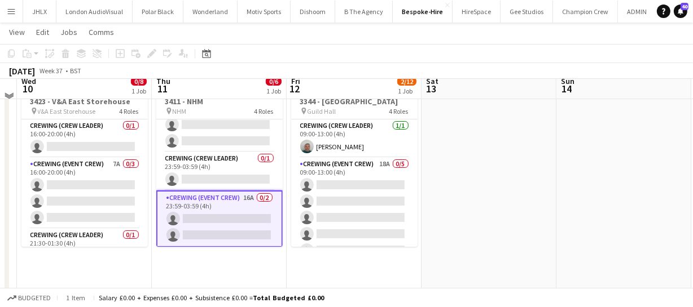
scroll to position [0, 0]
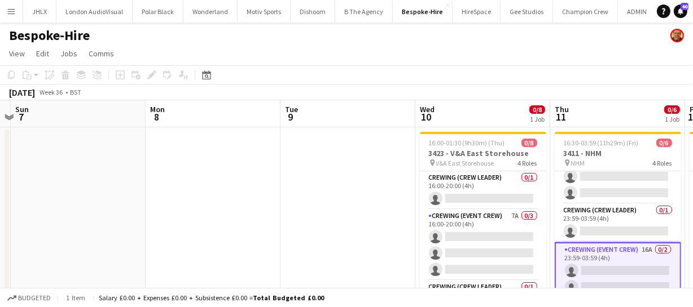
drag, startPoint x: 96, startPoint y: 231, endPoint x: 495, endPoint y: 217, distance: 398.4
click at [495, 217] on app-calendar-viewport "Fri 5 Sat 6 Sun 7 Mon 8 Tue 9 Wed 10 0/8 1 Job Thu 11 0/6 1 Job Fri 12 2/12 1 J…" at bounding box center [346, 265] width 693 height 331
drag, startPoint x: 246, startPoint y: 221, endPoint x: 371, endPoint y: 217, distance: 124.7
click at [344, 218] on app-calendar-viewport "Fri 5 Sat 6 Sun 7 Mon 8 Tue 9 Wed 10 0/8 1 Job Thu 11 0/6 1 Job Fri 12 2/12 1 J…" at bounding box center [346, 265] width 693 height 331
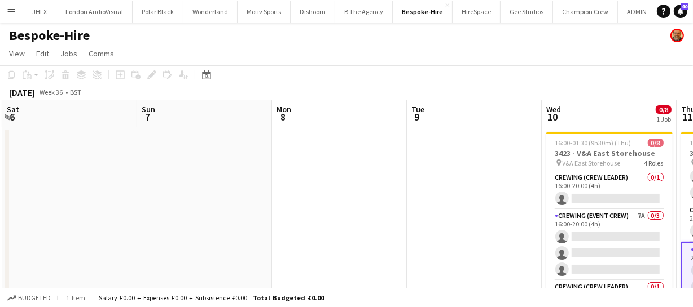
click at [321, 215] on app-calendar-viewport "Thu 4 Fri 5 Sat 6 Sun 7 Mon 8 Tue 9 Wed 10 0/8 1 Job Thu 11 0/6 1 Job Fri 12 2/…" at bounding box center [346, 265] width 693 height 331
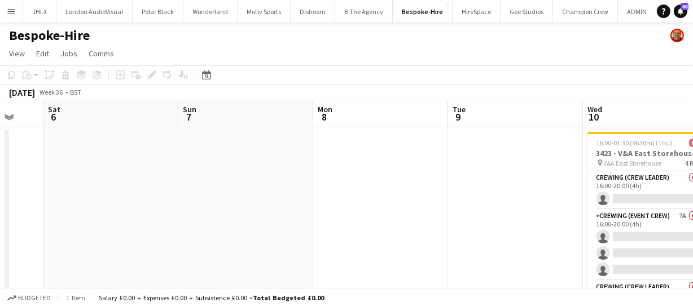
click at [387, 210] on app-calendar-viewport "Thu 4 Fri 5 Sat 6 Sun 7 Mon 8 Tue 9 Wed 10 0/8 1 Job Thu 11 0/6 1 Job Fri 12 2/…" at bounding box center [346, 265] width 693 height 331
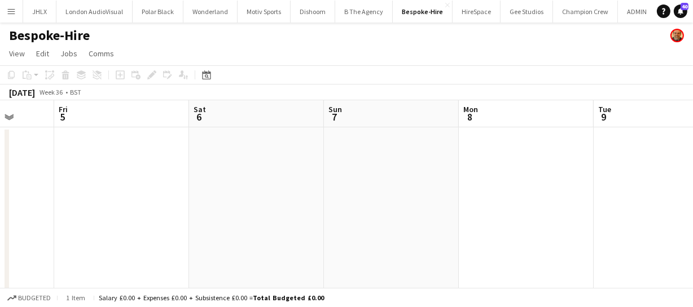
drag, startPoint x: 303, startPoint y: 216, endPoint x: 405, endPoint y: 217, distance: 101.5
click at [355, 215] on app-calendar-viewport "Tue 2 Wed 3 Thu 4 Fri 5 Sat 6 Sun 7 Mon 8 Tue 9 Wed 10 0/8 1 Job Thu 11 0/6 1 J…" at bounding box center [346, 265] width 693 height 331
drag, startPoint x: 339, startPoint y: 209, endPoint x: 446, endPoint y: 213, distance: 106.7
click at [402, 209] on app-calendar-viewport "Tue 2 Wed 3 Thu 4 Fri 5 Sat 6 Sun 7 Mon 8 Tue 9 Wed 10 0/8 1 Job Thu 11 0/6 1 J…" at bounding box center [346, 265] width 693 height 331
click at [198, 197] on app-calendar-viewport "Mon 1 Tue 2 Wed 3 Thu 4 Fri 5 Sat 6 Sun 7 Mon 8 Tue 9 Wed 10 0/8 1 Job Thu 11 0…" at bounding box center [346, 265] width 693 height 331
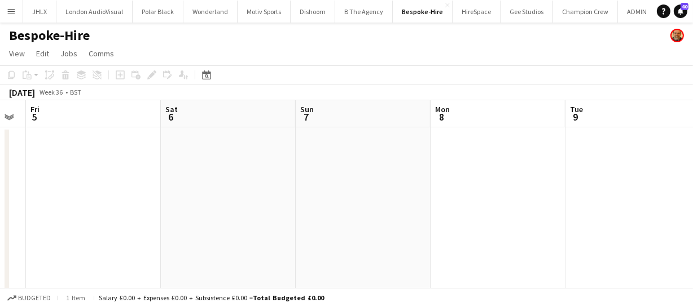
click at [245, 199] on app-calendar-viewport "Mon 1 Tue 2 Wed 3 Thu 4 Fri 5 Sat 6 Sun 7 Mon 8 Tue 9 Wed 10 0/8 1 Job Thu 11 0…" at bounding box center [346, 265] width 693 height 331
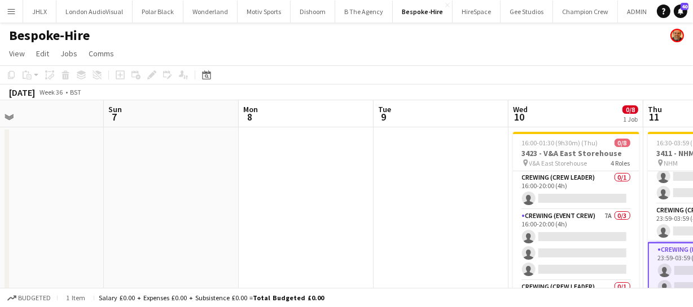
drag, startPoint x: 440, startPoint y: 203, endPoint x: 245, endPoint y: 204, distance: 195.1
click at [245, 204] on app-calendar-viewport "Wed 3 Thu 4 Fri 5 Sat 6 Sun 7 Mon 8 Tue 9 Wed 10 0/8 1 Job Thu 11 0/6 1 Job Fri…" at bounding box center [346, 265] width 693 height 331
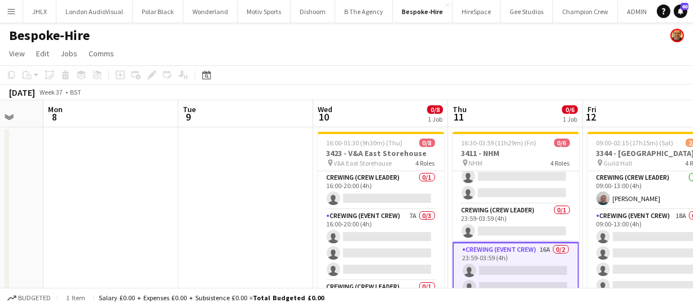
drag, startPoint x: 249, startPoint y: 207, endPoint x: 236, endPoint y: 176, distance: 33.8
click at [142, 200] on app-calendar-viewport "Fri 5 Sat 6 Sun 7 Mon 8 Tue 9 Wed 10 0/8 1 Job Thu 11 0/6 1 Job Fri 12 2/12 1 J…" at bounding box center [346, 265] width 693 height 331
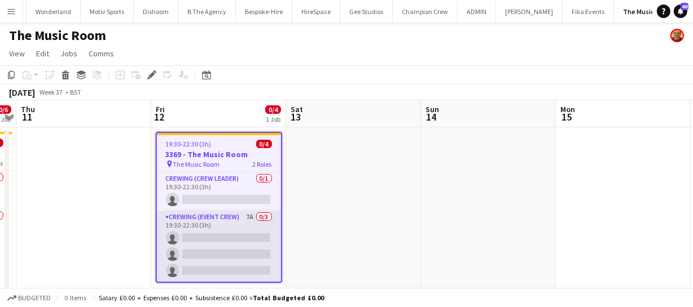
click at [184, 261] on app-card-role "Crewing (Event Crew) 7A 0/3 19:30-22:30 (3h) single-neutral-actions single-neut…" at bounding box center [219, 246] width 124 height 71
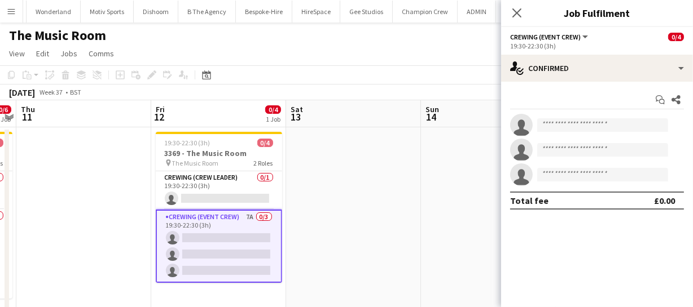
click at [610, 85] on div "Start chat Share single-neutral-actions single-neutral-actions single-neutral-a…" at bounding box center [597, 150] width 192 height 137
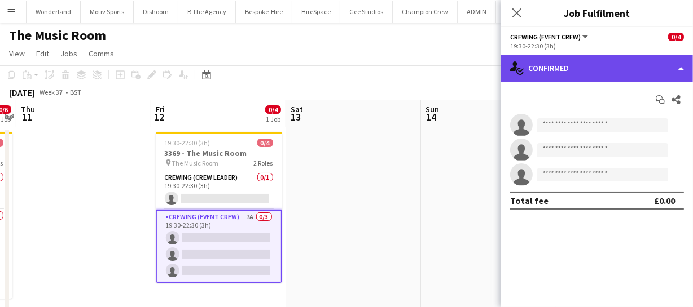
click at [608, 77] on div "single-neutral-actions-check-2 Confirmed" at bounding box center [597, 68] width 192 height 27
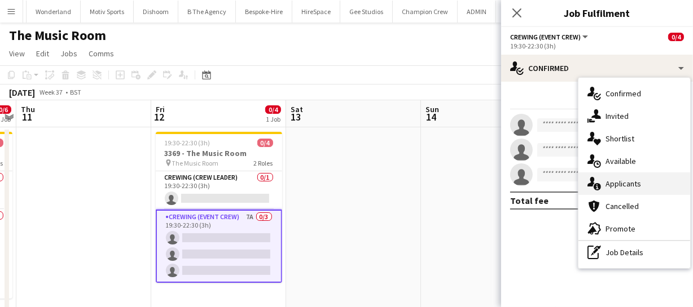
click at [617, 178] on div "single-neutral-actions-information Applicants" at bounding box center [634, 184] width 112 height 23
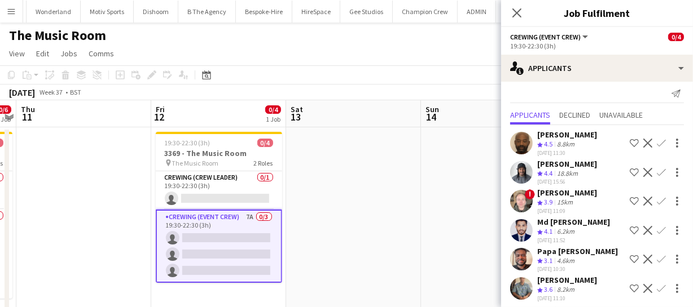
scroll to position [8, 0]
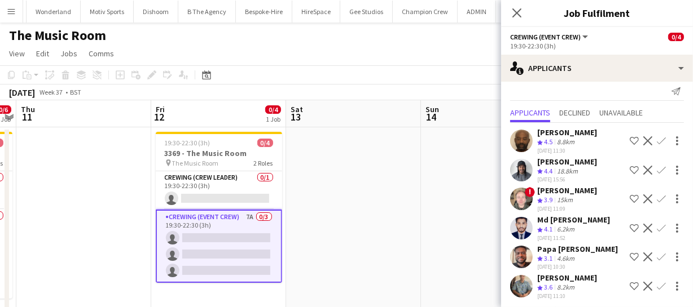
click at [513, 20] on div "Close pop-in" at bounding box center [517, 13] width 32 height 26
click at [514, 16] on icon "Close pop-in" at bounding box center [516, 12] width 11 height 11
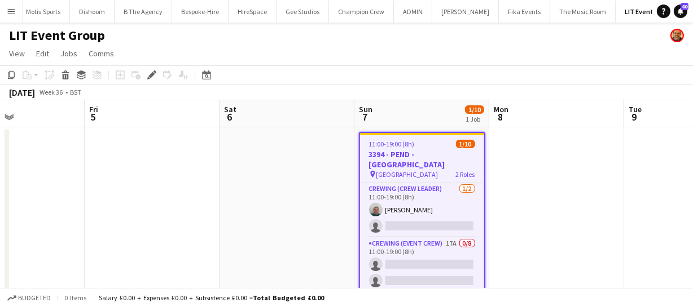
scroll to position [0, 318]
drag, startPoint x: 389, startPoint y: 248, endPoint x: 594, endPoint y: 225, distance: 206.0
click at [594, 225] on app-calendar-viewport "Tue 2 Wed 3 Thu 4 Fri 5 Sat 6 Sun 7 1/10 1 Job Mon 8 Tue 9 Wed 10 Thu 11 Fri 12…" at bounding box center [346, 210] width 693 height 221
drag, startPoint x: 217, startPoint y: 201, endPoint x: 359, endPoint y: 208, distance: 142.3
click at [332, 205] on app-calendar-viewport "Tue 2 Wed 3 Thu 4 Fri 5 Sat 6 Sun 7 1/10 1 Job Mon 8 Tue 9 Wed 10 Thu 11 Fri 12…" at bounding box center [346, 210] width 693 height 221
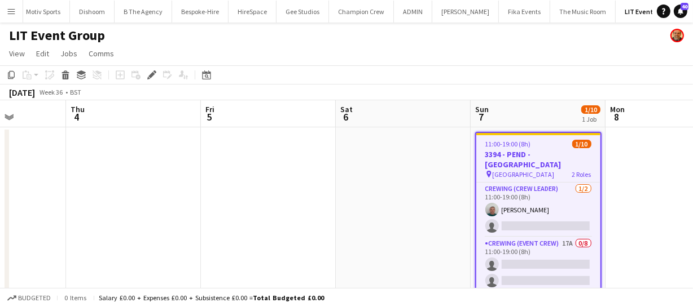
drag, startPoint x: 220, startPoint y: 204, endPoint x: 319, endPoint y: 203, distance: 98.7
click at [319, 203] on app-calendar-viewport "Mon 1 Tue 2 Wed 3 Thu 4 Fri 5 Sat 6 Sun 7 1/10 1 Job Mon 8 Tue 9 Wed 10 Thu 11 …" at bounding box center [346, 210] width 693 height 221
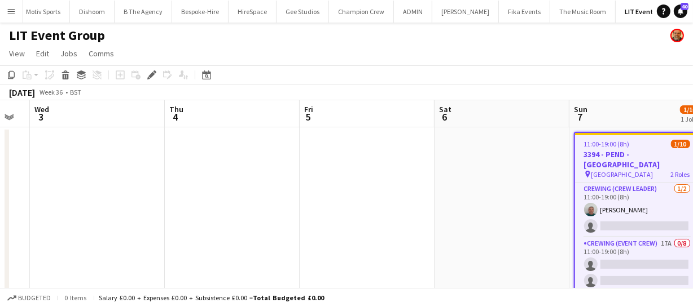
drag, startPoint x: 177, startPoint y: 204, endPoint x: 327, endPoint y: 220, distance: 150.9
click at [313, 208] on app-calendar-viewport "Mon 1 Tue 2 Wed 3 Thu 4 Fri 5 Sat 6 Sun 7 1/10 1 Job Mon 8 Tue 9 Wed 10 Thu 11 …" at bounding box center [346, 210] width 693 height 221
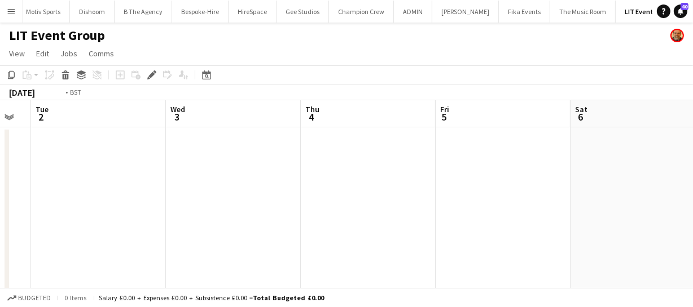
drag, startPoint x: 210, startPoint y: 211, endPoint x: 346, endPoint y: 212, distance: 135.9
click at [346, 212] on app-calendar-viewport "Sun 31 Mon 1 Tue 2 Wed 3 Thu 4 Fri 5 Sat 6 Sun 7 1/10 1 Job Mon 8 Tue 9 Wed 10 …" at bounding box center [346, 210] width 693 height 221
click at [324, 205] on app-calendar-viewport "Sat 30 Sun 31 Mon 1 Tue 2 Wed 3 Thu 4 Fri 5 Sat 6 Sun 7 1/10 1 Job Mon 8 Tue 9 …" at bounding box center [346, 210] width 693 height 221
drag, startPoint x: 215, startPoint y: 208, endPoint x: 368, endPoint y: 220, distance: 152.7
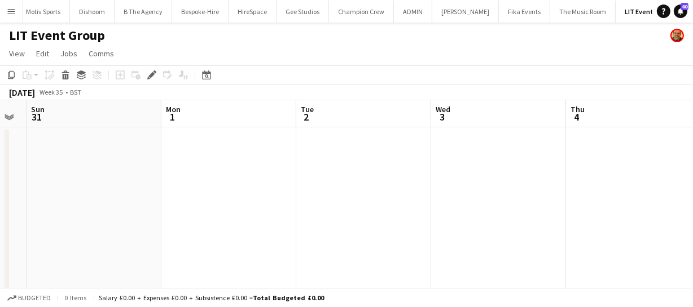
click at [316, 215] on app-calendar-viewport "Fri 29 Sat 30 Sun 31 Mon 1 Tue 2 Wed 3 Thu 4 Fri 5 Sat 6 Sun 7 1/10 1 Job Mon 8…" at bounding box center [346, 210] width 693 height 221
drag, startPoint x: 271, startPoint y: 231, endPoint x: 327, endPoint y: 231, distance: 55.8
click at [299, 231] on app-calendar-viewport "Thu 28 Fri 29 Sat 30 Sun 31 Mon 1 Tue 2 Wed 3 Thu 4 Fri 5 Sat 6 Sun 7 1/10 1 Jo…" at bounding box center [346, 210] width 693 height 221
click at [444, 243] on app-calendar-viewport "Thu 28 Fri 29 Sat 30 Sun 31 Mon 1 Tue 2 Wed 3 Thu 4 Fri 5 Sat 6 Sun 7 1/10 1 Jo…" at bounding box center [346, 210] width 693 height 221
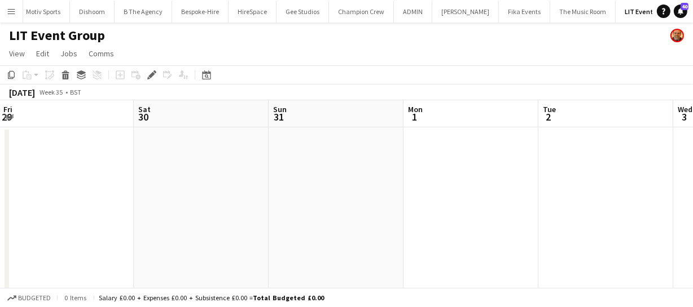
drag, startPoint x: 270, startPoint y: 223, endPoint x: 460, endPoint y: 248, distance: 191.1
click at [452, 228] on app-calendar-viewport "Wed 27 Thu 28 Fri 29 Sat 30 Sun 31 Mon 1 Tue 2 Wed 3 Thu 4 Fri 5 Sat 6" at bounding box center [346, 210] width 693 height 221
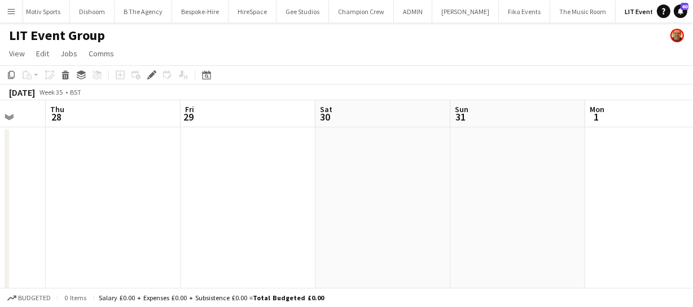
drag, startPoint x: 417, startPoint y: 254, endPoint x: 581, endPoint y: 252, distance: 164.1
click at [513, 252] on app-calendar-viewport "Mon 25 Tue 26 Wed 27 Thu 28 Fri 29 Sat 30 Sun 31 Mon 1 Tue 2 Wed 3 Thu 4" at bounding box center [346, 210] width 693 height 221
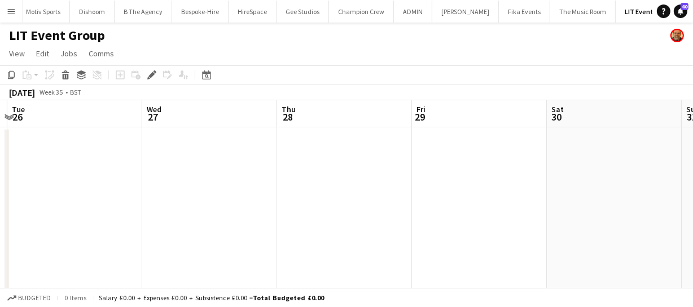
click at [410, 224] on app-calendar-viewport "Sat 23 Sun 24 Mon 25 Tue 26 Wed 27 Thu 28 Fri 29 Sat 30 Sun 31 Mon 1 Tue 2" at bounding box center [346, 210] width 693 height 221
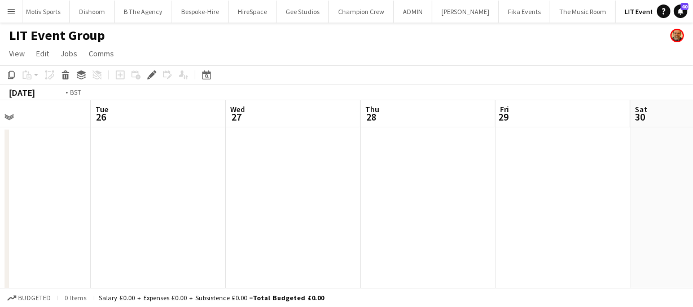
click at [440, 233] on app-calendar-viewport "Sat 23 Sun 24 Mon 25 Tue 26 Wed 27 Thu 28 Fri 29 Sat 30 Sun 31 Mon 1 Tue 2" at bounding box center [346, 210] width 693 height 221
drag, startPoint x: 338, startPoint y: 194, endPoint x: 499, endPoint y: 209, distance: 161.4
click at [405, 199] on app-calendar-viewport "Thu 21 Fri 22 Sat 23 Sun 24 Mon 25 Tue 26 Wed 27 Thu 28 Fri 29 Sat 30 Sun 31" at bounding box center [346, 210] width 693 height 221
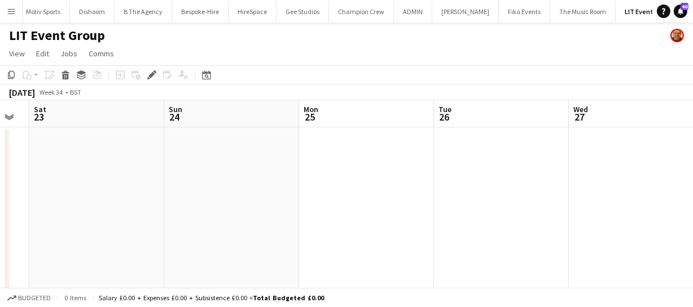
drag, startPoint x: 365, startPoint y: 211, endPoint x: 99, endPoint y: 166, distance: 269.5
click at [134, 171] on app-calendar-viewport "Thu 21 Fri 22 Sat 23 Sun 24 Mon 25 Tue 26 Wed 27 Thu 28 Fri 29 Sat 30 Sun 31" at bounding box center [346, 210] width 693 height 221
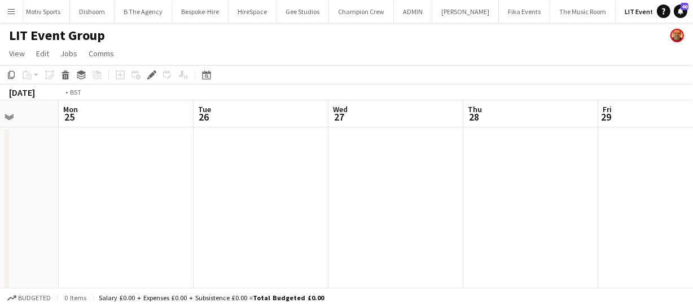
drag, startPoint x: 333, startPoint y: 210, endPoint x: 166, endPoint y: 197, distance: 168.0
click at [223, 201] on app-calendar-viewport "Thu 21 Fri 22 Sat 23 Sun 24 Mon 25 Tue 26 Wed 27 Thu 28 Fri 29 Sat 30 Sun 31" at bounding box center [346, 210] width 693 height 221
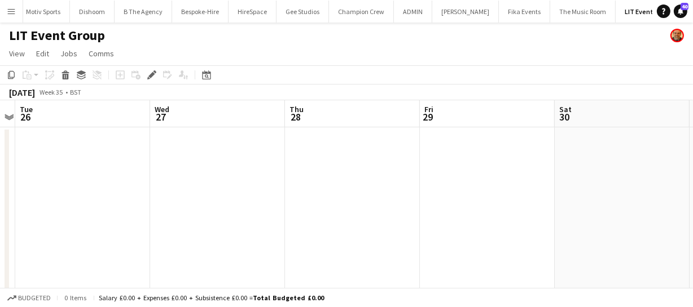
click at [232, 219] on app-calendar-viewport "Sat 23 Sun 24 Mon 25 Tue 26 Wed 27 Thu 28 Fri 29 Sat 30 Sun 31 Mon 1 Tue 2" at bounding box center [346, 210] width 693 height 221
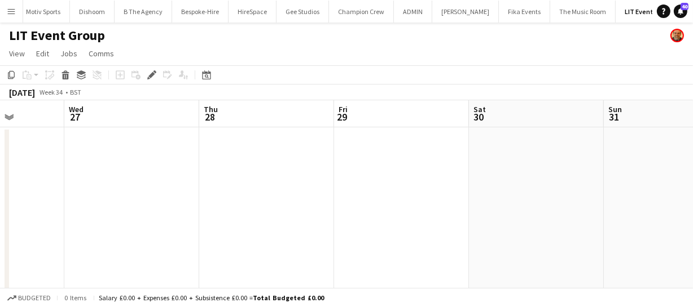
drag, startPoint x: 336, startPoint y: 230, endPoint x: 244, endPoint y: 206, distance: 95.1
click at [183, 211] on app-calendar-viewport "Sat 23 Sun 24 Mon 25 Tue 26 Wed 27 Thu 28 Fri 29 Sat 30 Sun 31 Mon 1 Tue 2" at bounding box center [346, 210] width 693 height 221
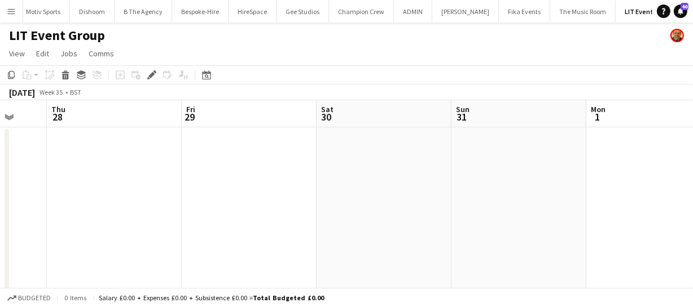
click at [193, 206] on app-calendar-viewport "Mon 25 Tue 26 Wed 27 Thu 28 Fri 29 Sat 30 Sun 31 Mon 1 Tue 2 Wed 3 Thu 4" at bounding box center [346, 210] width 693 height 221
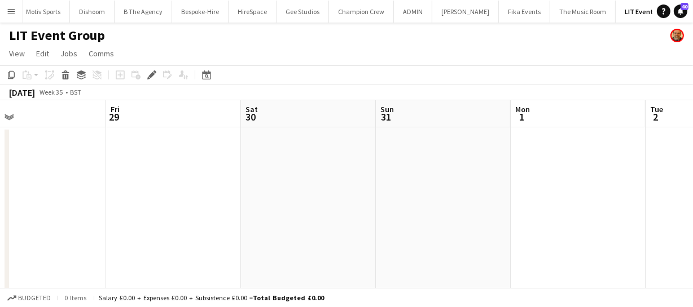
click at [157, 204] on app-calendar-viewport "Mon 25 Tue 26 Wed 27 Thu 28 Fri 29 Sat 30 Sun 31 Mon 1 Tue 2 Wed 3 Thu 4" at bounding box center [346, 210] width 693 height 221
drag, startPoint x: 252, startPoint y: 214, endPoint x: 313, endPoint y: 205, distance: 61.6
click at [156, 206] on app-calendar-viewport "Mon 25 Tue 26 Wed 27 Thu 28 Fri 29 Sat 30 Sun 31 Mon 1 Tue 2 Wed 3 Thu 4" at bounding box center [346, 210] width 693 height 221
drag, startPoint x: 214, startPoint y: 203, endPoint x: 113, endPoint y: 193, distance: 101.5
click at [109, 198] on app-calendar-viewport "Wed 27 Thu 28 Fri 29 Sat 30 Sun 31 Mon 1 Tue 2 Wed 3 Thu 4 Fri 5 Sat 6" at bounding box center [346, 210] width 693 height 221
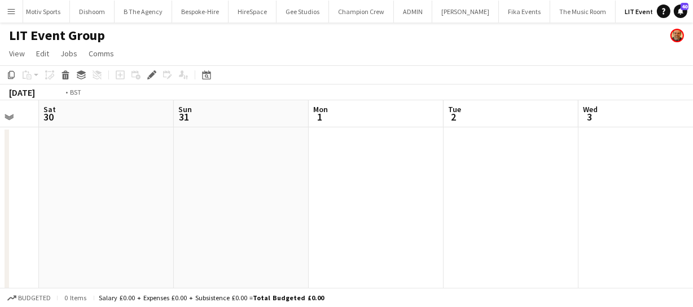
drag, startPoint x: 286, startPoint y: 210, endPoint x: 183, endPoint y: 210, distance: 102.6
click at [205, 210] on app-calendar-viewport "Wed 27 Thu 28 Fri 29 Sat 30 Sun 31 Mon 1 Tue 2 Wed 3 Thu 4 Fri 5 Sat 6" at bounding box center [346, 210] width 693 height 221
click at [170, 213] on app-calendar-viewport "Fri 29 Sat 30 Sun 31 Mon 1 Tue 2 Wed 3 Thu 4 Fri 5 Sat 6 Sun 7 1/10 1 Job Mon 8…" at bounding box center [346, 210] width 693 height 221
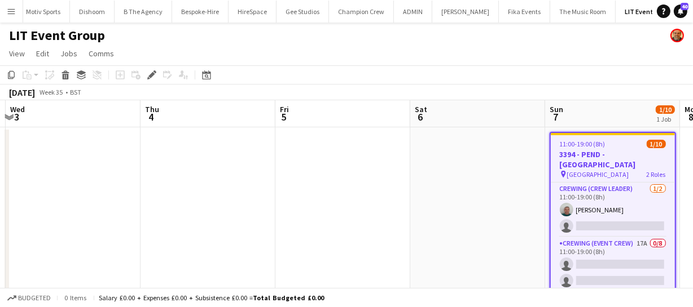
drag, startPoint x: 209, startPoint y: 210, endPoint x: 222, endPoint y: 206, distance: 13.0
click at [175, 209] on app-calendar-viewport "Sun 31 Mon 1 Tue 2 Wed 3 Thu 4 Fri 5 Sat 6 Sun 7 1/10 1 Job Mon 8 Tue 9 Wed 10 …" at bounding box center [346, 210] width 693 height 221
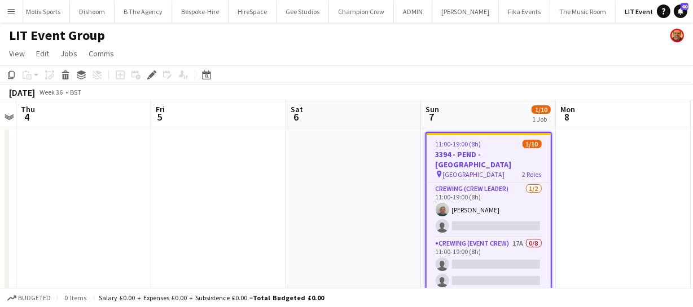
click at [140, 208] on app-calendar-viewport "Sun 31 Mon 1 Tue 2 Wed 3 Thu 4 Fri 5 Sat 6 Sun 7 1/10 1 Job Mon 8 Tue 9 Wed 10 …" at bounding box center [346, 210] width 693 height 221
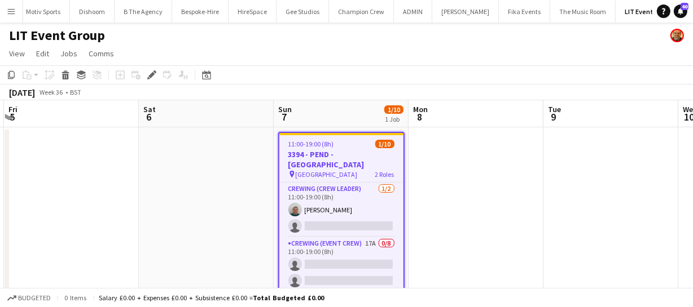
click at [316, 149] on h3 "3394 - PEND - Parliament Square" at bounding box center [341, 159] width 124 height 20
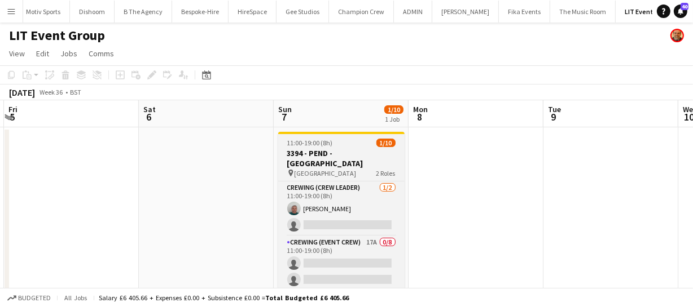
click at [316, 149] on h3 "3394 - PEND - Parliament Square" at bounding box center [341, 158] width 126 height 20
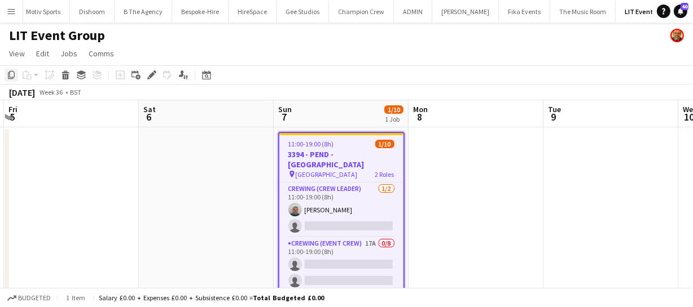
click at [7, 73] on icon "Copy" at bounding box center [11, 74] width 9 height 9
click at [182, 194] on app-calendar-viewport "Tue 2 Wed 3 Thu 4 Fri 5 Sat 6 Sun 7 1/10 1 Job Mon 8 Tue 9 Wed 10 Thu 11 Fri 12…" at bounding box center [346, 210] width 693 height 221
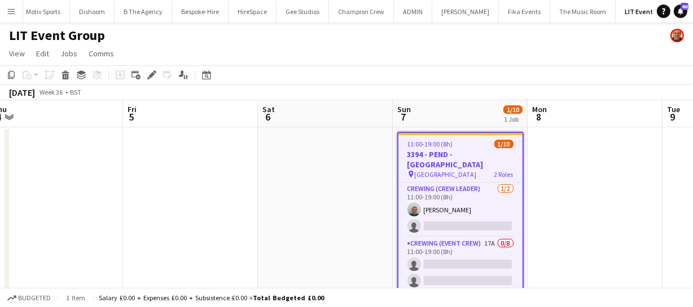
drag, startPoint x: 33, startPoint y: 186, endPoint x: 203, endPoint y: 186, distance: 170.3
click at [190, 186] on app-calendar-viewport "Tue 2 Wed 3 Thu 4 Fri 5 Sat 6 Sun 7 1/10 1 Job Mon 8 Tue 9 Wed 10 Thu 11 Fri 12…" at bounding box center [346, 210] width 693 height 221
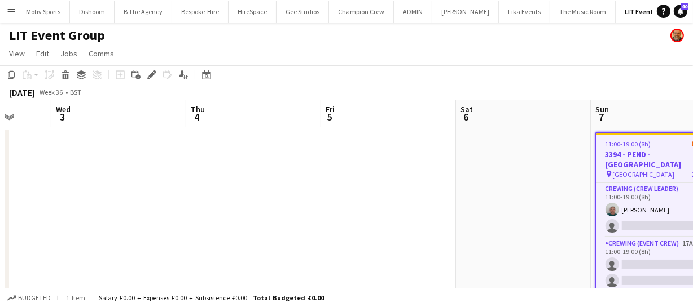
click at [194, 193] on app-calendar-viewport "Sun 31 Mon 1 Tue 2 Wed 3 Thu 4 Fri 5 Sat 6 Sun 7 1/10 1 Job Mon 8 Tue 9 Wed 10 …" at bounding box center [346, 210] width 693 height 221
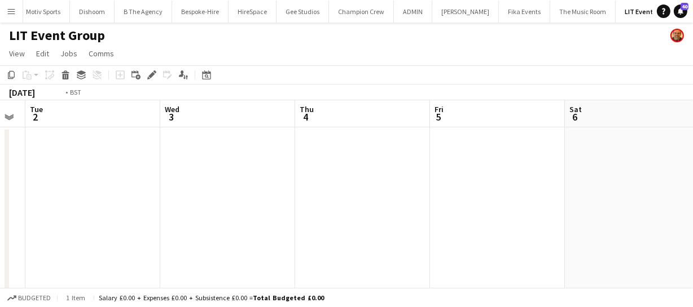
drag, startPoint x: 214, startPoint y: 205, endPoint x: 221, endPoint y: 206, distance: 7.0
click at [222, 205] on app-calendar-viewport "Sun 31 Mon 1 Tue 2 Wed 3 Thu 4 Fri 5 Sat 6 Sun 7 1/10 1 Job Mon 8 Tue 9 Wed 10 …" at bounding box center [346, 210] width 693 height 221
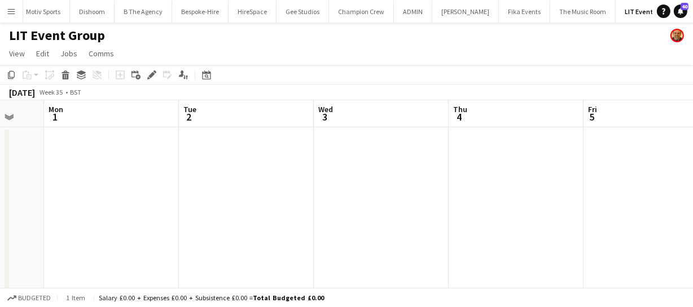
click at [206, 190] on app-calendar-viewport "Fri 29 Sat 30 Sun 31 Mon 1 Tue 2 Wed 3 Thu 4 Fri 5 Sat 6 Sun 7 1/10 1 Job Mon 8…" at bounding box center [346, 210] width 693 height 221
drag, startPoint x: 118, startPoint y: 190, endPoint x: 226, endPoint y: 195, distance: 107.3
click at [194, 191] on app-calendar-viewport "Thu 28 Fri 29 Sat 30 Sun 31 Mon 1 Tue 2 Wed 3 Thu 4 Fri 5 Sat 6 Sun 7 1/10 1 Jo…" at bounding box center [346, 210] width 693 height 221
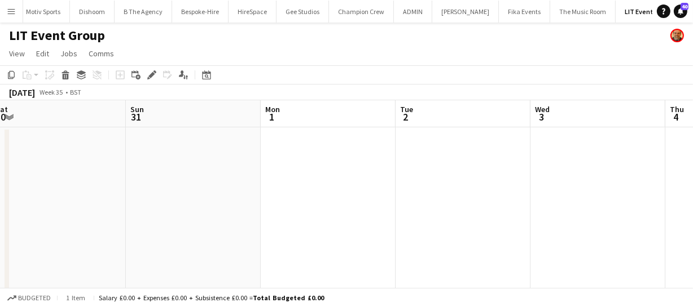
drag, startPoint x: 82, startPoint y: 187, endPoint x: 271, endPoint y: 195, distance: 189.1
click at [226, 192] on app-calendar-viewport "Thu 28 Fri 29 Sat 30 Sun 31 Mon 1 Tue 2 Wed 3 Thu 4 Fri 5 Sat 6 Sun 7 1/10 1 Jo…" at bounding box center [346, 210] width 693 height 221
click at [248, 193] on app-calendar-viewport "Wed 27 Thu 28 Fri 29 Sat 30 Sun 31 Mon 1 Tue 2 Wed 3 Thu 4 Fri 5 Sat 6" at bounding box center [346, 210] width 693 height 221
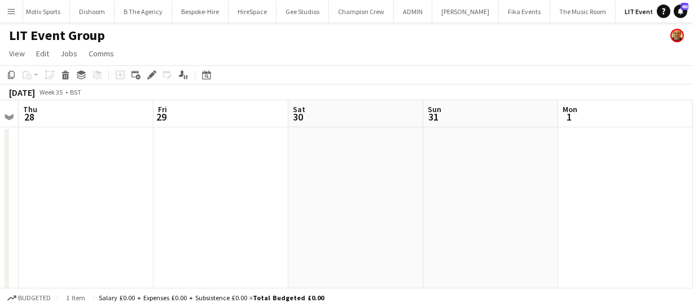
drag, startPoint x: 202, startPoint y: 202, endPoint x: 323, endPoint y: 213, distance: 121.1
click at [310, 206] on app-calendar-viewport "Tue 26 Wed 27 Thu 28 Fri 29 Sat 30 Sun 31 Mon 1 Tue 2 Wed 3 Thu 4 Fri 5" at bounding box center [346, 210] width 693 height 221
click at [302, 213] on app-calendar-viewport "Mon 25 Tue 26 Wed 27 Thu 28 Fri 29 Sat 30 Sun 31 Mon 1 Tue 2 Wed 3 Thu 4" at bounding box center [346, 210] width 693 height 221
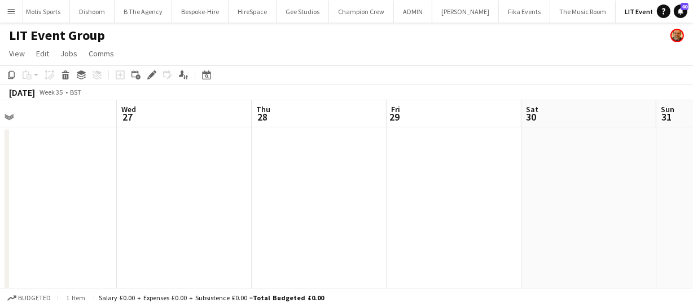
click at [321, 212] on app-calendar-viewport "Sun 24 Mon 25 Tue 26 Wed 27 Thu 28 Fri 29 Sat 30 Sun 31 Mon 1 Tue 2 Wed 3" at bounding box center [346, 210] width 693 height 221
drag, startPoint x: 244, startPoint y: 214, endPoint x: 369, endPoint y: 215, distance: 125.8
click at [342, 214] on app-calendar-viewport "Sat 23 Sun 24 Mon 25 Tue 26 Wed 27 Thu 28 Fri 29 Sat 30 Sun 31 Mon 1 Tue 2" at bounding box center [346, 210] width 693 height 221
click at [349, 214] on app-calendar-viewport "Fri 22 Sat 23 Sun 24 Mon 25 Tue 26 Wed 27 Thu 28 Fri 29 Sat 30 Sun 31 Mon 1" at bounding box center [346, 210] width 693 height 221
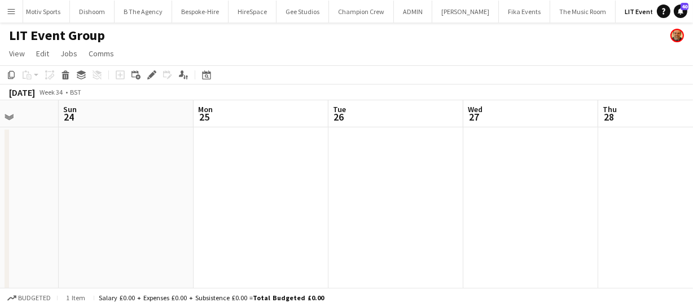
click at [319, 209] on app-calendar-viewport "Thu 21 Fri 22 Sat 23 Sun 24 Mon 25 Tue 26 Wed 27 Thu 28 Fri 29 Sat 30 Sun 31" at bounding box center [346, 210] width 693 height 221
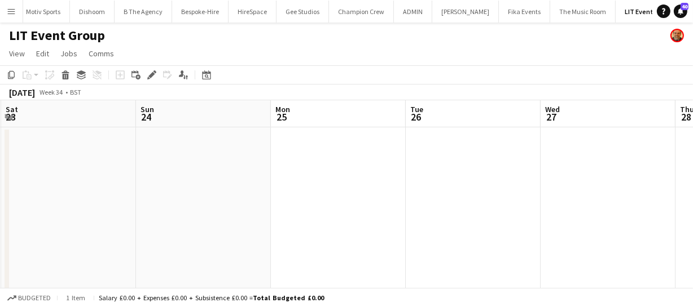
drag, startPoint x: 288, startPoint y: 208, endPoint x: 395, endPoint y: 211, distance: 107.8
click at [398, 211] on app-calendar-viewport "Thu 21 Fri 22 Sat 23 Sun 24 Mon 25 Tue 26 Wed 27 Thu 28 Fri 29 Sat 30 Sun 31" at bounding box center [346, 210] width 693 height 221
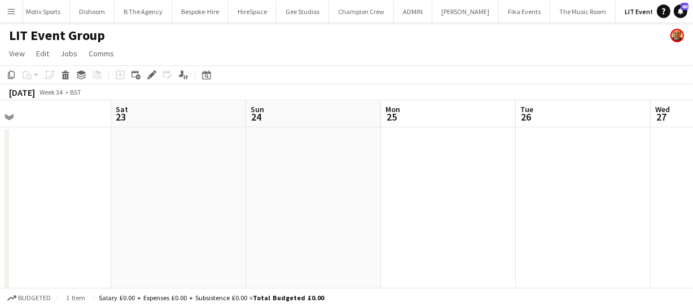
click at [280, 186] on app-date-cell at bounding box center [313, 224] width 135 height 194
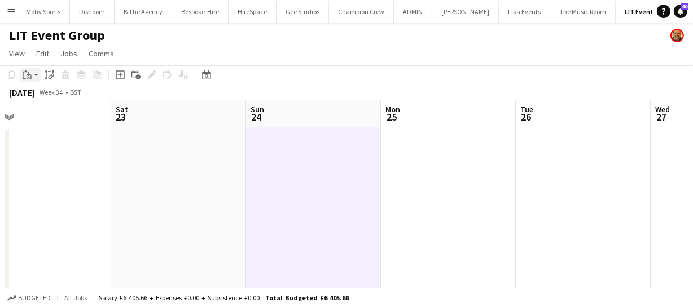
click at [30, 73] on icon "Paste" at bounding box center [27, 74] width 9 height 9
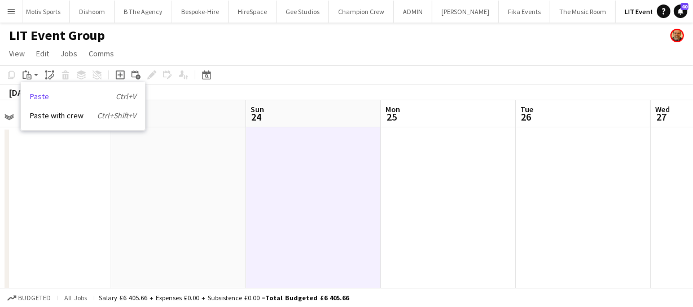
click at [49, 100] on link "Paste Ctrl+V" at bounding box center [83, 96] width 106 height 10
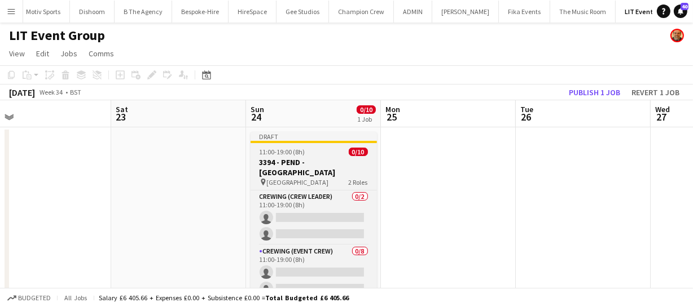
click at [271, 155] on span "11:00-19:00 (8h)" at bounding box center [282, 152] width 46 height 8
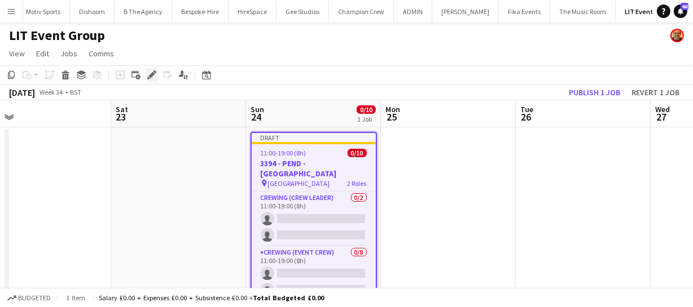
click at [148, 71] on icon "Edit" at bounding box center [151, 74] width 9 height 9
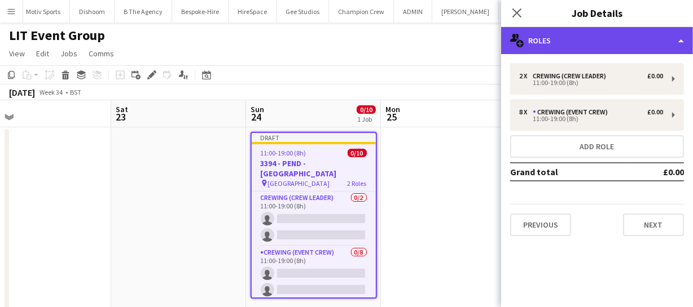
click at [581, 38] on div "multiple-users-add Roles" at bounding box center [597, 40] width 192 height 27
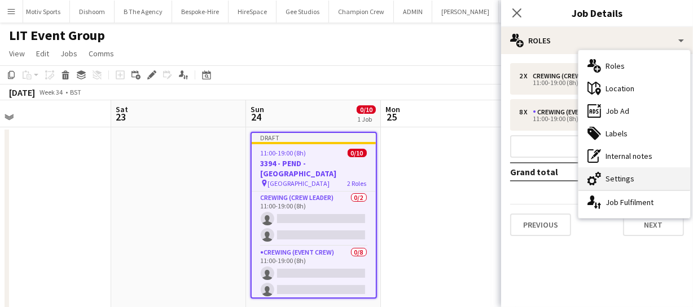
click at [627, 177] on div "cog-double-3 Settings" at bounding box center [634, 178] width 112 height 23
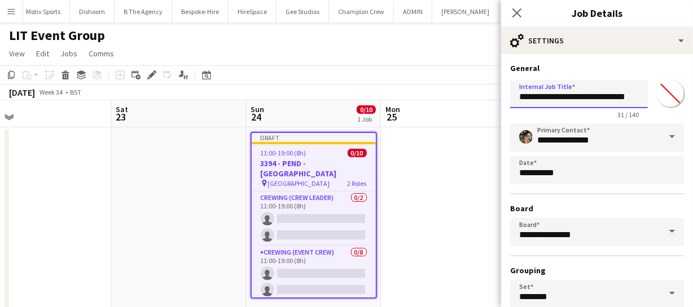
scroll to position [0, 10]
drag, startPoint x: 512, startPoint y: 96, endPoint x: 705, endPoint y: 117, distance: 194.0
click at [693, 117] on html "Menu Boards Boards Boards All jobs Status Workforce Workforce My Workforce Recr…" at bounding box center [346, 170] width 693 height 341
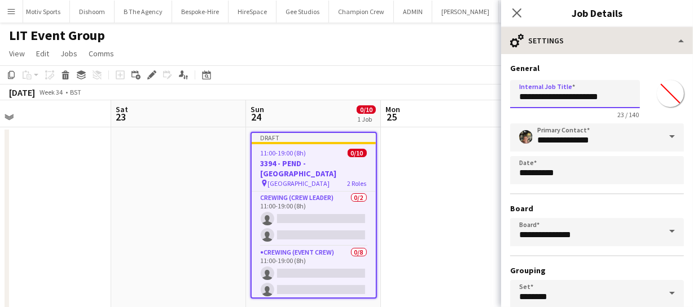
type input "**********"
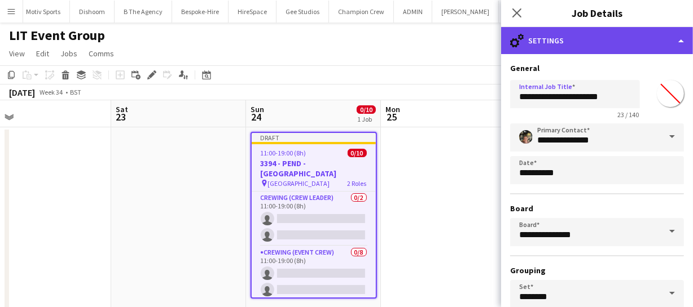
click at [627, 41] on div "cog-double-3 Settings" at bounding box center [597, 40] width 192 height 27
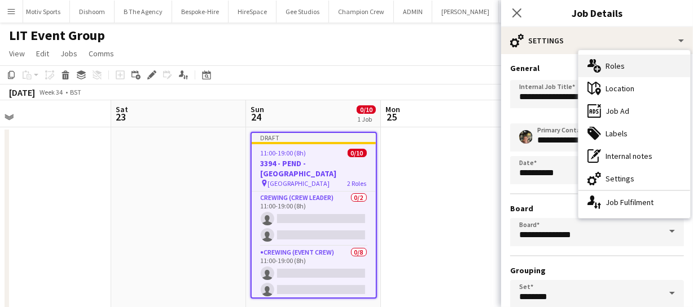
click at [621, 61] on div "multiple-users-add Roles" at bounding box center [634, 66] width 112 height 23
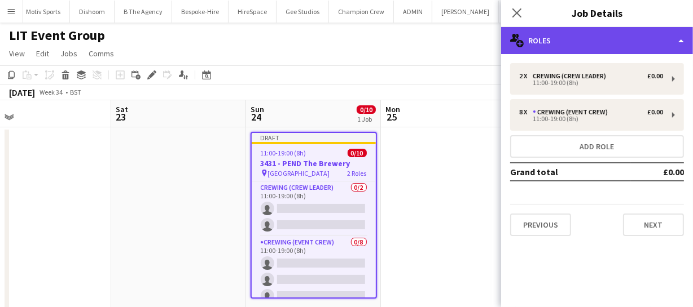
click at [611, 33] on div "multiple-users-add Roles" at bounding box center [597, 40] width 192 height 27
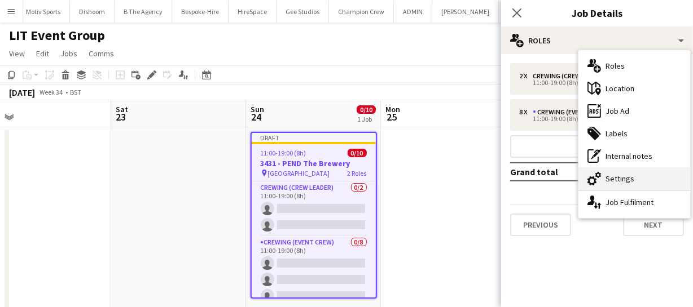
click at [623, 181] on div "cog-double-3 Settings" at bounding box center [634, 178] width 112 height 23
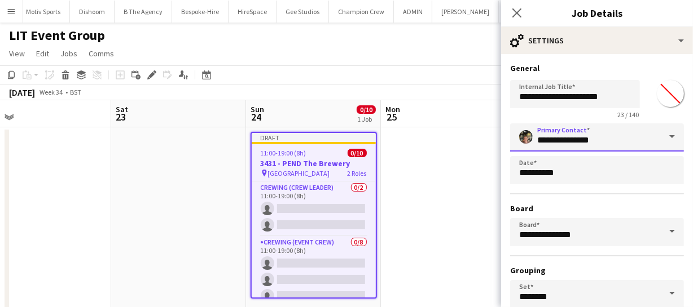
click at [600, 140] on input "**********" at bounding box center [597, 138] width 174 height 28
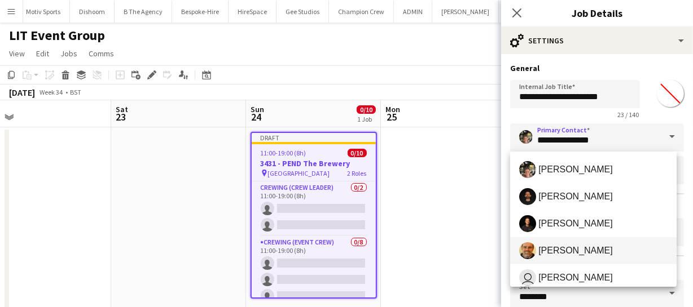
click at [588, 243] on span "Shane King" at bounding box center [593, 251] width 148 height 17
type input "**********"
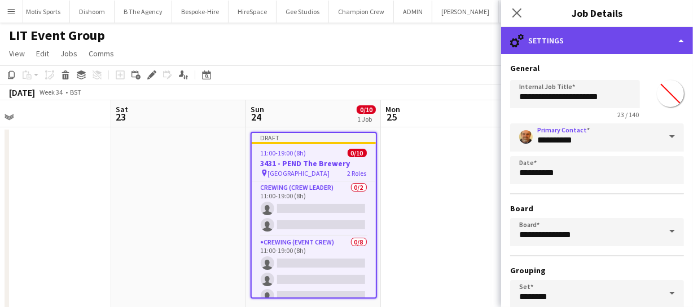
click at [618, 50] on div "cog-double-3 Settings" at bounding box center [597, 40] width 192 height 27
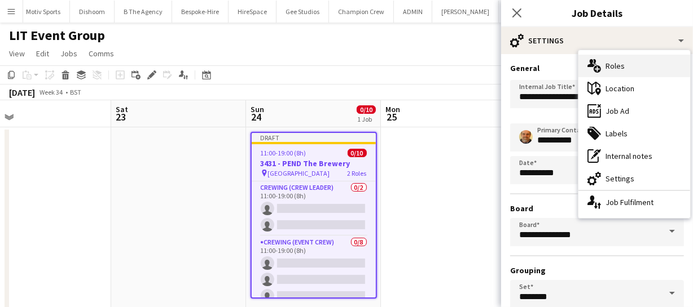
click at [618, 72] on div "multiple-users-add Roles" at bounding box center [634, 66] width 112 height 23
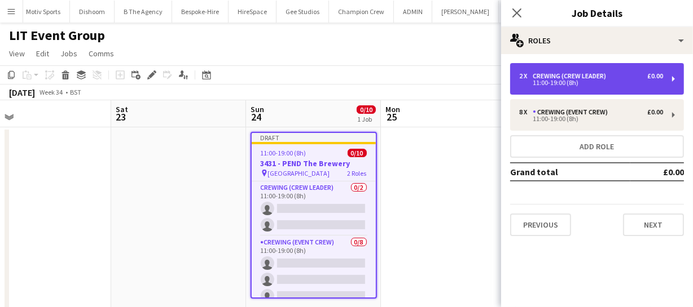
click at [554, 77] on div "Crewing (Crew Leader)" at bounding box center [571, 76] width 78 height 8
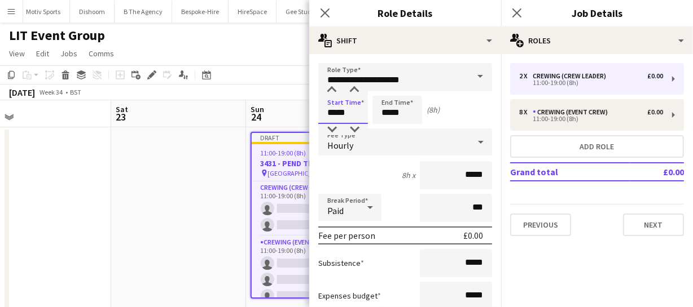
drag, startPoint x: 350, startPoint y: 113, endPoint x: 274, endPoint y: 113, distance: 76.1
click at [274, 113] on body "Menu Boards Boards Boards All jobs Status Workforce Workforce My Workforce Recr…" at bounding box center [346, 170] width 693 height 341
type input "*****"
click at [407, 79] on input "**********" at bounding box center [405, 77] width 174 height 28
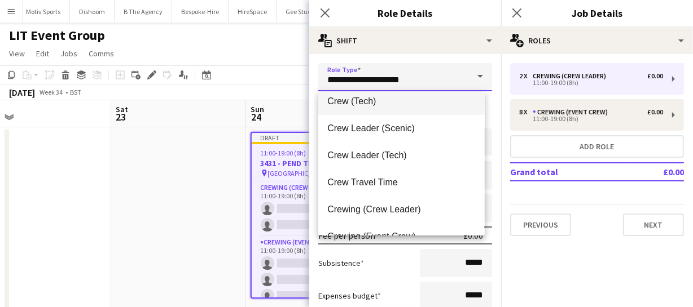
scroll to position [51, 0]
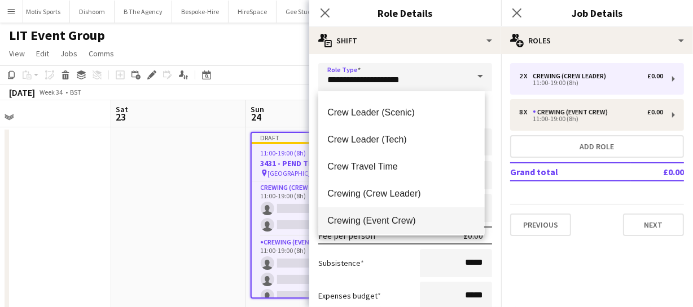
click at [389, 214] on mat-option "Crewing (Event Crew)" at bounding box center [401, 221] width 166 height 27
type input "**********"
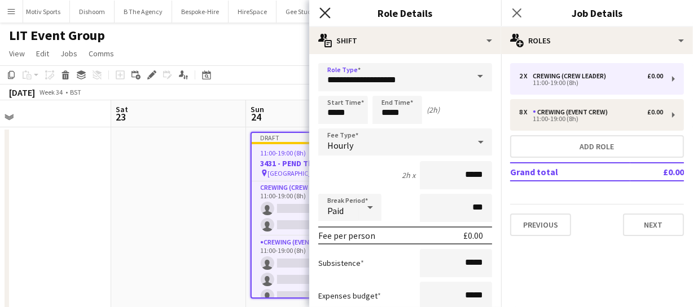
click at [327, 14] on icon "Close pop-in" at bounding box center [324, 12] width 11 height 11
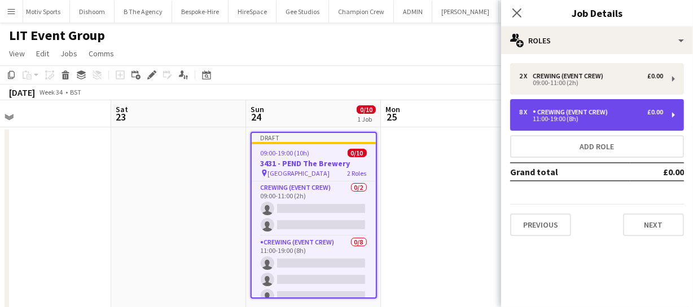
click at [571, 111] on div "Crewing (Event Crew)" at bounding box center [572, 112] width 80 height 8
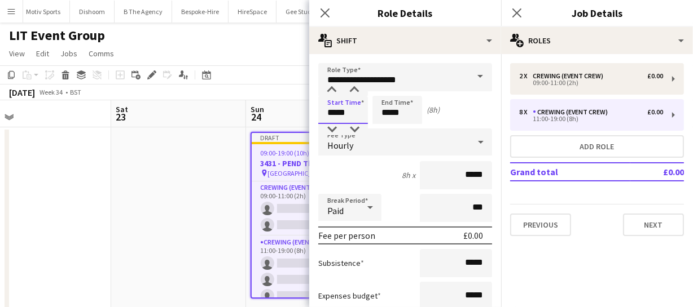
drag, startPoint x: 352, startPoint y: 113, endPoint x: 257, endPoint y: 106, distance: 95.6
click at [257, 106] on body "Menu Boards Boards Boards All jobs Status Workforce Workforce My Workforce Recr…" at bounding box center [346, 170] width 693 height 341
type input "*****"
drag, startPoint x: 403, startPoint y: 111, endPoint x: 347, endPoint y: 111, distance: 55.8
click at [351, 111] on div "Start Time ***** End Time ***** (19h 1m)" at bounding box center [405, 110] width 174 height 28
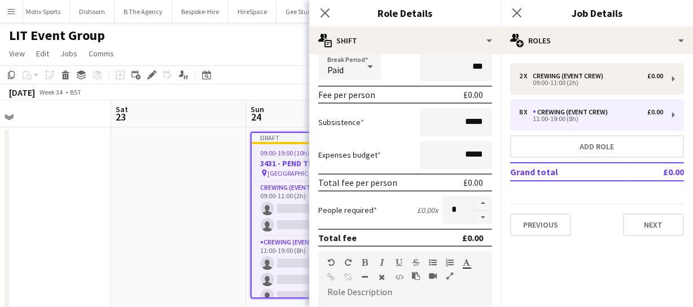
scroll to position [153, 0]
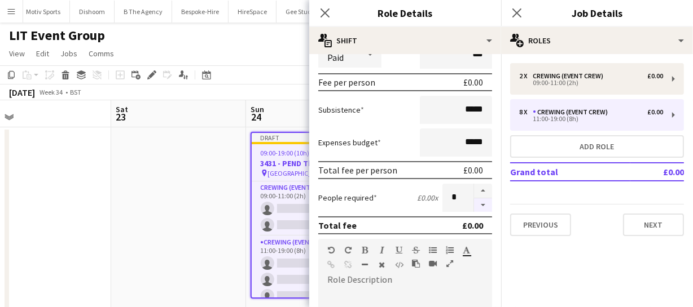
type input "*****"
click at [477, 203] on button "button" at bounding box center [483, 206] width 18 height 14
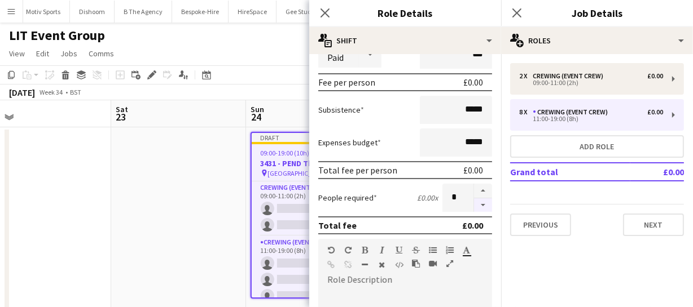
click at [477, 203] on button "button" at bounding box center [483, 206] width 18 height 14
click at [479, 203] on button "button" at bounding box center [483, 206] width 18 height 14
type input "*"
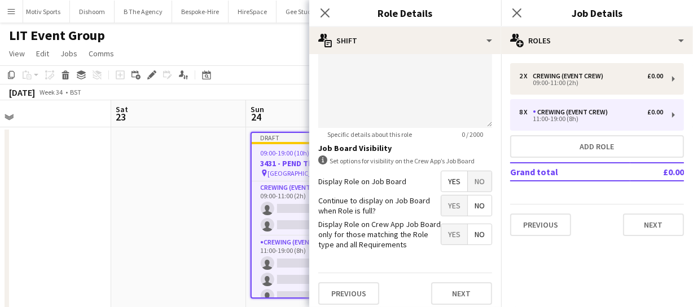
scroll to position [456, 0]
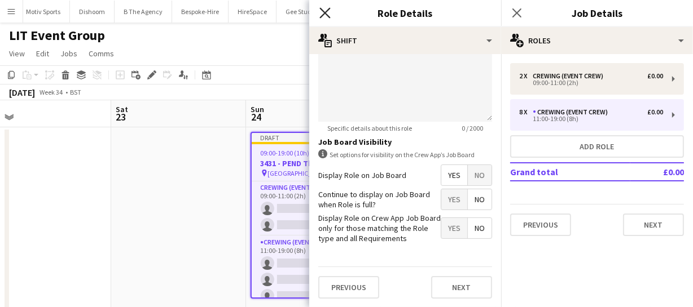
click at [325, 16] on icon "Close pop-in" at bounding box center [324, 12] width 11 height 11
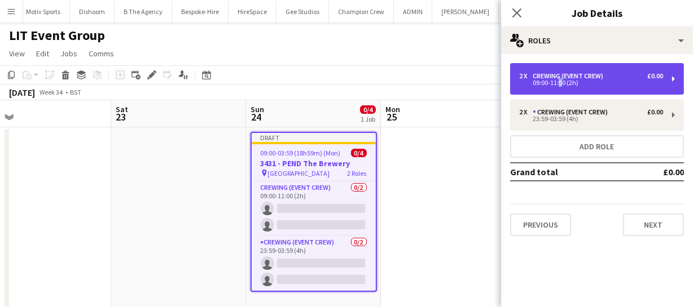
click at [557, 80] on div "09:00-11:00 (2h)" at bounding box center [591, 83] width 144 height 6
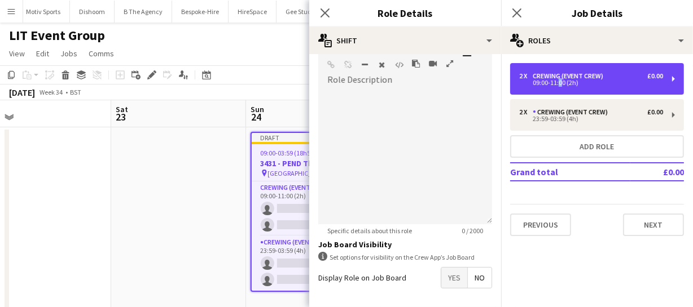
scroll to position [398, 0]
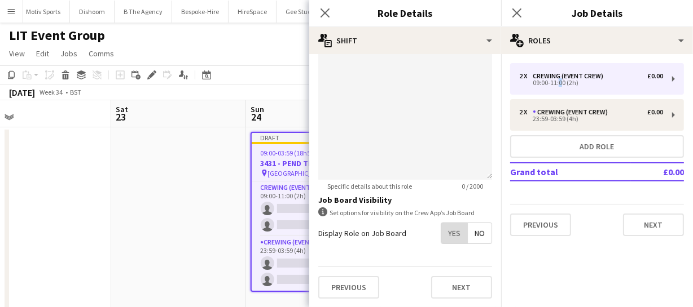
click at [441, 234] on span "Yes" at bounding box center [454, 233] width 26 height 20
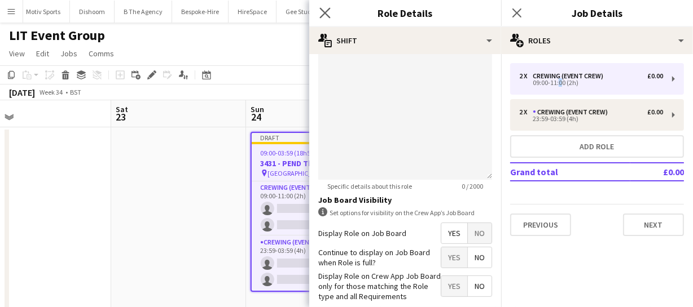
click at [330, 9] on app-icon "Close pop-in" at bounding box center [325, 13] width 16 height 16
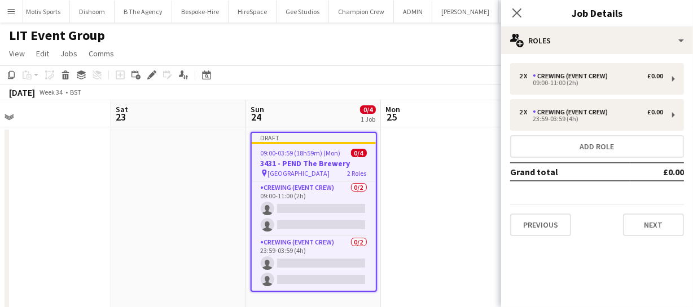
click at [587, 284] on mat-expansion-panel "pencil3 General details 2 x Crewing (Event Crew) £0.00 09:00-11:00 (2h) 2 x Cre…" at bounding box center [597, 180] width 192 height 253
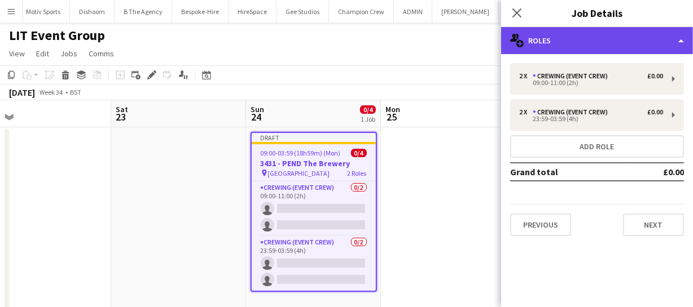
click at [589, 47] on div "multiple-users-add Roles" at bounding box center [597, 40] width 192 height 27
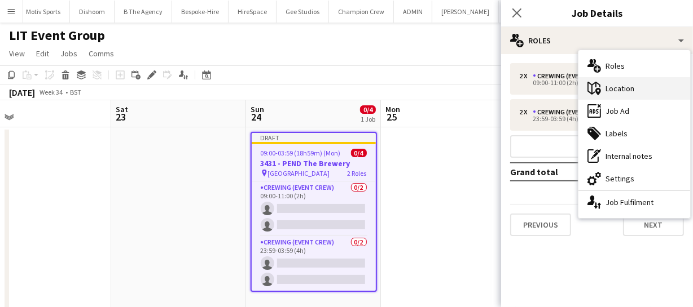
click at [637, 91] on div "maps-pin-1 Location" at bounding box center [634, 88] width 112 height 23
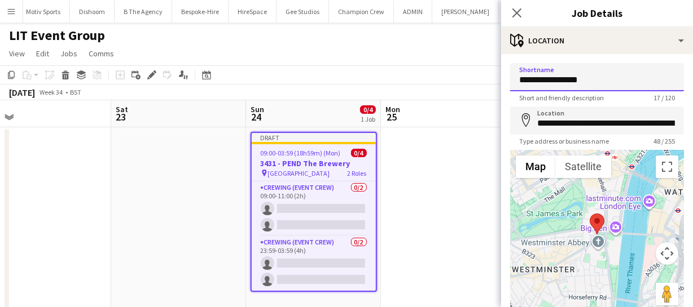
drag, startPoint x: 544, startPoint y: 77, endPoint x: 476, endPoint y: 70, distance: 68.0
click at [489, 72] on body "Menu Boards Boards Boards All jobs Status Workforce Workforce My Workforce Recr…" at bounding box center [346, 170] width 693 height 341
drag, startPoint x: 598, startPoint y: 79, endPoint x: 437, endPoint y: 59, distance: 163.1
click at [437, 59] on body "Menu Boards Boards Boards All jobs Status Workforce Workforce My Workforce Recr…" at bounding box center [346, 170] width 693 height 341
type input "**********"
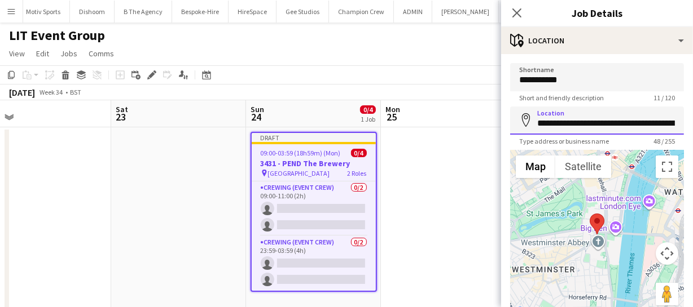
scroll to position [0, 63]
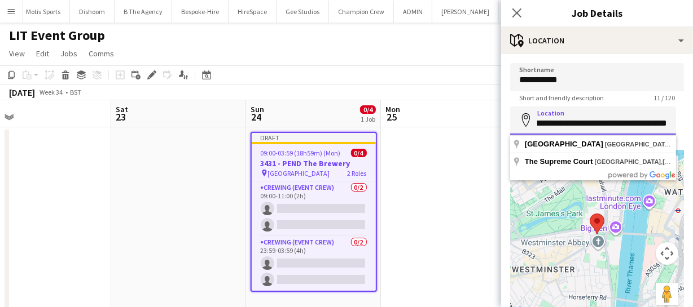
drag, startPoint x: 533, startPoint y: 121, endPoint x: 725, endPoint y: 121, distance: 191.8
click at [693, 121] on html "Menu Boards Boards Boards All jobs Status Workforce Workforce My Workforce Recr…" at bounding box center [346, 170] width 693 height 341
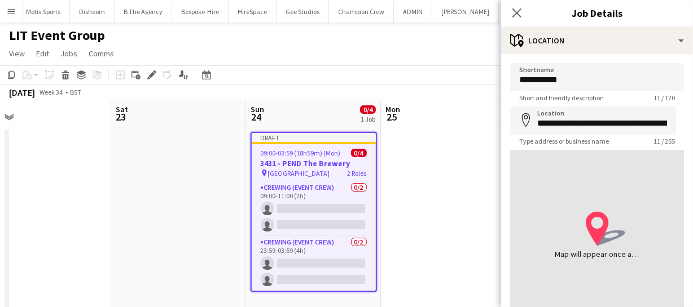
type input "**********"
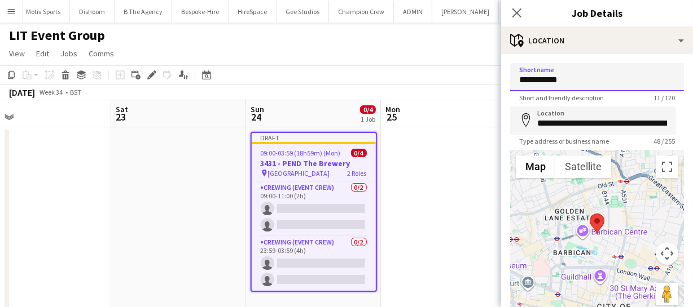
drag, startPoint x: 568, startPoint y: 79, endPoint x: 481, endPoint y: 76, distance: 87.5
click at [481, 76] on body "Menu Boards Boards Boards All jobs Status Workforce Workforce My Workforce Recr…" at bounding box center [346, 170] width 693 height 341
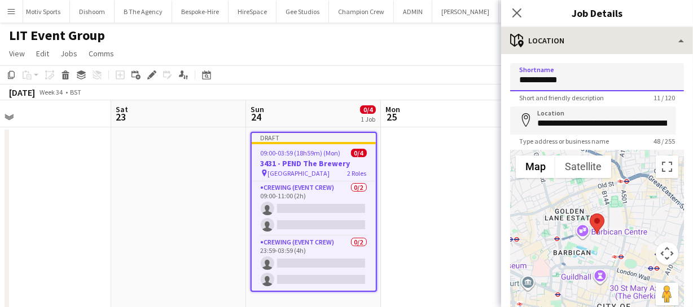
type input "**********"
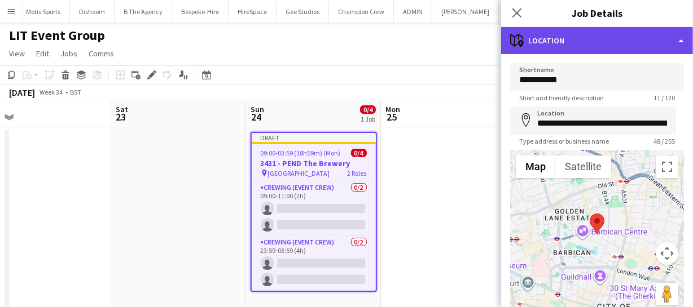
click at [648, 38] on div "maps-pin-1 Location" at bounding box center [597, 40] width 192 height 27
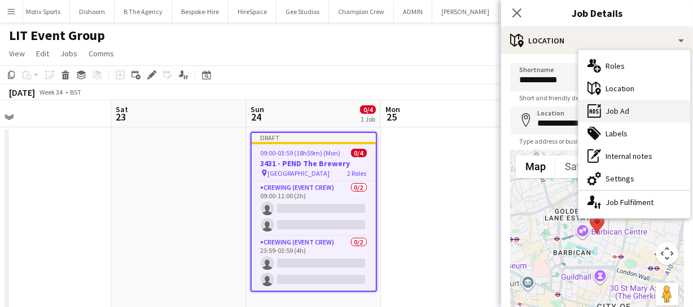
click at [628, 111] on div "ads-window Job Ad" at bounding box center [634, 111] width 112 height 23
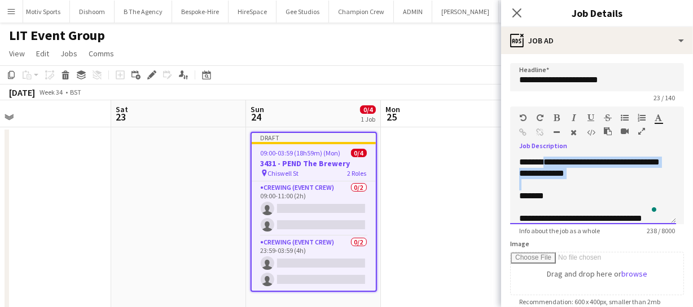
drag, startPoint x: 546, startPoint y: 160, endPoint x: 623, endPoint y: 181, distance: 78.9
click at [623, 181] on div "**********" at bounding box center [593, 191] width 166 height 68
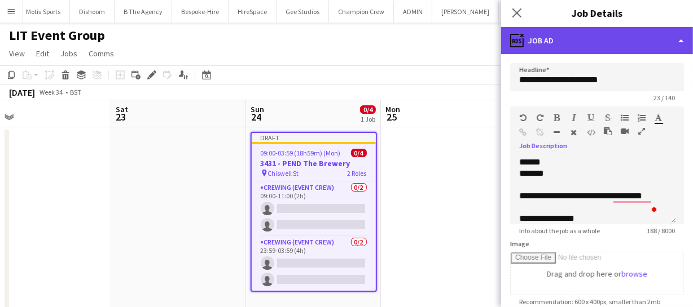
click at [575, 51] on div "ads-window Job Ad" at bounding box center [597, 40] width 192 height 27
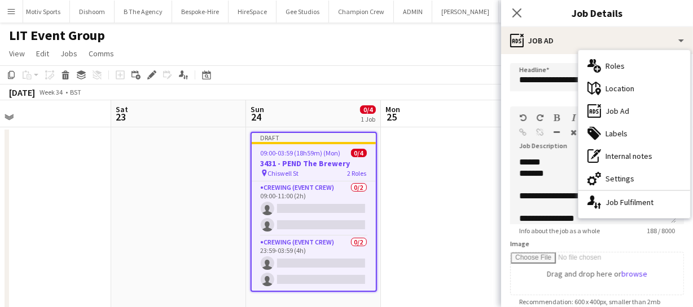
click at [620, 85] on div "maps-pin-1 Location" at bounding box center [634, 88] width 112 height 23
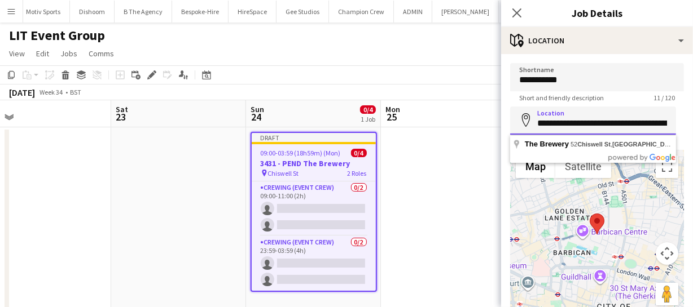
scroll to position [0, 58]
drag, startPoint x: 539, startPoint y: 124, endPoint x: 709, endPoint y: 132, distance: 171.1
click at [693, 132] on html "Menu Boards Boards Boards All jobs Status Workforce Workforce My Workforce Recr…" at bounding box center [346, 170] width 693 height 341
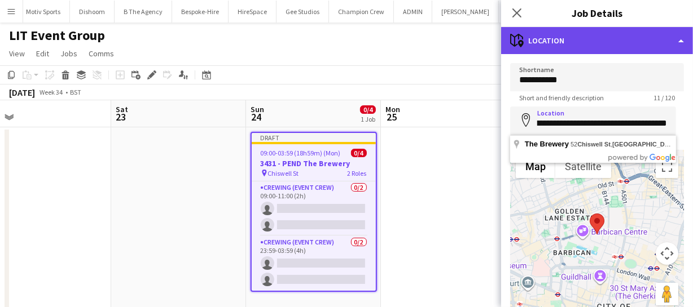
click at [537, 45] on div "maps-pin-1 Location" at bounding box center [597, 40] width 192 height 27
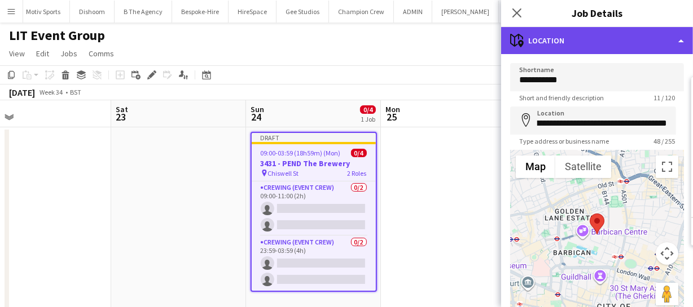
scroll to position [0, 0]
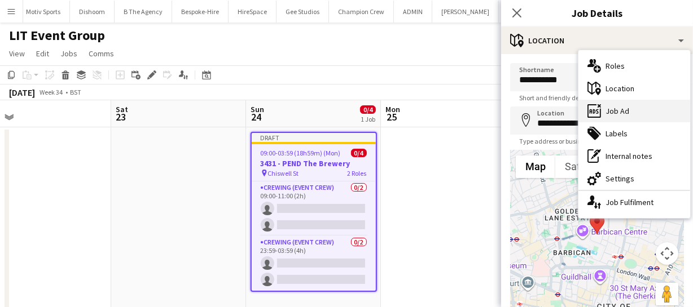
click at [626, 110] on div "ads-window Job Ad" at bounding box center [634, 111] width 112 height 23
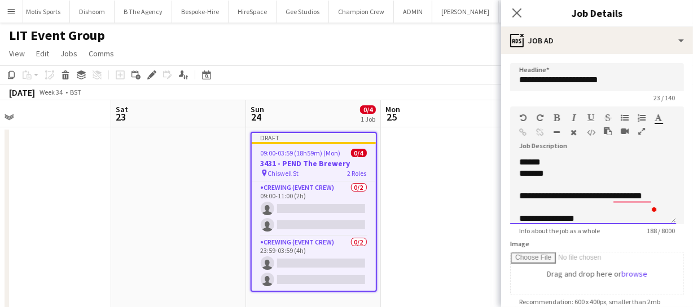
click at [548, 164] on div "**********" at bounding box center [593, 191] width 166 height 68
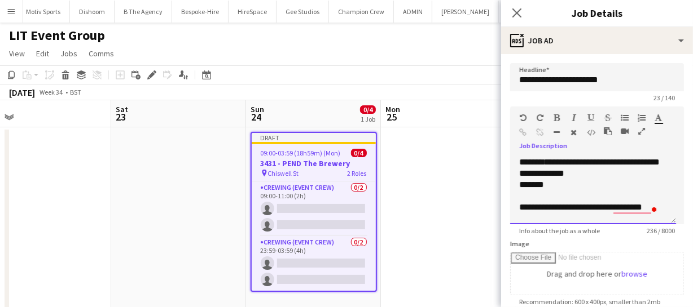
click at [518, 186] on div "**********" at bounding box center [593, 191] width 166 height 68
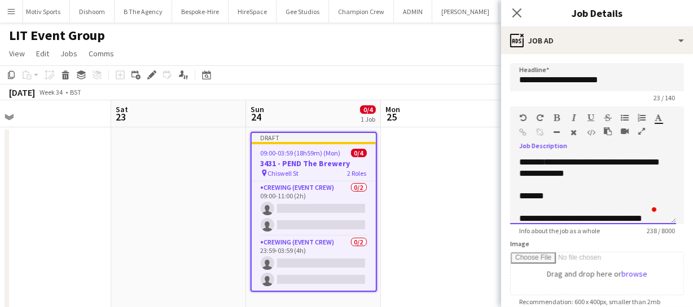
click at [529, 193] on span "*******" at bounding box center [531, 196] width 25 height 8
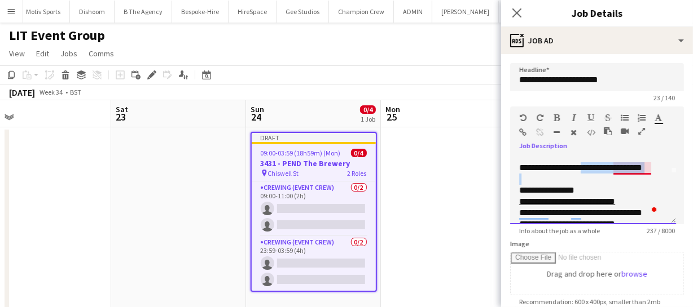
scroll to position [0, 15]
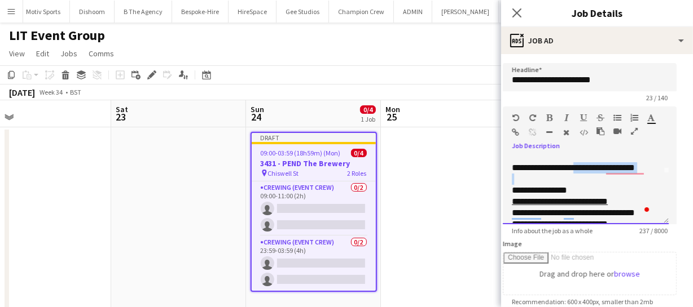
drag, startPoint x: 581, startPoint y: 169, endPoint x: 677, endPoint y: 175, distance: 96.1
click at [677, 175] on mat-expansion-panel "**********" at bounding box center [597, 180] width 192 height 253
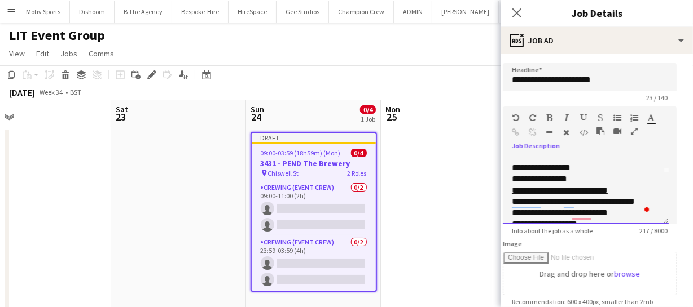
click at [502, 178] on div "**********" at bounding box center [585, 191] width 166 height 68
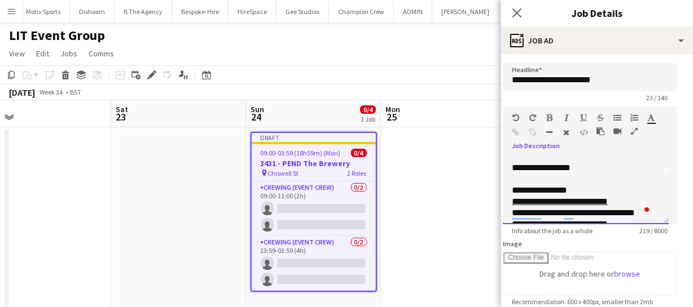
click at [569, 169] on div "**********" at bounding box center [582, 167] width 140 height 11
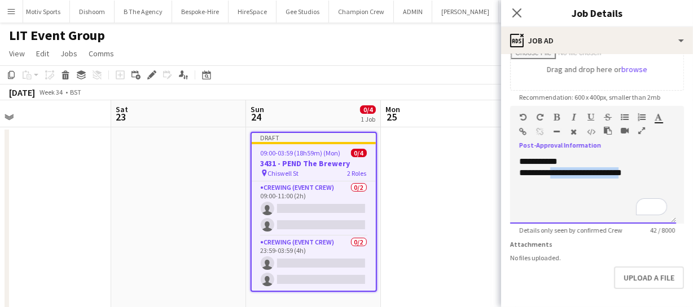
scroll to position [76, 0]
drag, startPoint x: 536, startPoint y: 174, endPoint x: 642, endPoint y: 171, distance: 105.5
click at [642, 171] on div "**********" at bounding box center [593, 172] width 148 height 11
click at [599, 171] on span "**********" at bounding box center [587, 173] width 32 height 8
click at [606, 169] on span "**********" at bounding box center [588, 173] width 35 height 8
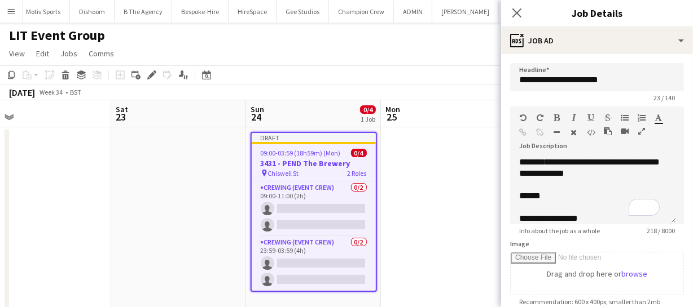
scroll to position [51, 0]
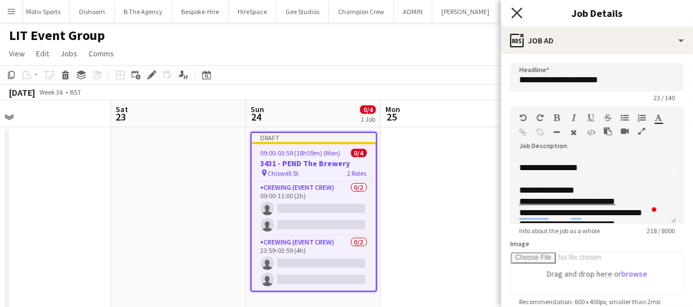
click at [518, 10] on icon "Close pop-in" at bounding box center [516, 12] width 11 height 11
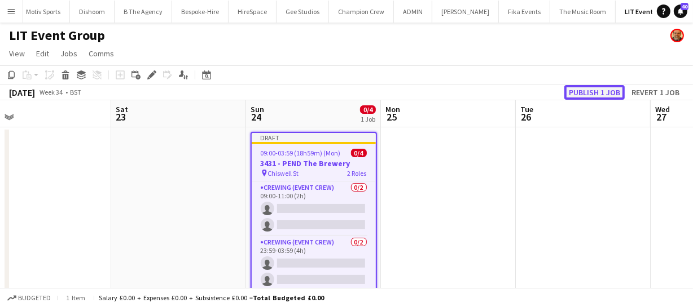
click at [597, 95] on button "Publish 1 job" at bounding box center [594, 92] width 60 height 15
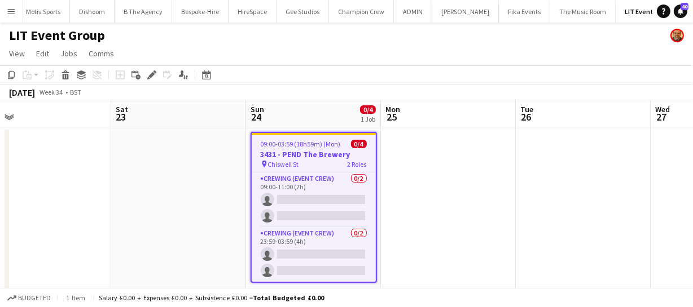
click at [318, 154] on h3 "3431 - PEND The Brewery" at bounding box center [314, 154] width 124 height 10
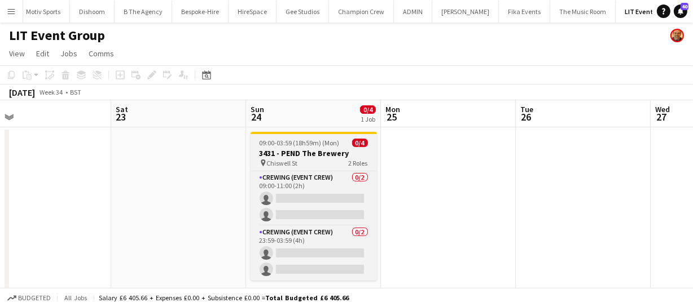
click at [318, 154] on h3 "3431 - PEND The Brewery" at bounding box center [313, 153] width 126 height 10
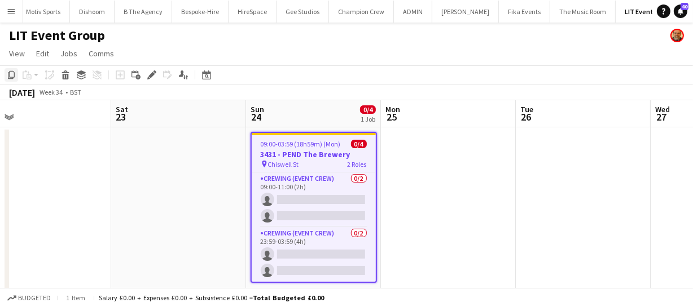
click at [8, 76] on icon at bounding box center [11, 75] width 7 height 8
drag, startPoint x: 580, startPoint y: 192, endPoint x: 428, endPoint y: 178, distance: 152.4
click at [493, 188] on app-calendar-viewport "Wed 20 Thu 21 Fri 22 Sat 23 Sun 24 0/4 1 Job Mon 25 Tue 26 Wed 27 Thu 28 Fri 29…" at bounding box center [346, 210] width 693 height 221
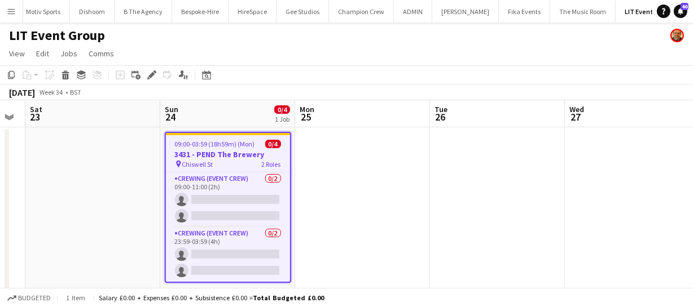
drag, startPoint x: 509, startPoint y: 184, endPoint x: 293, endPoint y: 179, distance: 216.0
click at [307, 179] on app-calendar-viewport "Wed 20 Thu 21 Fri 22 Sat 23 Sun 24 0/4 1 Job Mon 25 Tue 26 Wed 27 Thu 28 Fri 29…" at bounding box center [346, 210] width 693 height 221
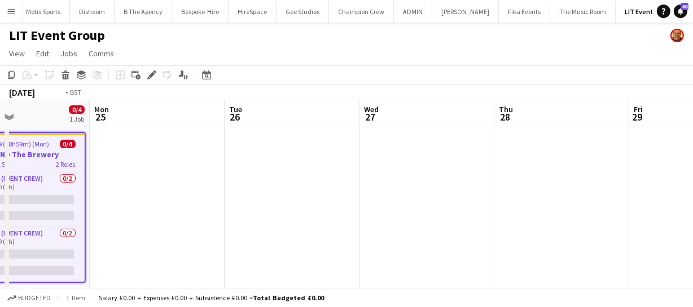
drag, startPoint x: 440, startPoint y: 183, endPoint x: 318, endPoint y: 180, distance: 121.8
click at [338, 180] on app-calendar-viewport "Fri 22 Sat 23 Sun 24 0/4 1 Job Mon 25 Tue 26 Wed 27 Thu 28 Fri 29 Sat 30 Sun 31…" at bounding box center [346, 210] width 693 height 221
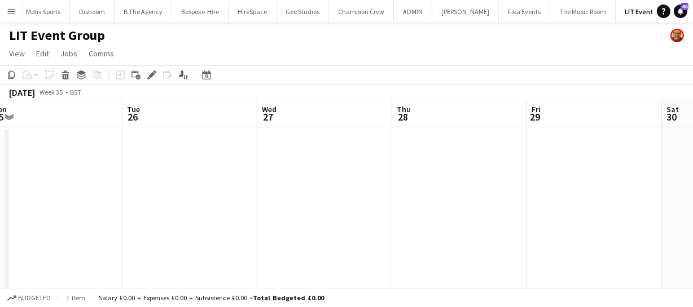
drag, startPoint x: 355, startPoint y: 180, endPoint x: 285, endPoint y: 178, distance: 69.4
click at [285, 178] on app-calendar-viewport "Fri 22 Sat 23 Sun 24 0/4 1 Job Mon 25 Tue 26 Wed 27 Thu 28 Fri 29 Sat 30 Sun 31…" at bounding box center [346, 210] width 693 height 221
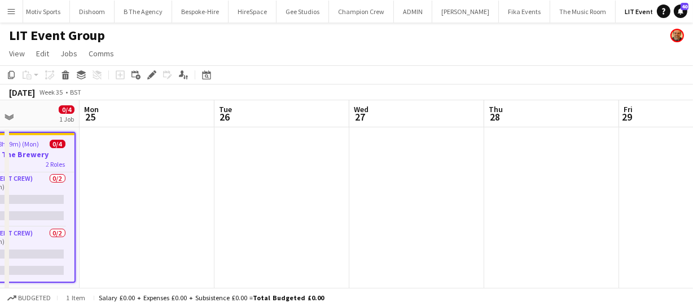
drag, startPoint x: 363, startPoint y: 186, endPoint x: 354, endPoint y: 184, distance: 8.8
click at [303, 184] on app-calendar-viewport "Fri 22 Sat 23 Sun 24 0/4 1 Job Mon 25 Tue 26 Wed 27 Thu 28 Fri 29 Sat 30 Sun 31…" at bounding box center [346, 210] width 693 height 221
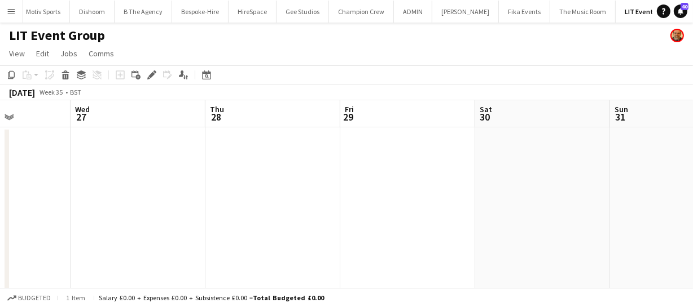
drag, startPoint x: 310, startPoint y: 184, endPoint x: 346, endPoint y: 180, distance: 36.3
click at [294, 183] on app-calendar-viewport "Sun 24 0/4 1 Job Mon 25 Tue 26 Wed 27 Thu 28 Fri 29 Sat 30 Sun 31 Mon 1 Tue 2 W…" at bounding box center [346, 210] width 693 height 221
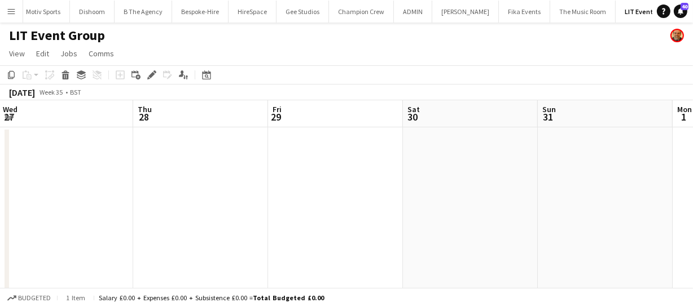
click at [297, 184] on app-calendar-viewport "Sun 24 0/4 1 Job Mon 25 Tue 26 Wed 27 Thu 28 Fri 29 Sat 30 Sun 31 Mon 1 Tue 2 W…" at bounding box center [346, 210] width 693 height 221
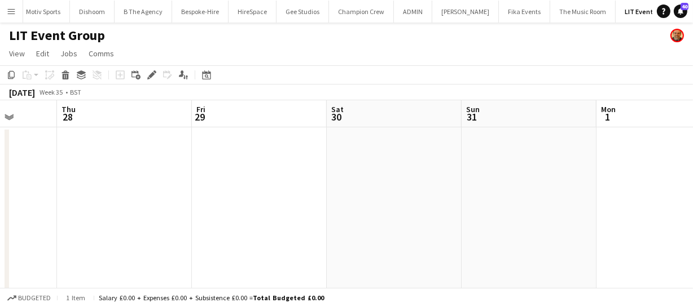
click at [318, 186] on app-calendar-viewport "Sun 24 0/4 1 Job Mon 25 Tue 26 Wed 27 Thu 28 Fri 29 Sat 30 Sun 31 Mon 1 Tue 2 W…" at bounding box center [346, 210] width 693 height 221
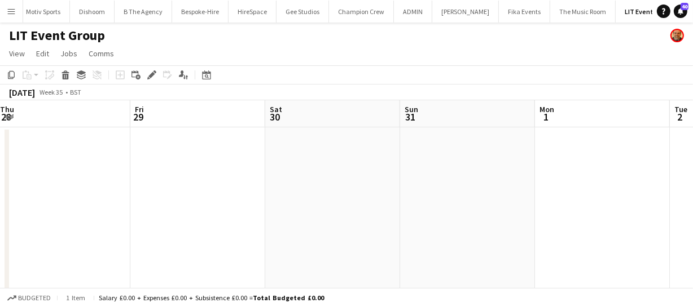
click at [261, 178] on app-calendar-viewport "Sun 24 0/4 1 Job Mon 25 Tue 26 Wed 27 Thu 28 Fri 29 Sat 30 Sun 31 Mon 1 Tue 2 W…" at bounding box center [346, 210] width 693 height 221
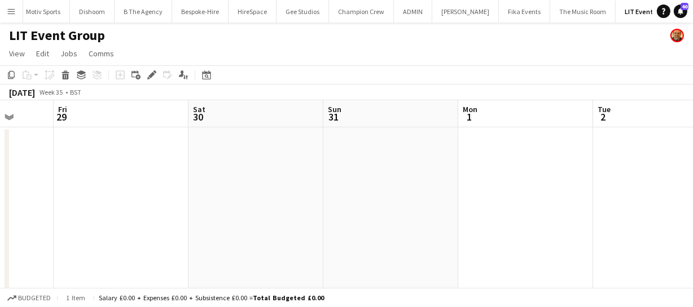
click at [360, 168] on app-date-cell at bounding box center [390, 224] width 135 height 194
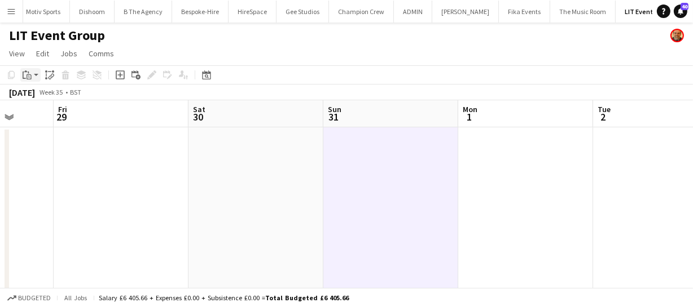
click at [26, 76] on icon "Paste" at bounding box center [27, 74] width 9 height 9
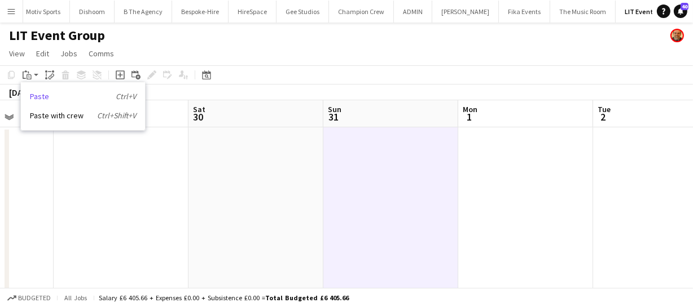
click at [35, 99] on link "Paste Ctrl+V" at bounding box center [83, 96] width 106 height 10
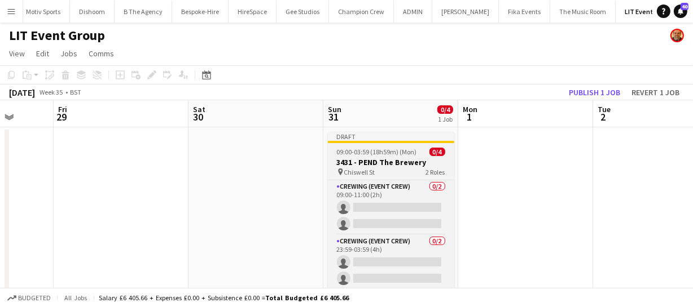
click at [378, 158] on h3 "3431 - PEND The Brewery" at bounding box center [391, 162] width 126 height 10
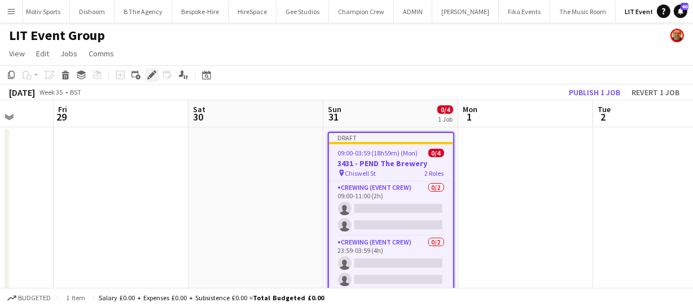
click at [146, 76] on div "Edit" at bounding box center [152, 75] width 14 height 14
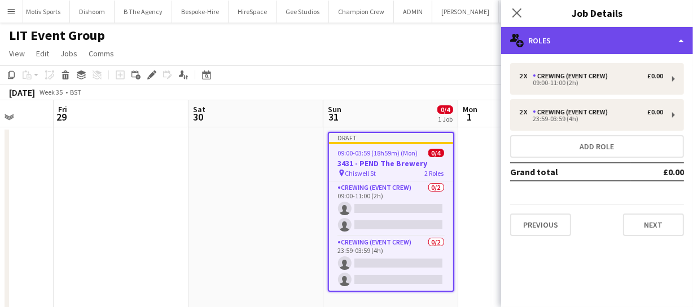
click at [587, 38] on div "multiple-users-add Roles" at bounding box center [597, 40] width 192 height 27
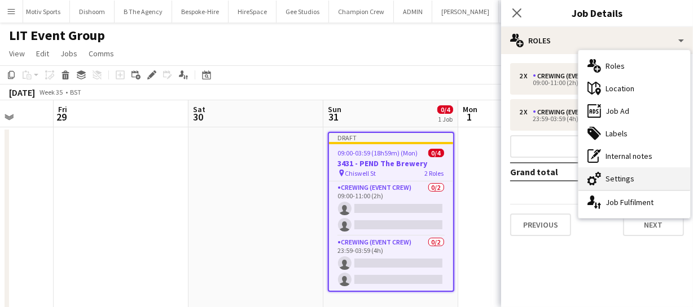
click at [625, 176] on div "cog-double-3 Settings" at bounding box center [634, 178] width 112 height 23
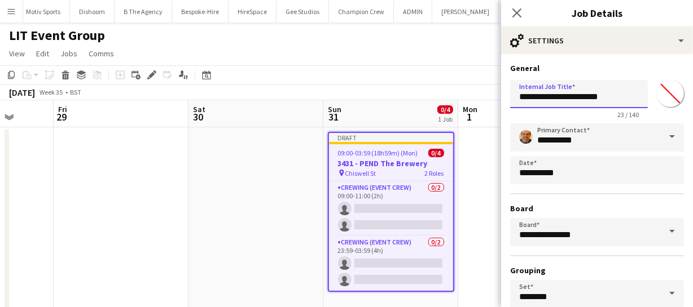
click at [536, 96] on input "**********" at bounding box center [579, 94] width 138 height 28
drag, startPoint x: 568, startPoint y: 96, endPoint x: 643, endPoint y: 101, distance: 74.6
click at [643, 101] on div "**********" at bounding box center [597, 97] width 174 height 43
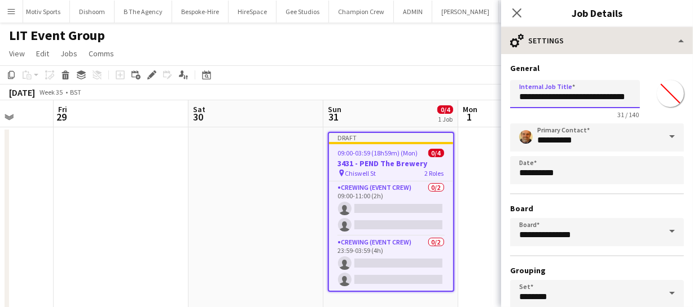
type input "**********"
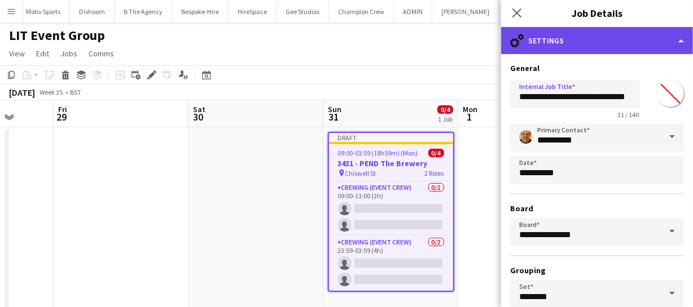
scroll to position [0, 0]
click at [618, 45] on div "cog-double-3 Settings" at bounding box center [597, 40] width 192 height 27
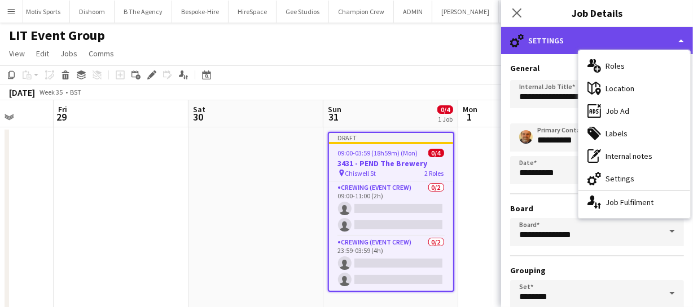
click at [550, 38] on div "cog-double-3 Settings" at bounding box center [597, 40] width 192 height 27
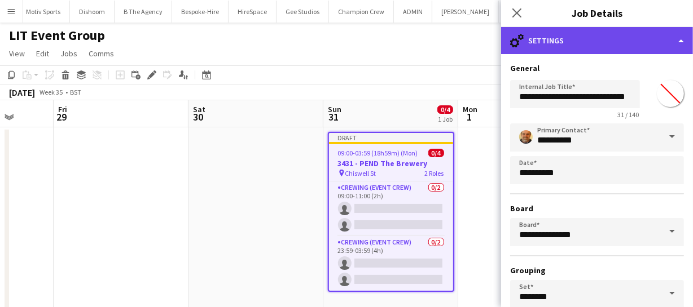
click at [550, 38] on div "cog-double-3 Settings" at bounding box center [597, 40] width 192 height 27
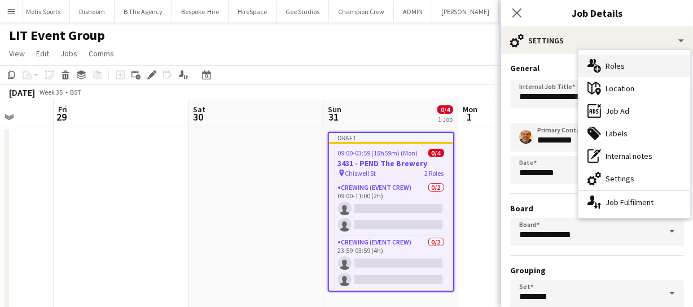
click at [626, 65] on div "multiple-users-add Roles" at bounding box center [634, 66] width 112 height 23
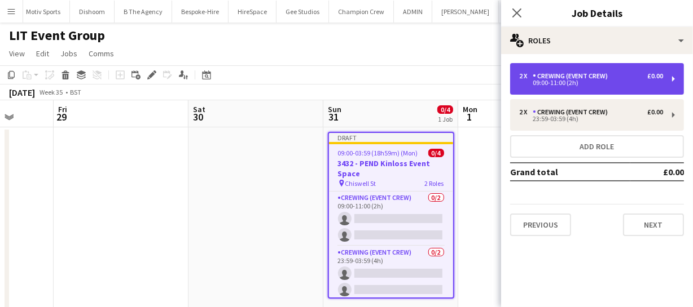
click at [566, 78] on div "Crewing (Event Crew)" at bounding box center [572, 76] width 80 height 8
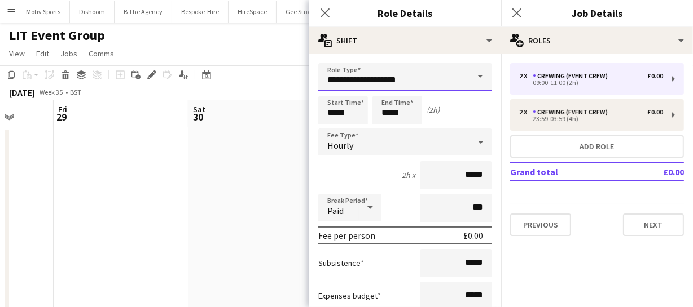
click at [395, 83] on input "**********" at bounding box center [405, 77] width 174 height 28
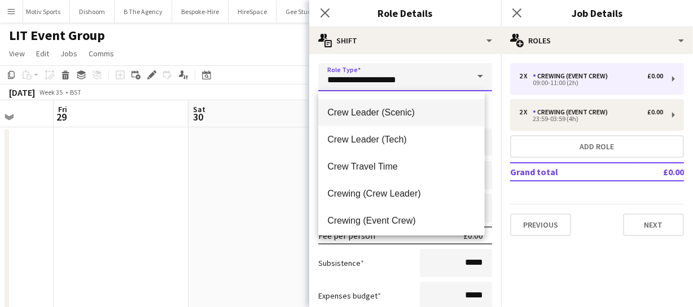
scroll to position [102, 0]
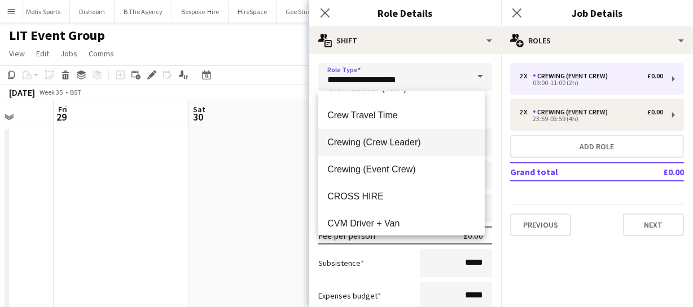
click at [378, 142] on span "Crewing (Crew Leader)" at bounding box center [401, 142] width 148 height 11
type input "**********"
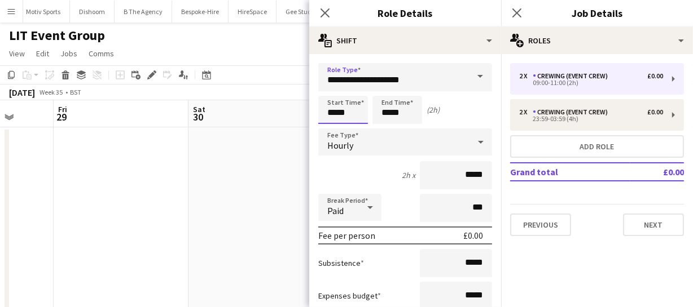
drag, startPoint x: 352, startPoint y: 108, endPoint x: 238, endPoint y: 84, distance: 117.0
click at [240, 85] on body "Menu Boards Boards Boards All jobs Status Workforce Workforce My Workforce Recr…" at bounding box center [346, 170] width 693 height 341
drag, startPoint x: 412, startPoint y: 112, endPoint x: 351, endPoint y: 110, distance: 60.4
click at [355, 112] on div "Start Time ***** End Time ***** (2h)" at bounding box center [405, 110] width 174 height 28
type input "*****"
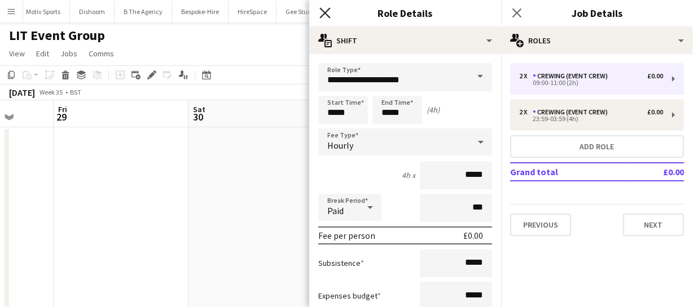
click at [327, 11] on icon at bounding box center [324, 12] width 11 height 11
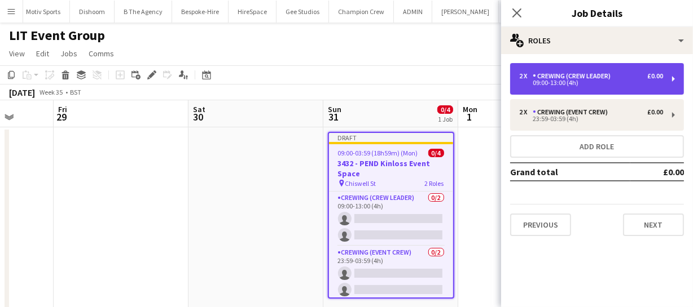
click at [575, 78] on div "Crewing (Crew Leader)" at bounding box center [573, 76] width 82 height 8
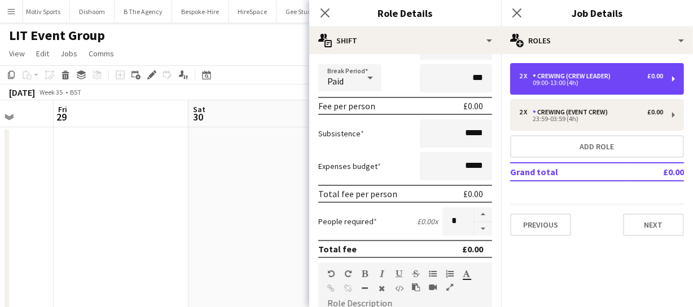
scroll to position [205, 0]
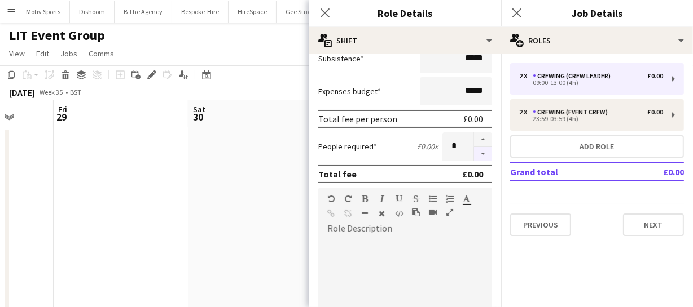
click at [474, 148] on button "button" at bounding box center [483, 154] width 18 height 14
type input "*"
click at [327, 8] on icon "Close pop-in" at bounding box center [324, 12] width 11 height 11
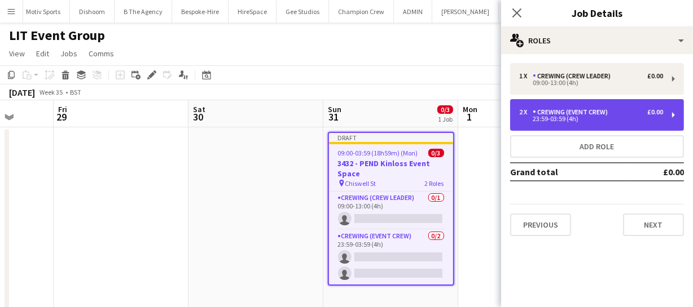
click at [576, 113] on div "Crewing (Event Crew)" at bounding box center [572, 112] width 80 height 8
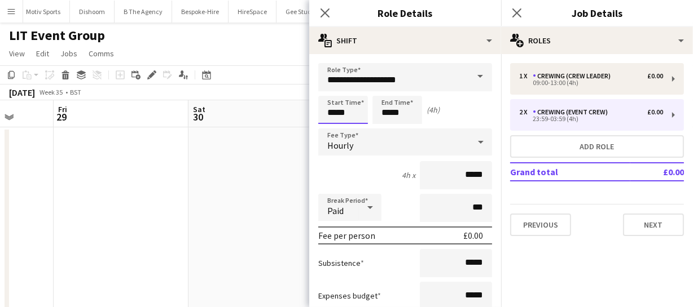
drag, startPoint x: 350, startPoint y: 113, endPoint x: 284, endPoint y: 107, distance: 66.2
click at [284, 108] on body "Menu Boards Boards Boards All jobs Status Workforce Workforce My Workforce Recr…" at bounding box center [346, 170] width 693 height 341
type input "*****"
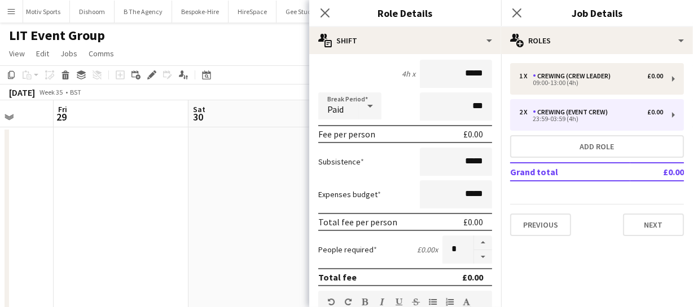
scroll to position [102, 0]
type input "*****"
click at [474, 243] on button "button" at bounding box center [483, 242] width 18 height 15
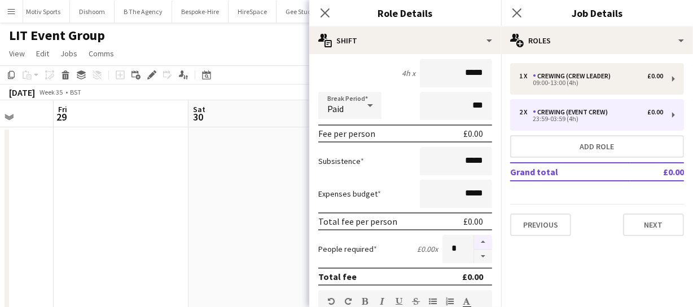
type input "*"
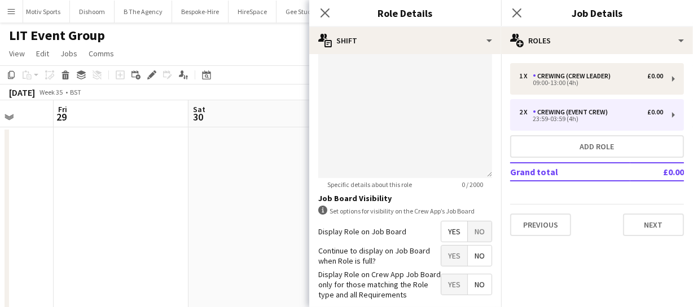
scroll to position [410, 0]
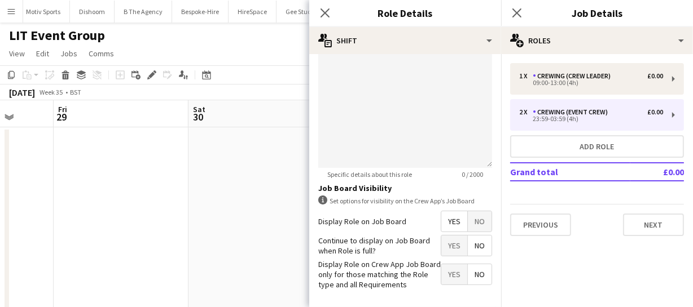
click at [448, 223] on span "Yes" at bounding box center [454, 221] width 26 height 20
click at [327, 12] on icon at bounding box center [324, 12] width 11 height 11
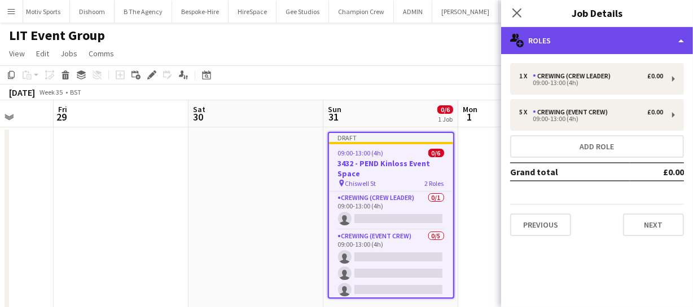
click at [592, 40] on div "multiple-users-add Roles" at bounding box center [597, 40] width 192 height 27
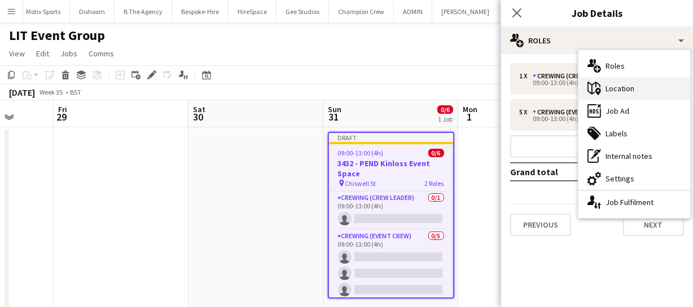
click at [623, 84] on div "maps-pin-1 Location" at bounding box center [634, 88] width 112 height 23
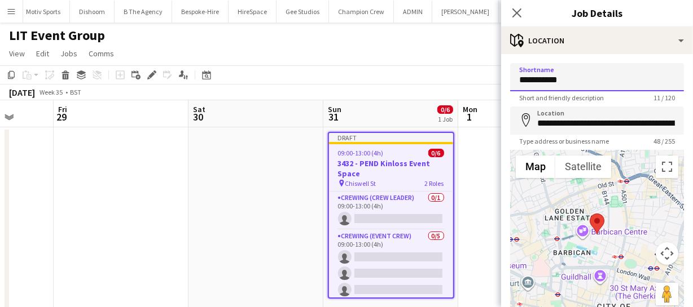
drag, startPoint x: 515, startPoint y: 76, endPoint x: 592, endPoint y: 77, distance: 76.7
click at [592, 77] on input "**********" at bounding box center [597, 77] width 174 height 28
type input "********"
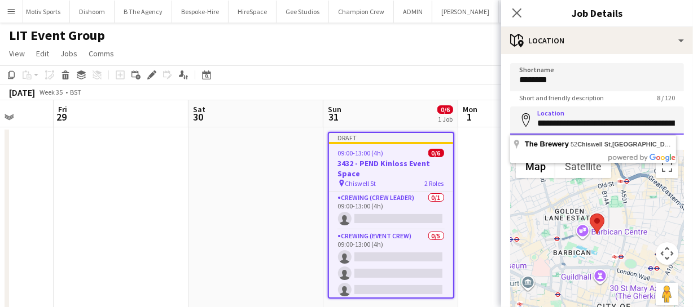
scroll to position [0, 58]
drag, startPoint x: 538, startPoint y: 120, endPoint x: 712, endPoint y: 126, distance: 173.8
click at [693, 126] on html "Menu Boards Boards Boards All jobs Status Workforce Workforce My Workforce Recr…" at bounding box center [346, 170] width 693 height 341
paste input "**********"
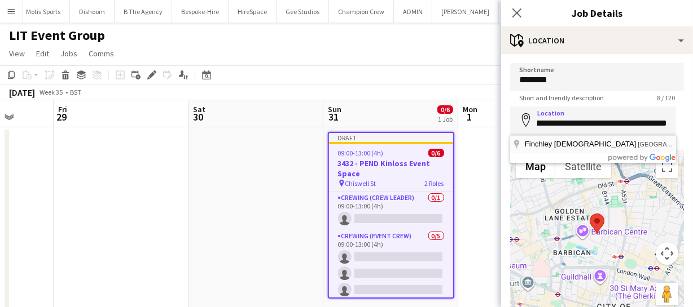
type input "**********"
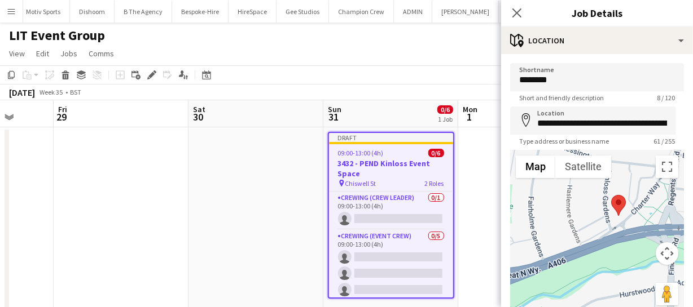
drag, startPoint x: 603, startPoint y: 231, endPoint x: 626, endPoint y: 201, distance: 37.4
click at [626, 201] on div at bounding box center [597, 234] width 174 height 169
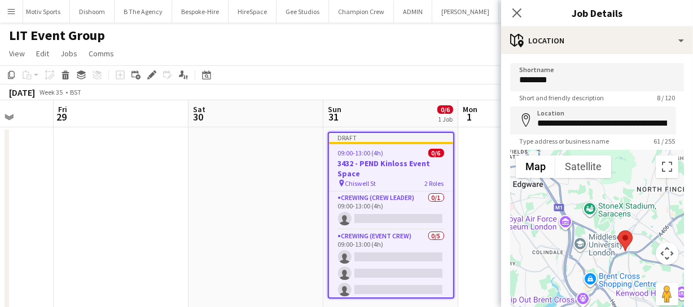
drag, startPoint x: 576, startPoint y: 270, endPoint x: 668, endPoint y: 280, distance: 91.9
click at [668, 280] on div at bounding box center [597, 234] width 174 height 169
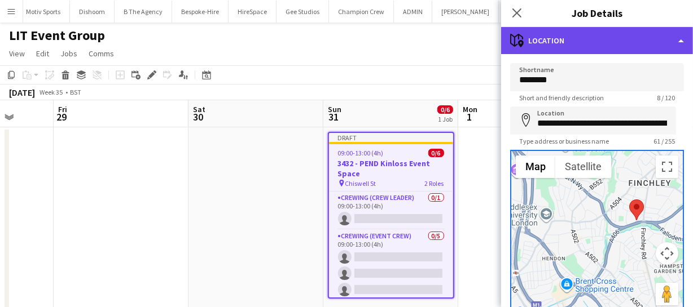
click at [638, 46] on div "maps-pin-1 Location" at bounding box center [597, 40] width 192 height 27
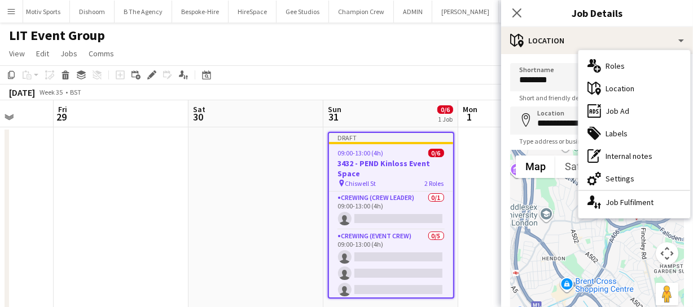
click at [509, 96] on form "**********" at bounding box center [597, 226] width 192 height 326
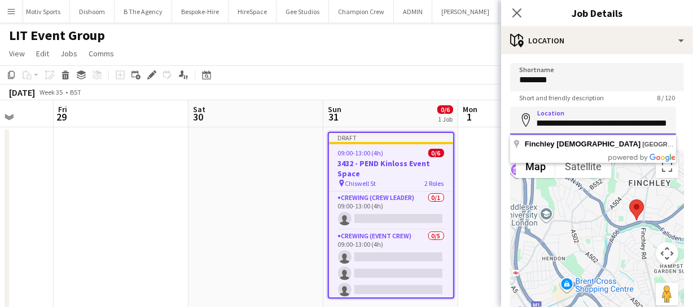
scroll to position [0, 114]
drag, startPoint x: 536, startPoint y: 122, endPoint x: 709, endPoint y: 130, distance: 172.8
click at [693, 130] on html "Menu Boards Boards Boards All jobs Status Workforce Workforce My Workforce Recr…" at bounding box center [346, 170] width 693 height 341
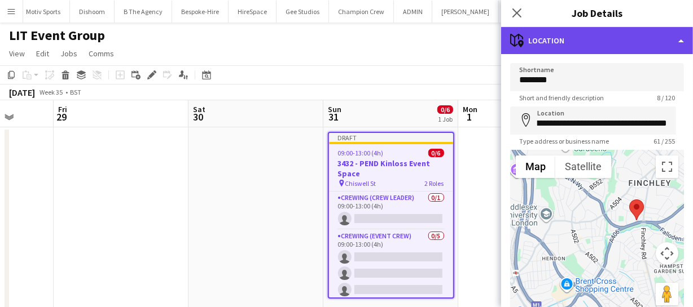
click at [609, 45] on div "maps-pin-1 Location" at bounding box center [597, 40] width 192 height 27
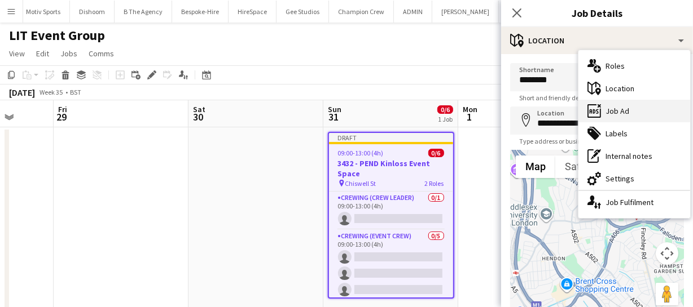
click at [636, 102] on div "ads-window Job Ad" at bounding box center [634, 111] width 112 height 23
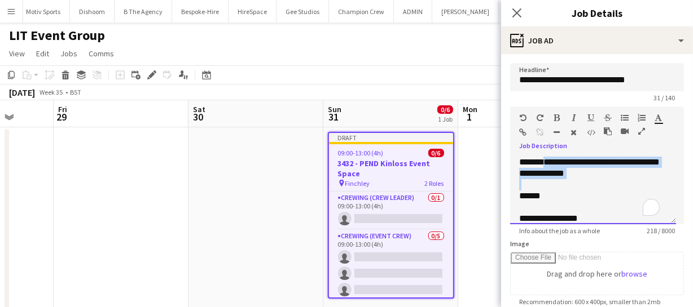
drag, startPoint x: 547, startPoint y: 162, endPoint x: 642, endPoint y: 189, distance: 98.5
click at [642, 189] on div "**********" at bounding box center [593, 191] width 166 height 68
paste div "To enrich screen reader interactions, please activate Accessibility in Grammarl…"
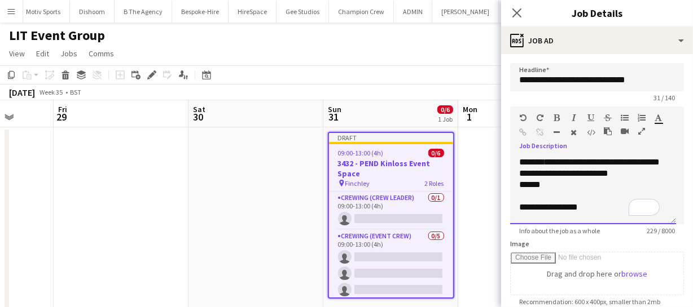
click at [514, 186] on div "**********" at bounding box center [593, 191] width 166 height 68
click at [524, 196] on span "******" at bounding box center [529, 196] width 21 height 8
click at [550, 195] on div "******" at bounding box center [593, 196] width 148 height 11
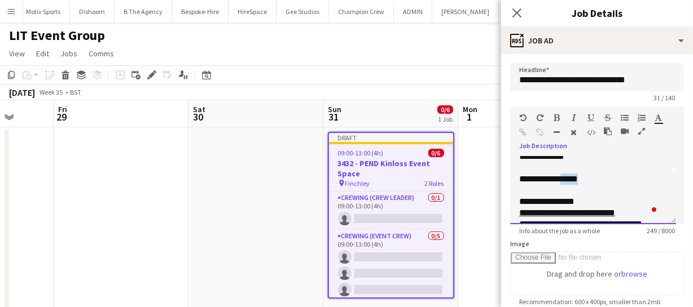
drag, startPoint x: 561, startPoint y: 177, endPoint x: 590, endPoint y: 178, distance: 29.3
click at [590, 178] on div "**********" at bounding box center [589, 179] width 140 height 11
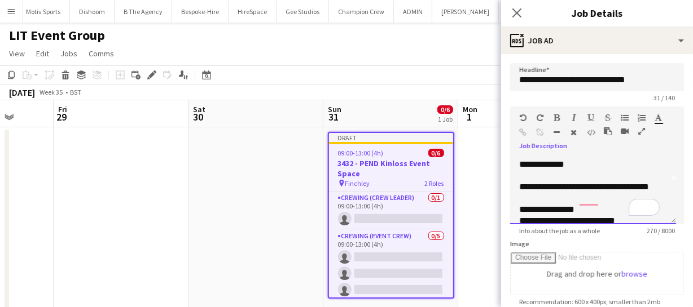
scroll to position [0, 0]
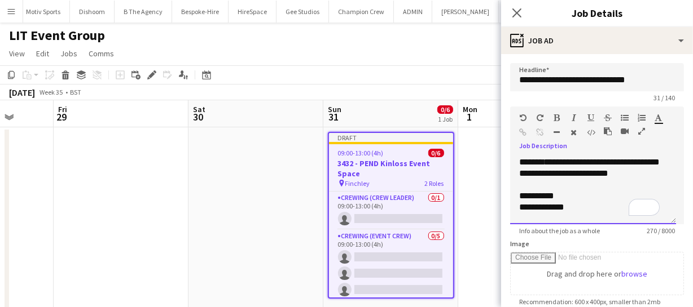
click at [660, 171] on div "**********" at bounding box center [593, 191] width 166 height 68
click at [570, 207] on div "**********" at bounding box center [593, 207] width 148 height 11
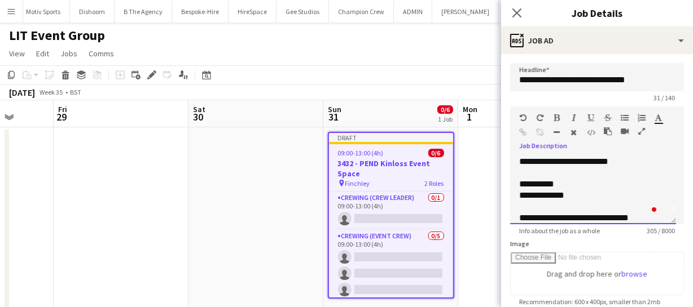
click at [521, 196] on span "**********" at bounding box center [541, 195] width 45 height 8
drag, startPoint x: 518, startPoint y: 197, endPoint x: 592, endPoint y: 200, distance: 74.5
click at [592, 200] on div "**********" at bounding box center [593, 191] width 166 height 68
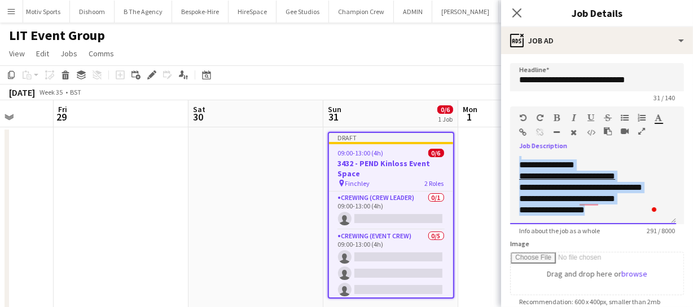
drag, startPoint x: 519, startPoint y: 209, endPoint x: 650, endPoint y: 227, distance: 132.6
click at [650, 227] on app-form-group "**********" at bounding box center [597, 171] width 174 height 129
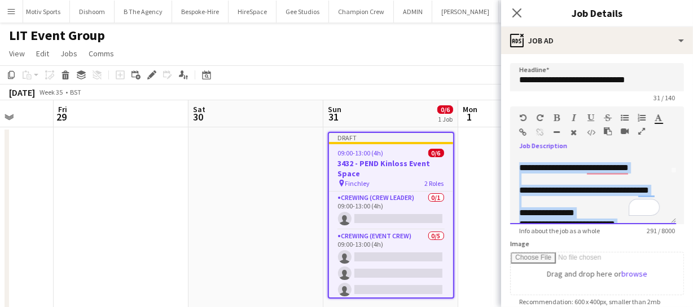
click at [534, 169] on span "**********" at bounding box center [573, 168] width 109 height 8
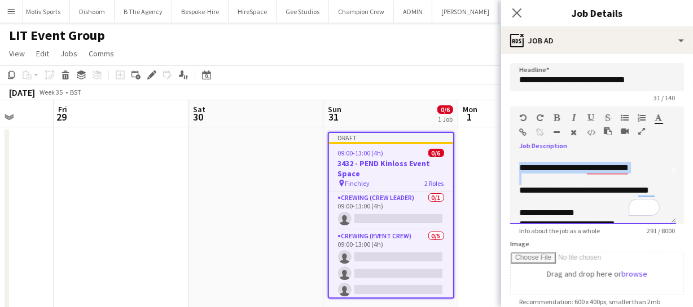
drag, startPoint x: 518, startPoint y: 168, endPoint x: 640, endPoint y: 173, distance: 121.4
click at [640, 173] on div "**********" at bounding box center [593, 196] width 148 height 135
click at [636, 174] on div "To enrich screen reader interactions, please activate Accessibility in Grammarl…" at bounding box center [593, 179] width 148 height 11
click at [638, 168] on div "**********" at bounding box center [593, 167] width 148 height 11
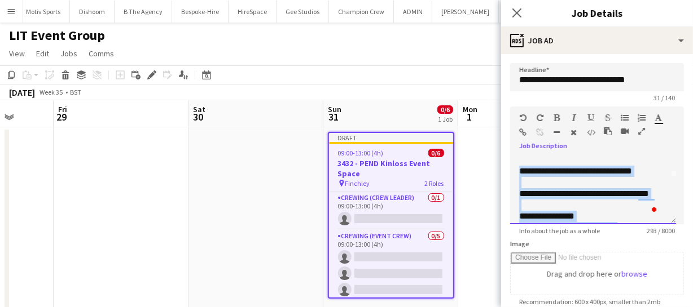
scroll to position [99, 0]
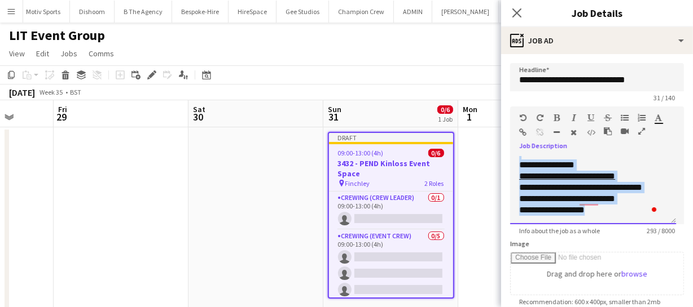
drag, startPoint x: 518, startPoint y: 219, endPoint x: 640, endPoint y: 222, distance: 121.9
click at [640, 222] on div "**********" at bounding box center [593, 191] width 166 height 68
click at [612, 219] on div "**********" at bounding box center [593, 191] width 166 height 68
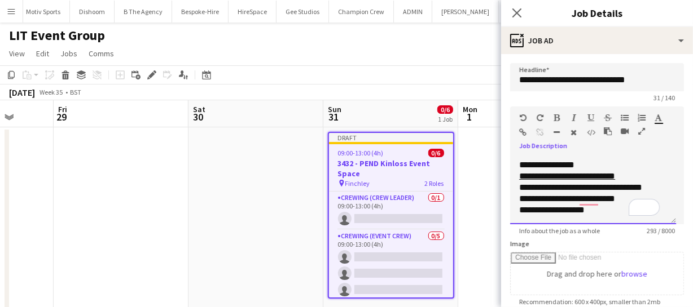
scroll to position [0, 0]
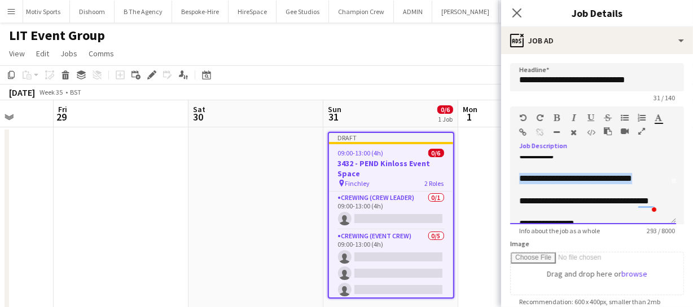
drag, startPoint x: 518, startPoint y: 214, endPoint x: 649, endPoint y: 180, distance: 135.1
click at [649, 180] on div "**********" at bounding box center [593, 191] width 166 height 68
copy span "**********"
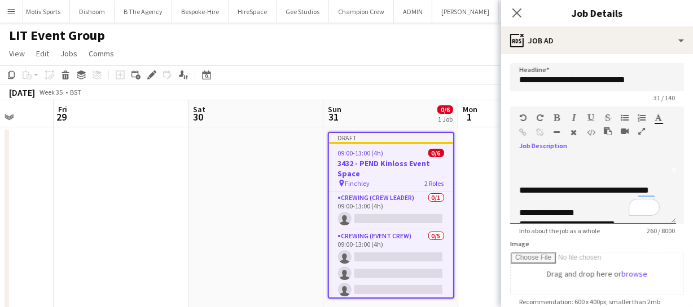
click at [518, 188] on div "**********" at bounding box center [593, 191] width 166 height 68
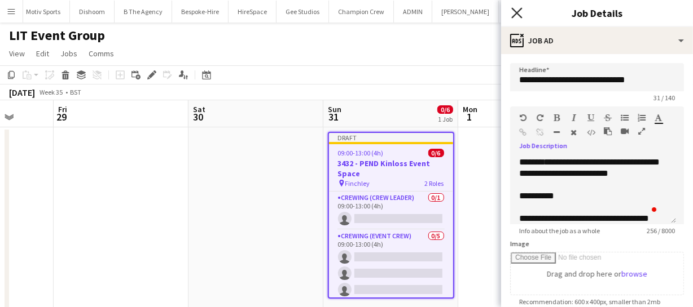
click at [515, 14] on icon at bounding box center [516, 12] width 11 height 11
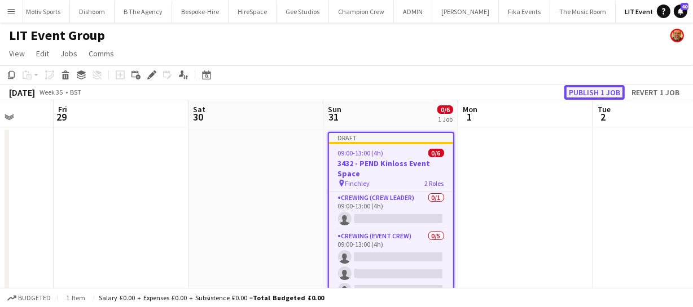
click at [599, 90] on button "Publish 1 job" at bounding box center [594, 92] width 60 height 15
click at [393, 156] on div "09:00-13:00 (4h) 0/6" at bounding box center [391, 153] width 124 height 8
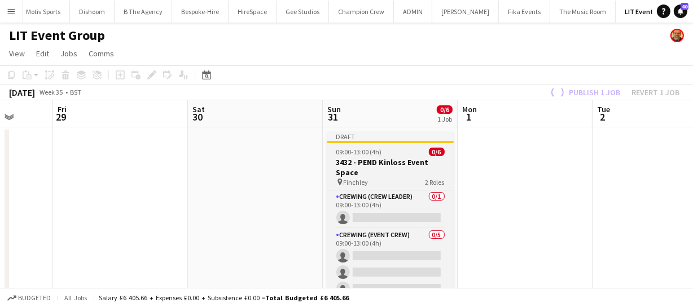
click at [387, 156] on app-job-card "Draft 09:00-13:00 (4h) 0/6 3432 - PEND Kinloss Event Space pin Finchley 2 Roles…" at bounding box center [390, 215] width 126 height 167
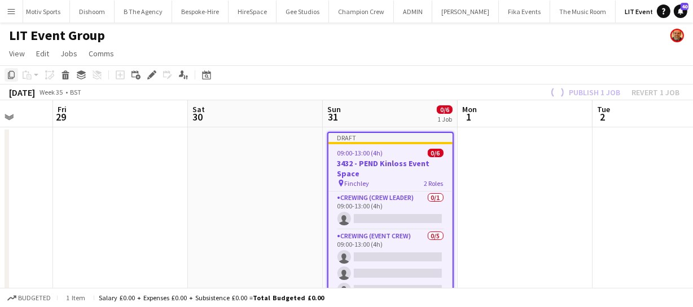
click at [11, 73] on icon "Copy" at bounding box center [11, 74] width 9 height 9
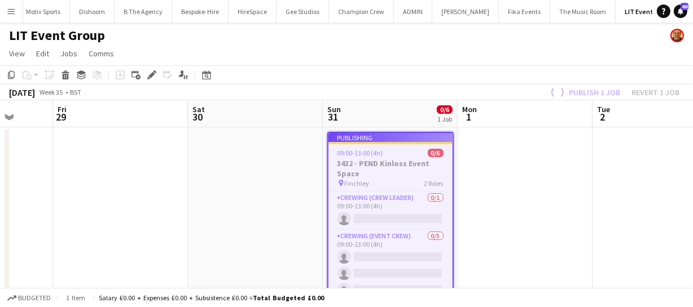
click at [507, 157] on app-date-cell at bounding box center [524, 224] width 135 height 194
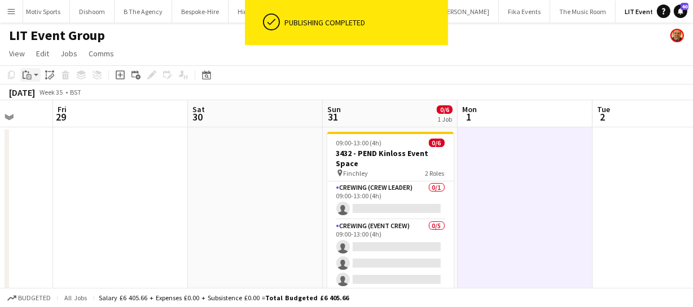
click at [27, 79] on icon "Paste" at bounding box center [27, 74] width 9 height 9
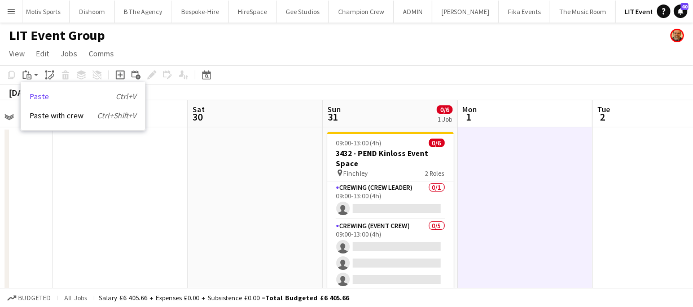
click at [46, 95] on link "Paste Ctrl+V" at bounding box center [83, 96] width 106 height 10
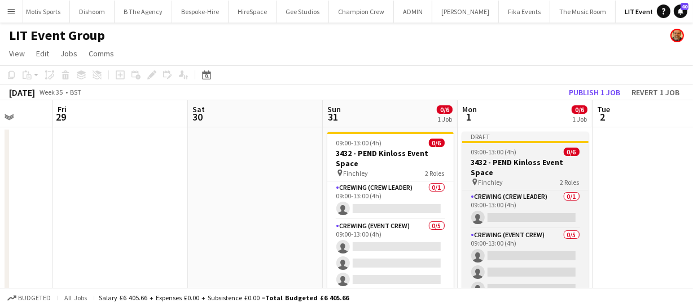
click at [511, 162] on h3 "3432 - PEND Kinloss Event Space" at bounding box center [525, 167] width 126 height 20
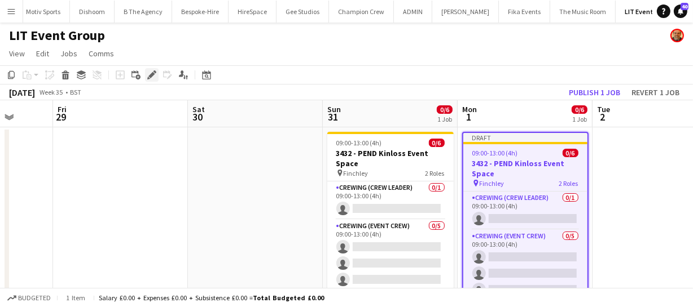
click at [151, 72] on icon "Edit" at bounding box center [151, 74] width 9 height 9
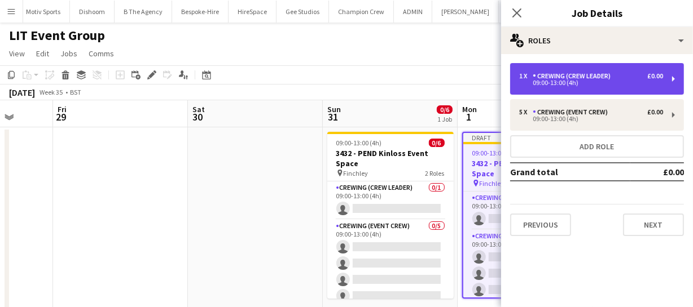
click at [601, 82] on div "09:00-13:00 (4h)" at bounding box center [591, 83] width 144 height 6
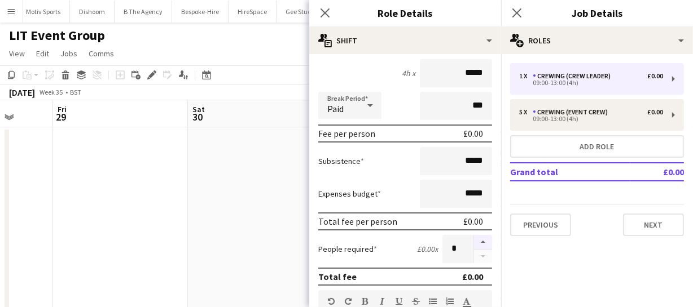
click at [474, 242] on button "button" at bounding box center [483, 242] width 18 height 15
type input "*"
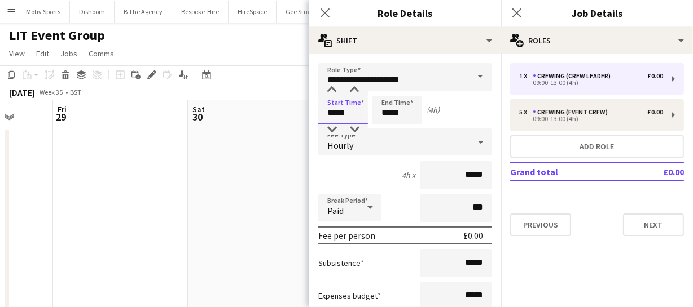
drag, startPoint x: 351, startPoint y: 113, endPoint x: 257, endPoint y: 102, distance: 94.8
click at [284, 108] on body "Menu Boards Boards Boards All jobs Status Workforce Workforce My Workforce Recr…" at bounding box center [346, 170] width 693 height 341
type input "*****"
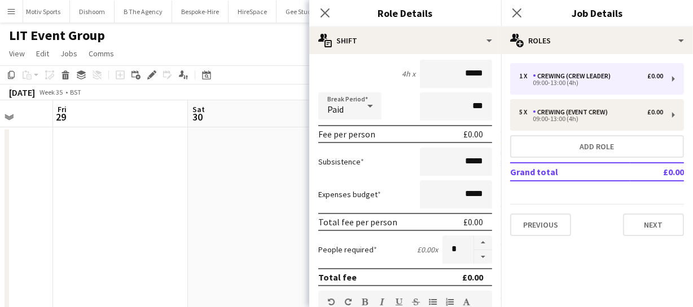
scroll to position [102, 0]
type input "*****"
click at [327, 14] on icon at bounding box center [324, 12] width 11 height 11
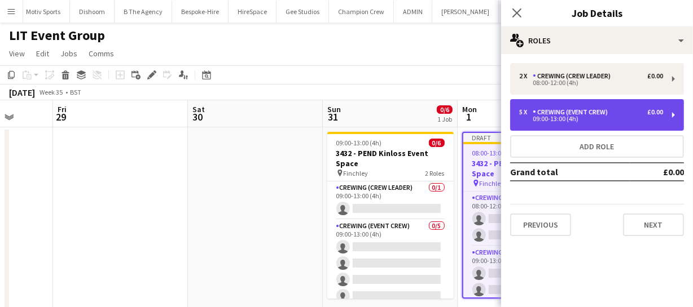
click at [567, 121] on div "09:00-13:00 (4h)" at bounding box center [591, 119] width 144 height 6
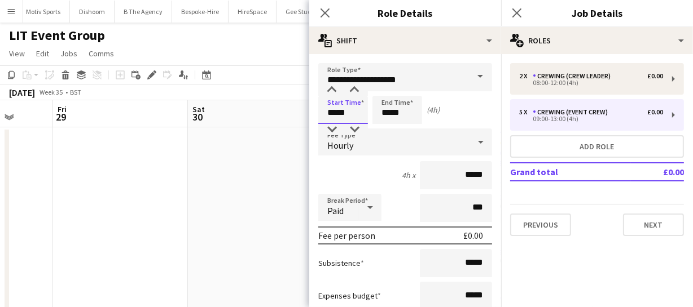
drag, startPoint x: 349, startPoint y: 109, endPoint x: 241, endPoint y: 105, distance: 107.2
click at [242, 105] on body "Menu Boards Boards Boards All jobs Status Workforce Workforce My Workforce Recr…" at bounding box center [346, 170] width 693 height 341
type input "*****"
click at [321, 16] on icon at bounding box center [324, 12] width 11 height 11
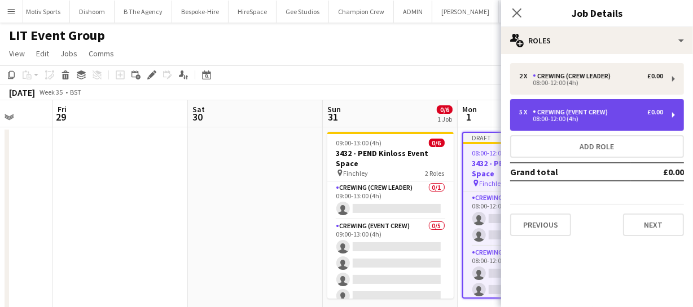
click at [543, 119] on div "08:00-12:00 (4h)" at bounding box center [591, 119] width 144 height 6
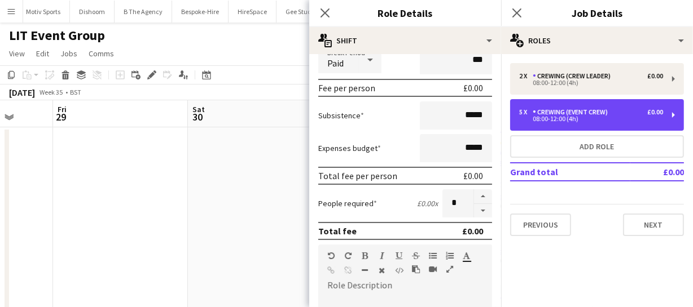
scroll to position [153, 0]
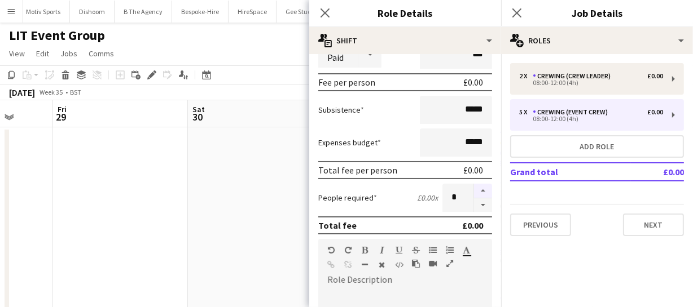
click at [474, 192] on button "button" at bounding box center [483, 191] width 18 height 15
type input "*"
click at [321, 17] on icon at bounding box center [324, 12] width 11 height 11
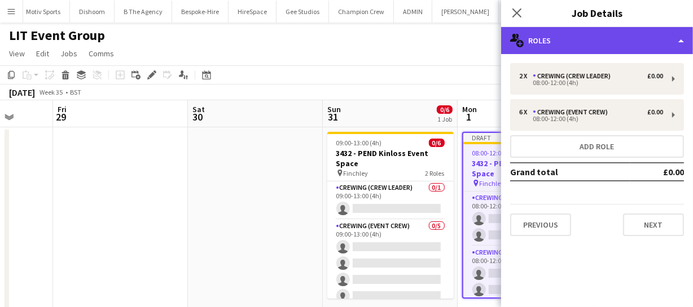
click at [590, 37] on div "multiple-users-add Roles" at bounding box center [597, 40] width 192 height 27
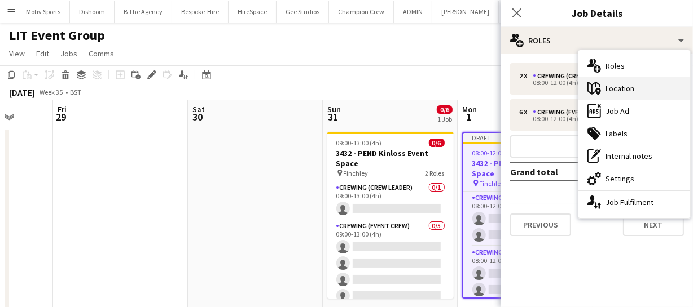
click at [626, 80] on div "maps-pin-1 Location" at bounding box center [634, 88] width 112 height 23
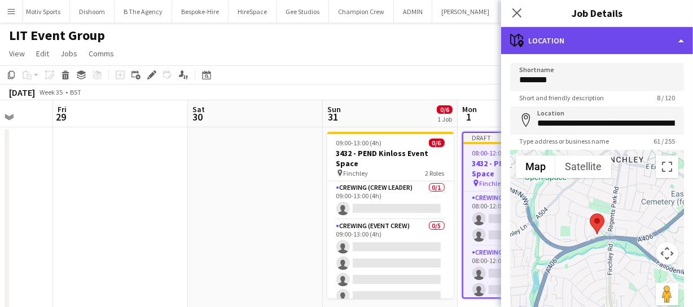
click at [612, 50] on div "maps-pin-1 Location" at bounding box center [597, 40] width 192 height 27
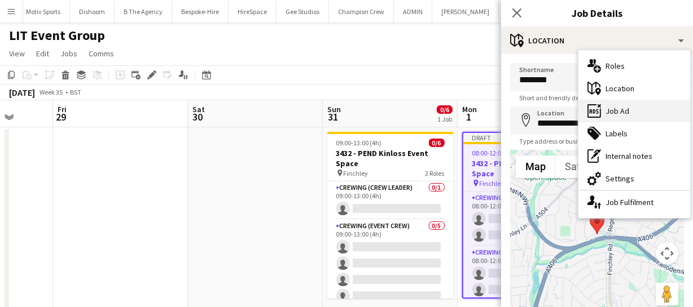
click at [632, 102] on div "ads-window Job Ad" at bounding box center [634, 111] width 112 height 23
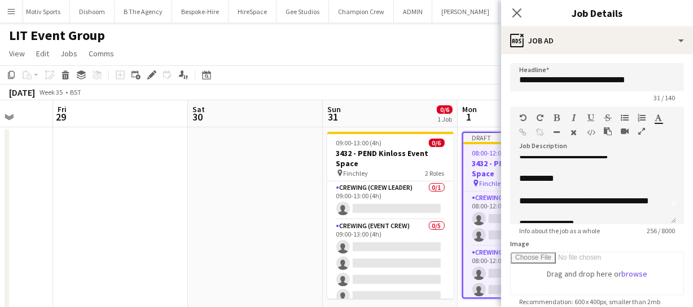
scroll to position [0, 0]
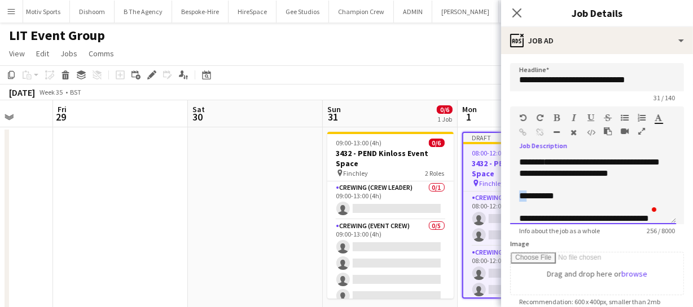
drag, startPoint x: 518, startPoint y: 197, endPoint x: 524, endPoint y: 192, distance: 7.6
click at [524, 192] on span "**********" at bounding box center [536, 196] width 35 height 8
click at [561, 192] on div "**********" at bounding box center [593, 196] width 148 height 11
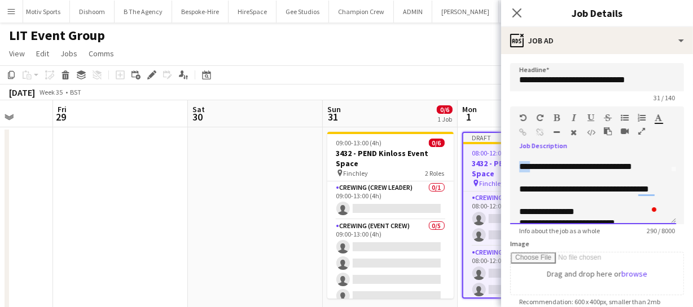
scroll to position [47, 0]
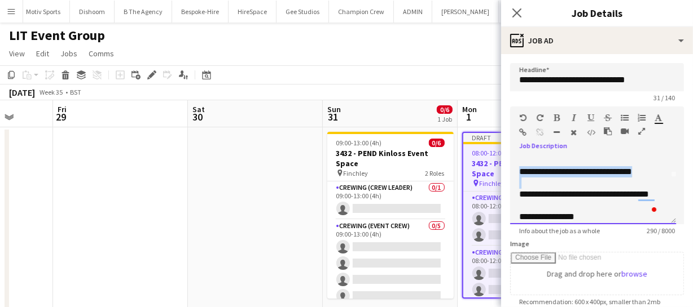
drag, startPoint x: 519, startPoint y: 165, endPoint x: 655, endPoint y: 181, distance: 136.8
click at [655, 181] on div "**********" at bounding box center [593, 191] width 166 height 68
click at [558, 114] on icon "button" at bounding box center [557, 118] width 6 height 8
click at [600, 149] on div "**********" at bounding box center [597, 187] width 174 height 76
click at [598, 150] on div "**********" at bounding box center [597, 187] width 174 height 76
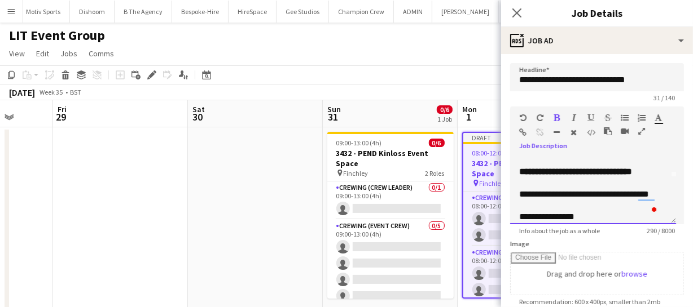
click at [614, 211] on div "**********" at bounding box center [589, 216] width 140 height 11
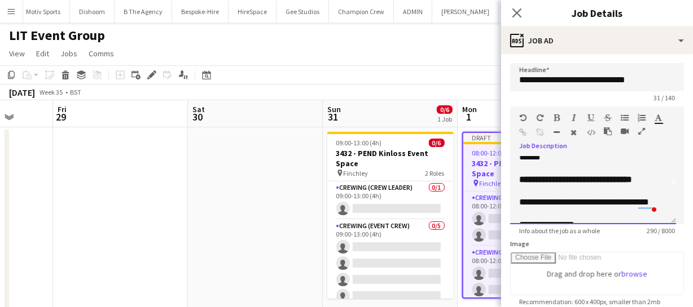
scroll to position [90, 0]
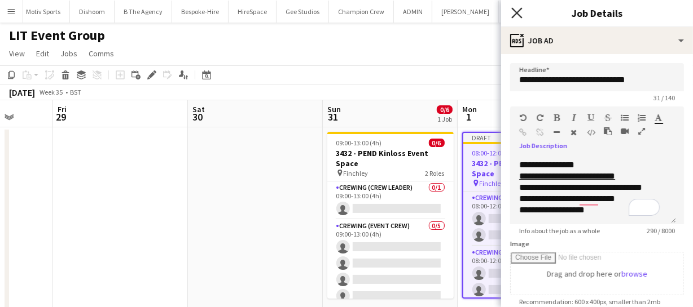
click at [519, 11] on icon "Close pop-in" at bounding box center [516, 12] width 11 height 11
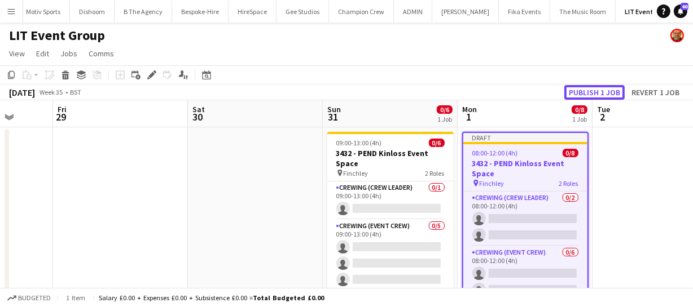
click at [584, 98] on button "Publish 1 job" at bounding box center [594, 92] width 60 height 15
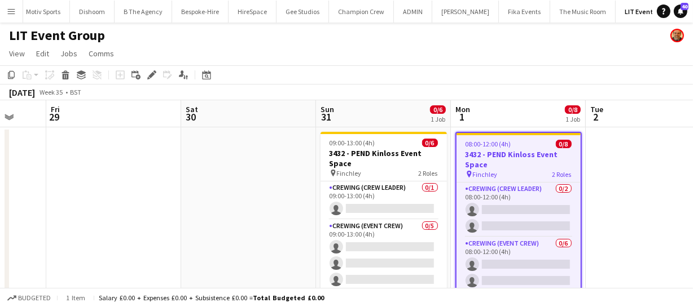
drag, startPoint x: 187, startPoint y: 204, endPoint x: 409, endPoint y: 204, distance: 221.6
click at [352, 197] on app-calendar-viewport "Tue 26 Wed 27 Thu 28 Fri 29 Sat 30 Sun 31 0/6 1 Job Mon 1 0/8 1 Job Tue 2 Wed 3…" at bounding box center [346, 210] width 693 height 221
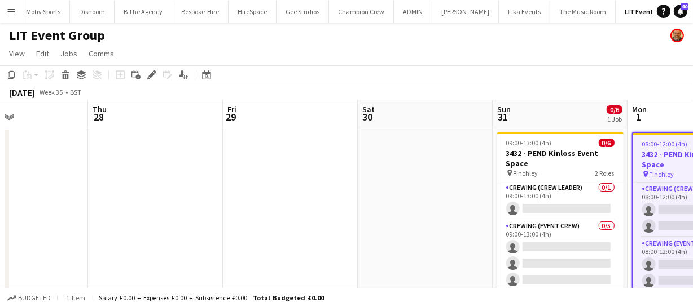
drag, startPoint x: 325, startPoint y: 205, endPoint x: 557, endPoint y: 223, distance: 231.9
click at [483, 207] on app-calendar-viewport "Mon 25 Tue 26 Wed 27 Thu 28 Fri 29 Sat 30 Sun 31 0/6 1 Job Mon 1 0/8 1 Job Tue …" at bounding box center [346, 210] width 693 height 221
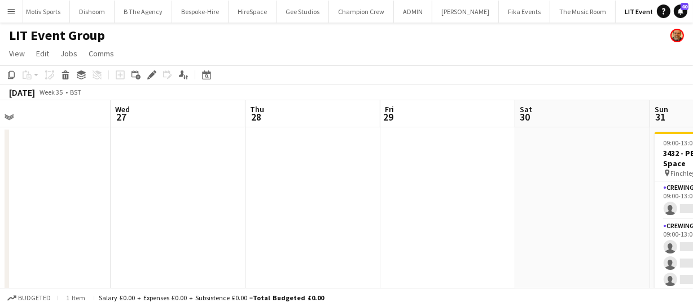
drag, startPoint x: 298, startPoint y: 213, endPoint x: 446, endPoint y: 233, distance: 148.6
click at [405, 218] on app-calendar-viewport "Sun 24 0/4 1 Job Mon 25 Tue 26 Wed 27 Thu 28 Fri 29 Sat 30 Sun 31 0/6 1 Job Mon…" at bounding box center [346, 210] width 693 height 221
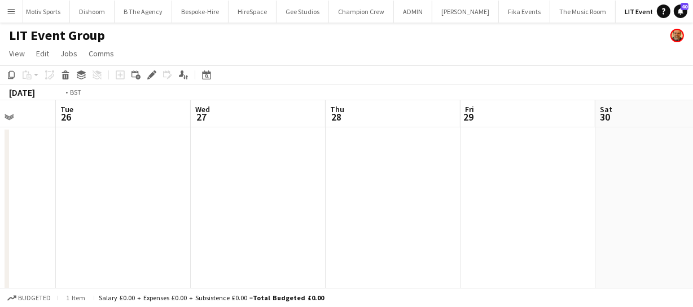
click at [337, 207] on app-calendar-viewport "Sat 23 Sun 24 0/4 1 Job Mon 25 Tue 26 Wed 27 Thu 28 Fri 29 Sat 30 Sun 31 0/6 1 …" at bounding box center [346, 210] width 693 height 221
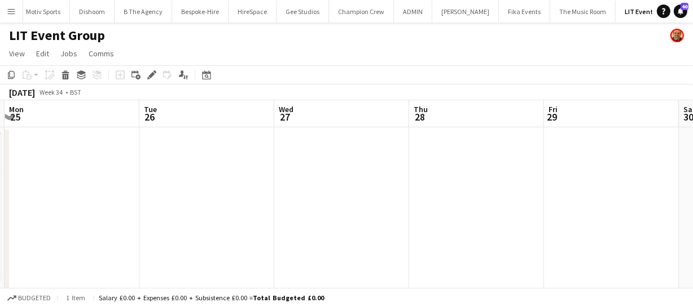
click at [397, 207] on app-calendar-viewport "Sat 23 Sun 24 0/4 1 Job Mon 25 Tue 26 Wed 27 Thu 28 Fri 29 Sat 30 Sun 31 0/6 1 …" at bounding box center [346, 210] width 693 height 221
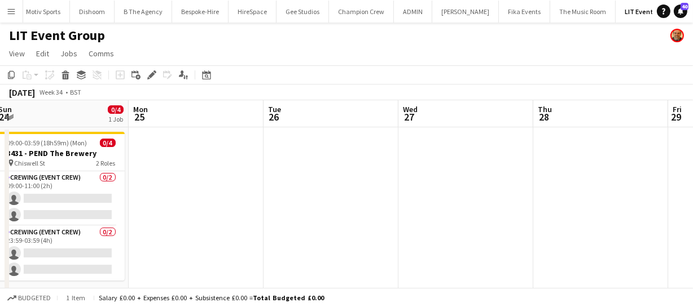
drag, startPoint x: 358, startPoint y: 210, endPoint x: 427, endPoint y: 231, distance: 72.4
click at [393, 210] on app-calendar-viewport "Fri 22 Sat 23 Sun 24 0/4 1 Job Mon 25 Tue 26 Wed 27 Thu 28 Fri 29 Sat 30 Sun 31…" at bounding box center [346, 210] width 693 height 221
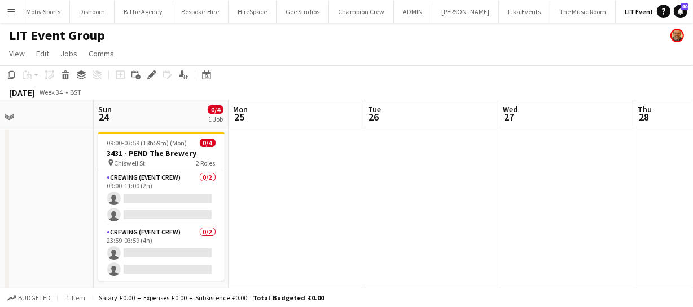
drag, startPoint x: 402, startPoint y: 221, endPoint x: 448, endPoint y: 231, distance: 47.9
click at [435, 221] on app-calendar-viewport "Thu 21 Fri 22 Sat 23 Sun 24 0/4 1 Job Mon 25 Tue 26 Wed 27 Thu 28 Fri 29 Sat 30…" at bounding box center [346, 210] width 693 height 221
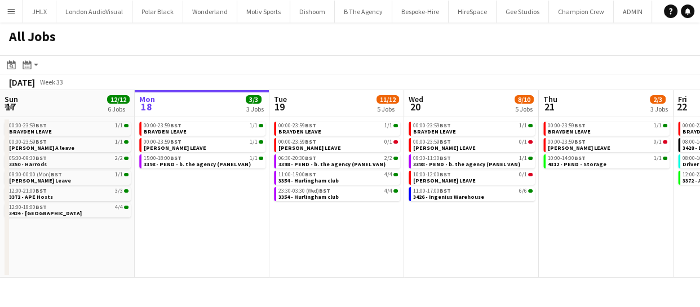
drag, startPoint x: 512, startPoint y: 250, endPoint x: 346, endPoint y: 227, distance: 167.4
click at [364, 228] on app-calendar-viewport "Fri 15 31/31 9 Jobs Sat 16 14/14 4 Jobs Sun 17 12/12 6 Jobs Mon 18 3/3 3 Jobs T…" at bounding box center [350, 184] width 700 height 188
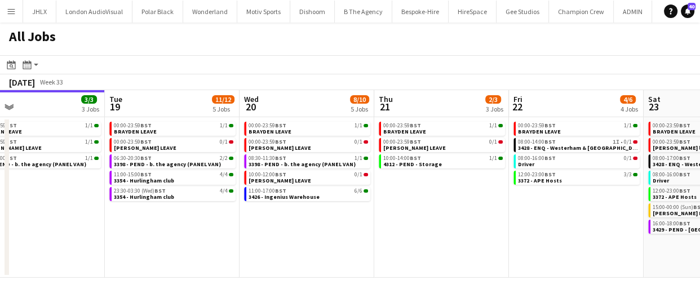
drag, startPoint x: 470, startPoint y: 244, endPoint x: 417, endPoint y: 244, distance: 53.0
click at [417, 237] on app-calendar-viewport "Fri 15 31/31 9 Jobs Sat 16 14/14 4 Jobs Sun 17 12/12 6 Jobs Mon 18 3/3 3 Jobs T…" at bounding box center [350, 184] width 700 height 188
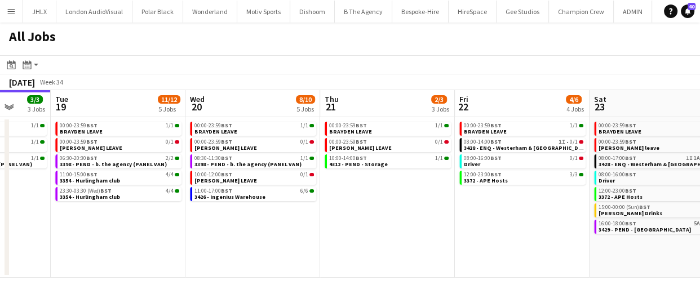
drag, startPoint x: 453, startPoint y: 255, endPoint x: 431, endPoint y: 254, distance: 21.5
click at [434, 254] on app-calendar-viewport "Fri 15 31/31 9 Jobs Sat 16 14/14 4 Jobs Sun 17 12/12 6 Jobs Mon 18 3/3 3 Jobs T…" at bounding box center [350, 184] width 700 height 188
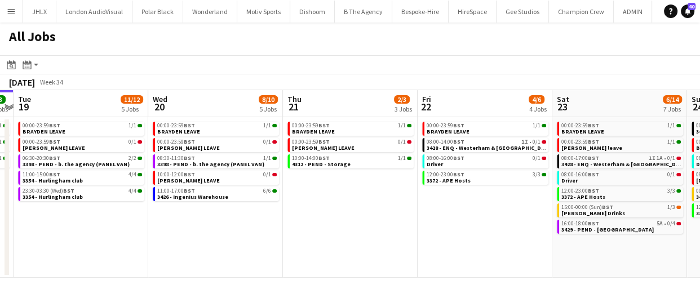
drag, startPoint x: 538, startPoint y: 290, endPoint x: 537, endPoint y: 259, distance: 31.0
click at [448, 270] on div "Menu Boards Boards Boards All jobs Status Workforce Workforce My Workforce Recr…" at bounding box center [350, 153] width 700 height 307
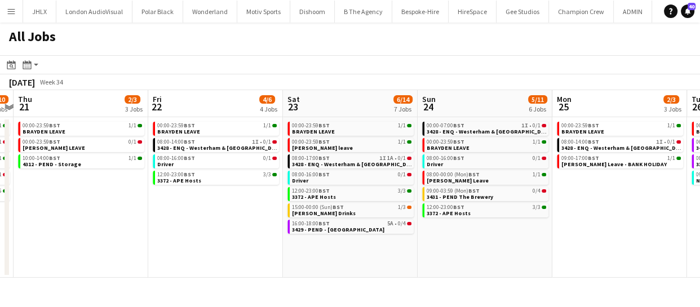
drag, startPoint x: 512, startPoint y: 246, endPoint x: 420, endPoint y: 231, distance: 93.7
click at [417, 232] on app-calendar-viewport "Sun 17 12/12 6 Jobs Mon 18 3/3 3 Jobs Tue 19 11/12 5 Jobs Wed 20 8/10 5 Jobs Th…" at bounding box center [350, 184] width 700 height 188
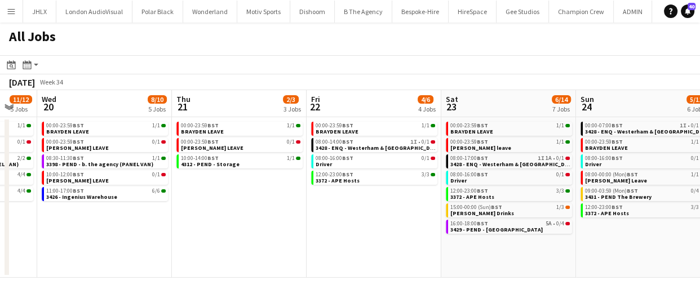
scroll to position [0, 523]
drag, startPoint x: 435, startPoint y: 233, endPoint x: 277, endPoint y: 210, distance: 159.1
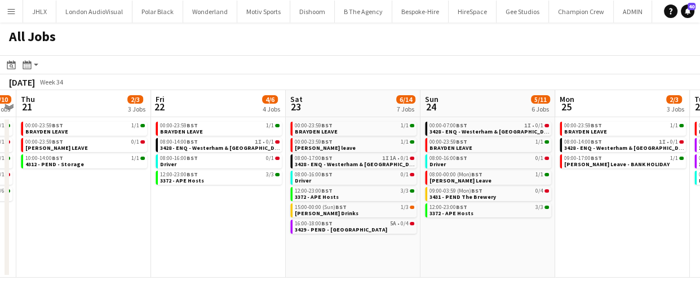
click at [280, 211] on app-calendar-viewport "Sun 17 12/12 6 Jobs Mon 18 3/3 3 Jobs Tue 19 11/12 5 Jobs Wed 20 8/10 5 Jobs Th…" at bounding box center [350, 184] width 700 height 188
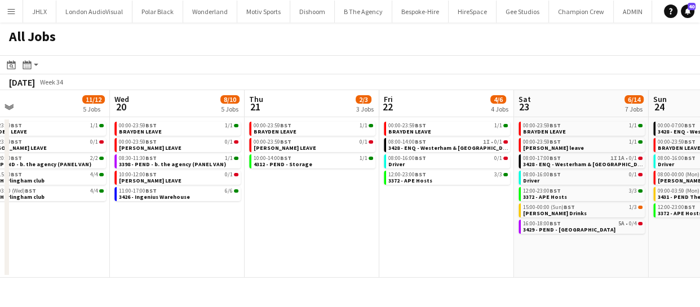
scroll to position [0, 293]
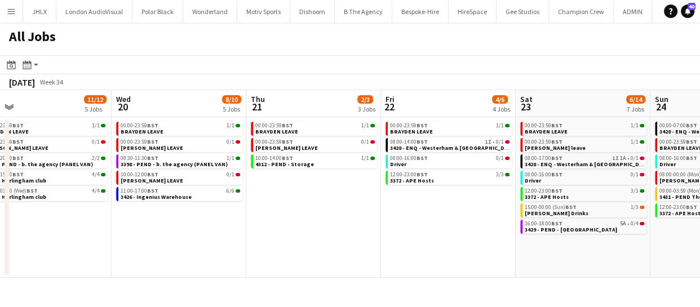
drag, startPoint x: 243, startPoint y: 246, endPoint x: 473, endPoint y: 255, distance: 230.3
click at [473, 255] on app-calendar-viewport "Sun 17 12/12 6 Jobs Mon 18 3/3 3 Jobs Tue 19 11/12 5 Jobs Wed 20 8/10 5 Jobs Th…" at bounding box center [350, 184] width 700 height 188
